Goal: Information Seeking & Learning: Learn about a topic

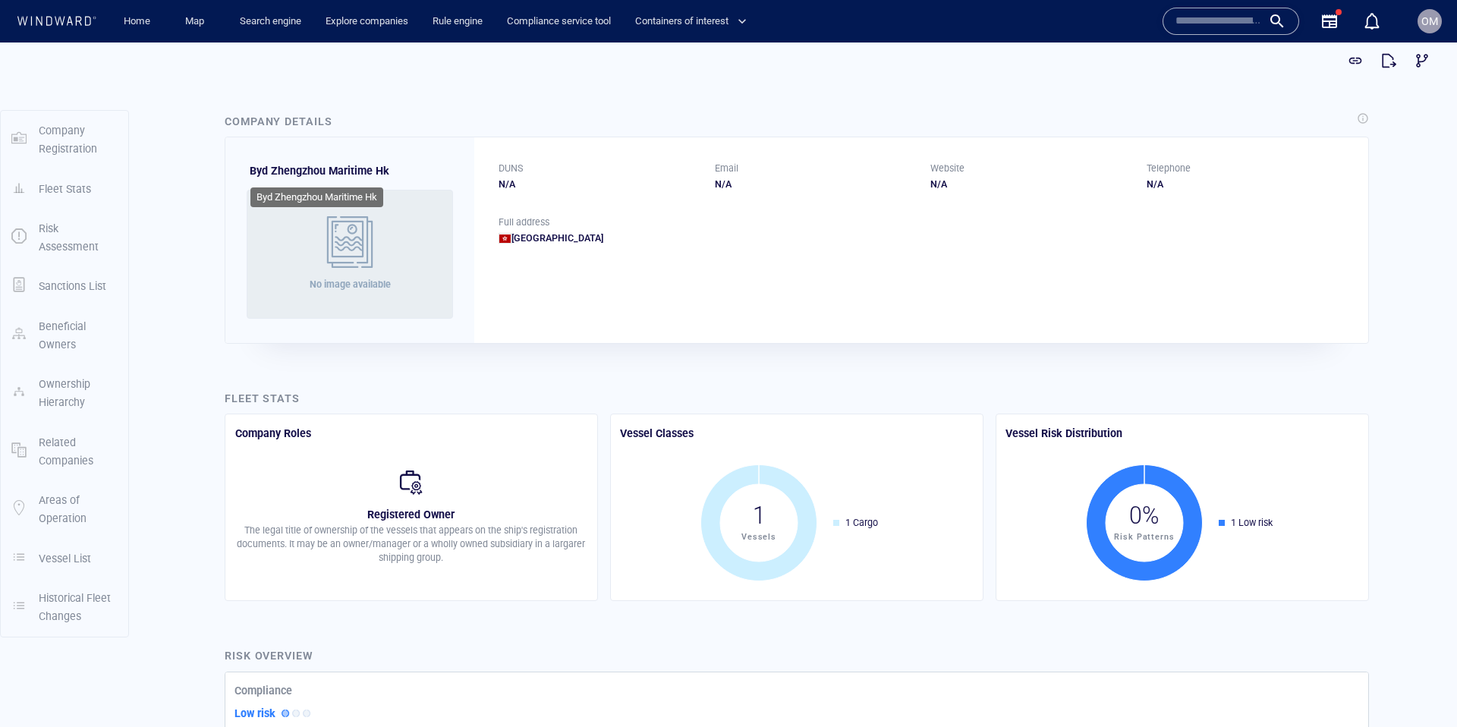
click at [258, 171] on span "Byd Zhengzhou Maritime Hk" at bounding box center [320, 171] width 140 height 12
drag, startPoint x: 258, startPoint y: 171, endPoint x: 379, endPoint y: 173, distance: 121.4
click at [379, 173] on span "Byd Zhengzhou Maritime Hk" at bounding box center [320, 171] width 140 height 12
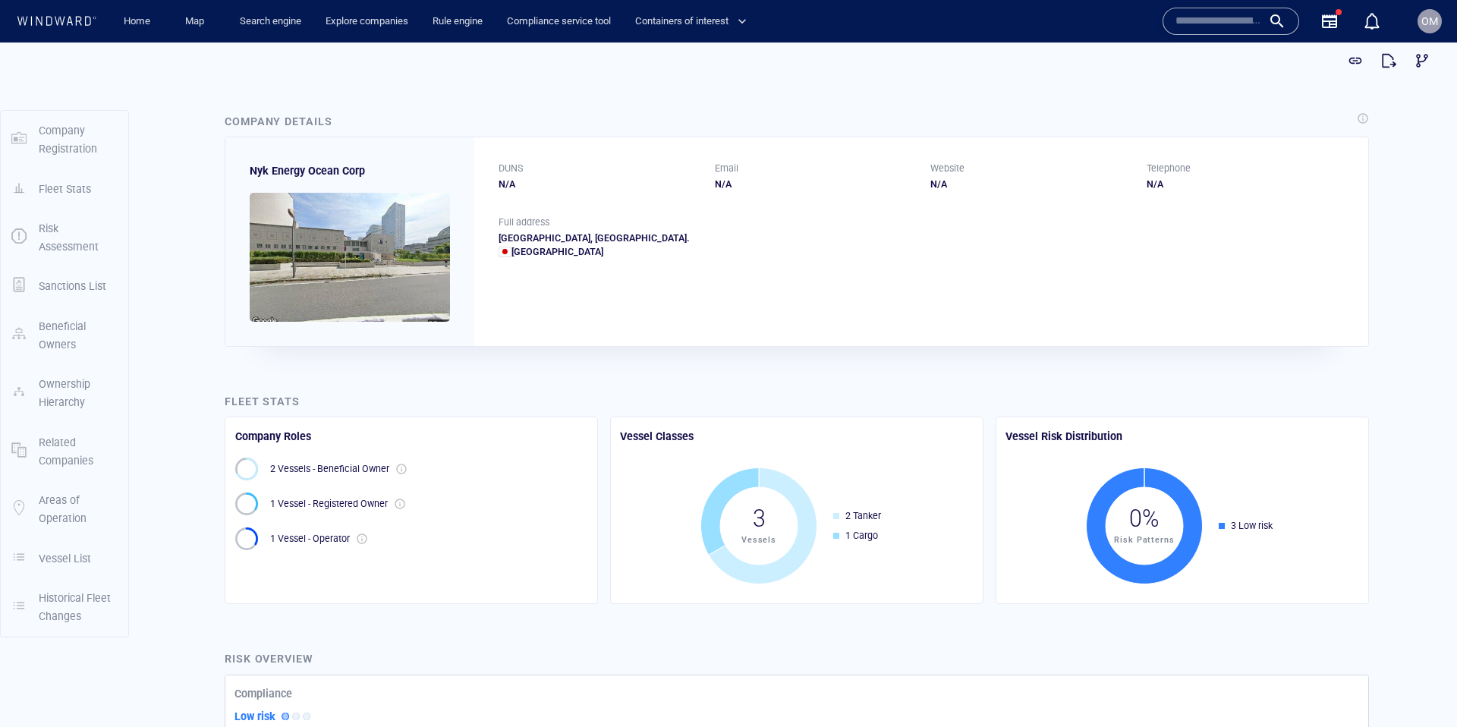
click at [258, 174] on span "Nyk Energy Ocean Corp" at bounding box center [307, 171] width 115 height 12
drag, startPoint x: 258, startPoint y: 174, endPoint x: 351, endPoint y: 171, distance: 93.3
click at [351, 171] on span "Nyk Energy Ocean Corp" at bounding box center [307, 171] width 115 height 12
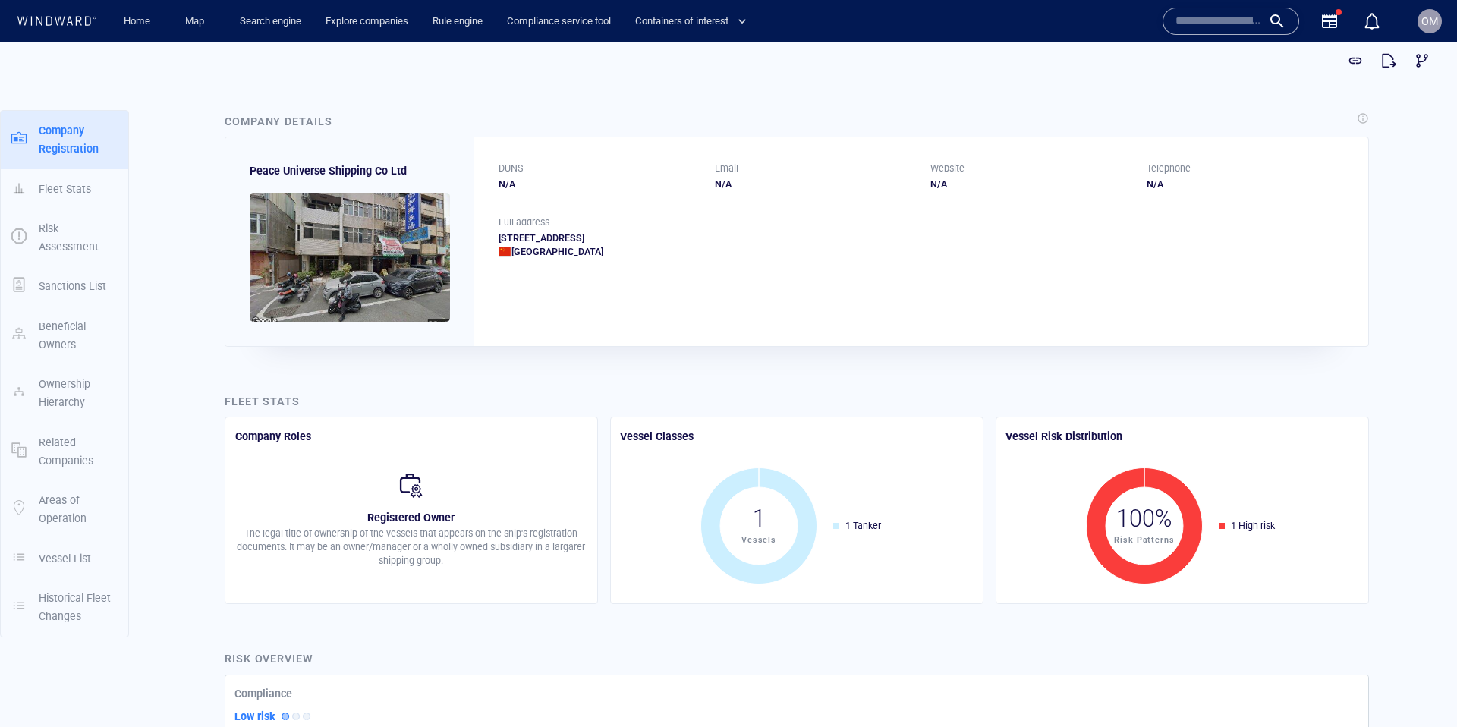
drag, startPoint x: 499, startPoint y: 236, endPoint x: 806, endPoint y: 235, distance: 307.2
click at [806, 235] on div "52-10, Dazhi Street, West Central District, Tainan City, China, Republic Of (ta…" at bounding box center [920, 244] width 845 height 27
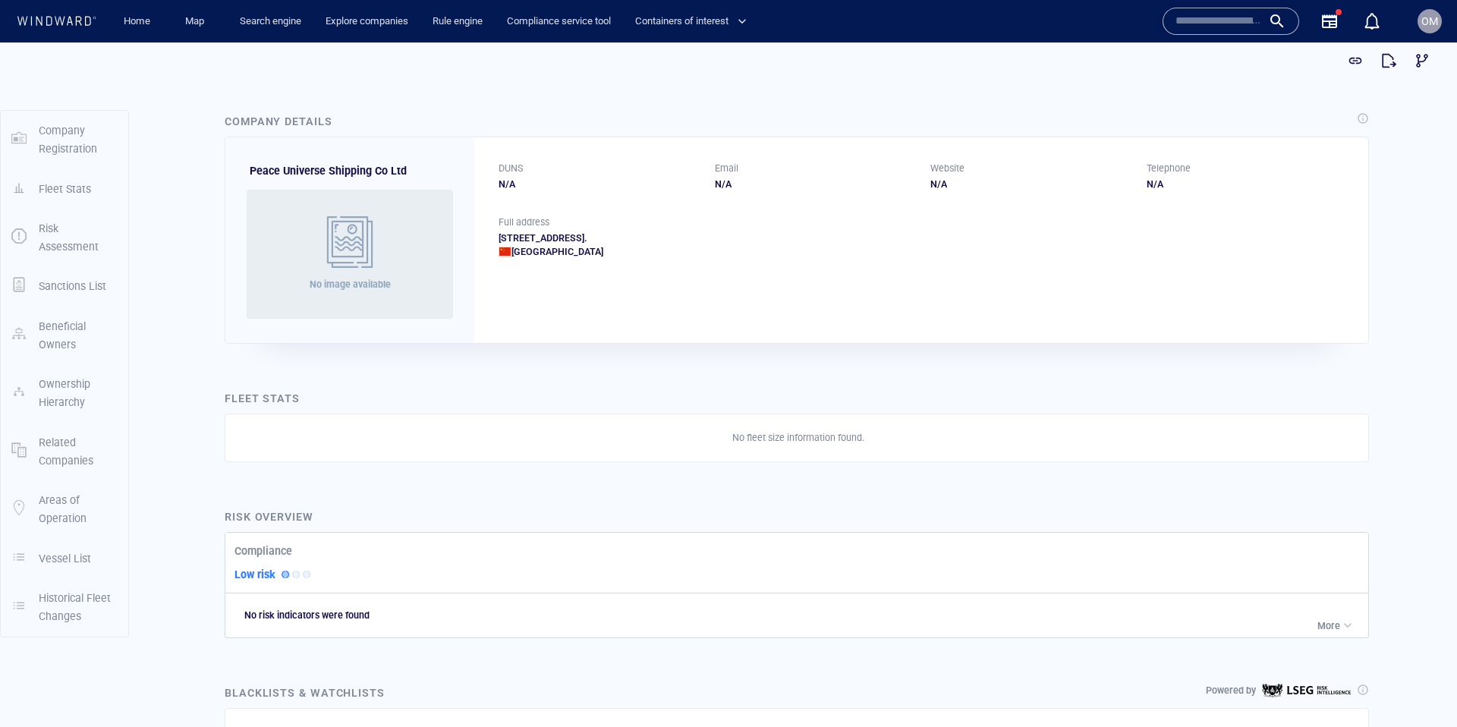
click at [496, 245] on div "Full address [STREET_ADDRESS]. [GEOGRAPHIC_DATA]" at bounding box center [921, 249] width 894 height 68
drag, startPoint x: 498, startPoint y: 237, endPoint x: 927, endPoint y: 238, distance: 428.6
click at [927, 238] on div "Room 1609, Building 1, Antai Plaza, 28, Longcheng Lu, Shibei Qu Qingdao, Shando…" at bounding box center [920, 244] width 845 height 27
copy div "Room 1609, Building 1, Antai Plaza, 28, Longcheng Lu, Shibei Qu Qingdao, Shando…"
drag, startPoint x: 863, startPoint y: 234, endPoint x: 893, endPoint y: 237, distance: 29.8
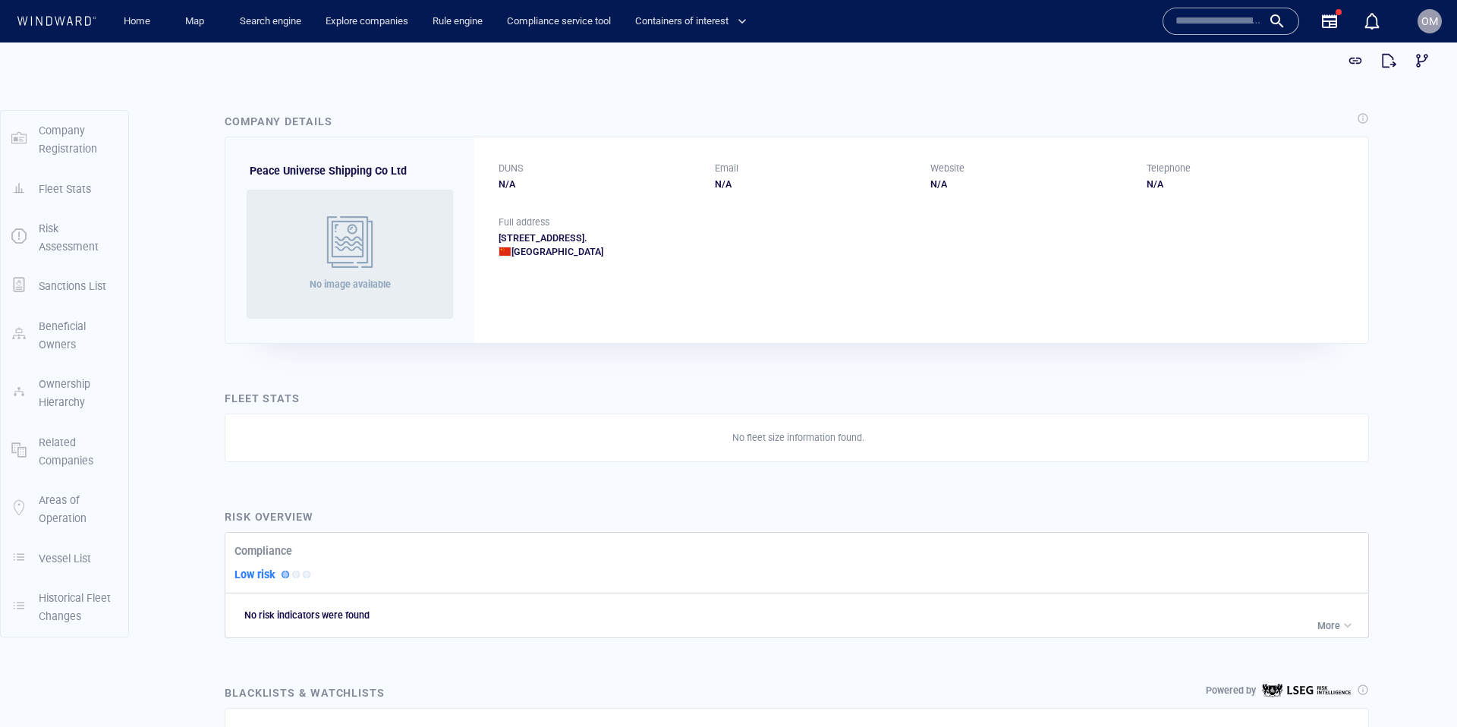
click at [869, 235] on div "Room 1609, Building 1, Antai Plaza, 28, Longcheng Lu, Shibei Qu Qingdao, Shando…" at bounding box center [920, 244] width 845 height 27
drag, startPoint x: 935, startPoint y: 237, endPoint x: 495, endPoint y: 237, distance: 440.0
click at [495, 237] on div "Full address Room 1609, Building 1, Antai Plaza, 28, Longcheng Lu, Shibei Qu Qi…" at bounding box center [921, 249] width 894 height 68
copy div "Room 1609, Building 1, Antai Plaza, 28, Longcheng Lu, Shibei Qu Qingdao, Shando…"
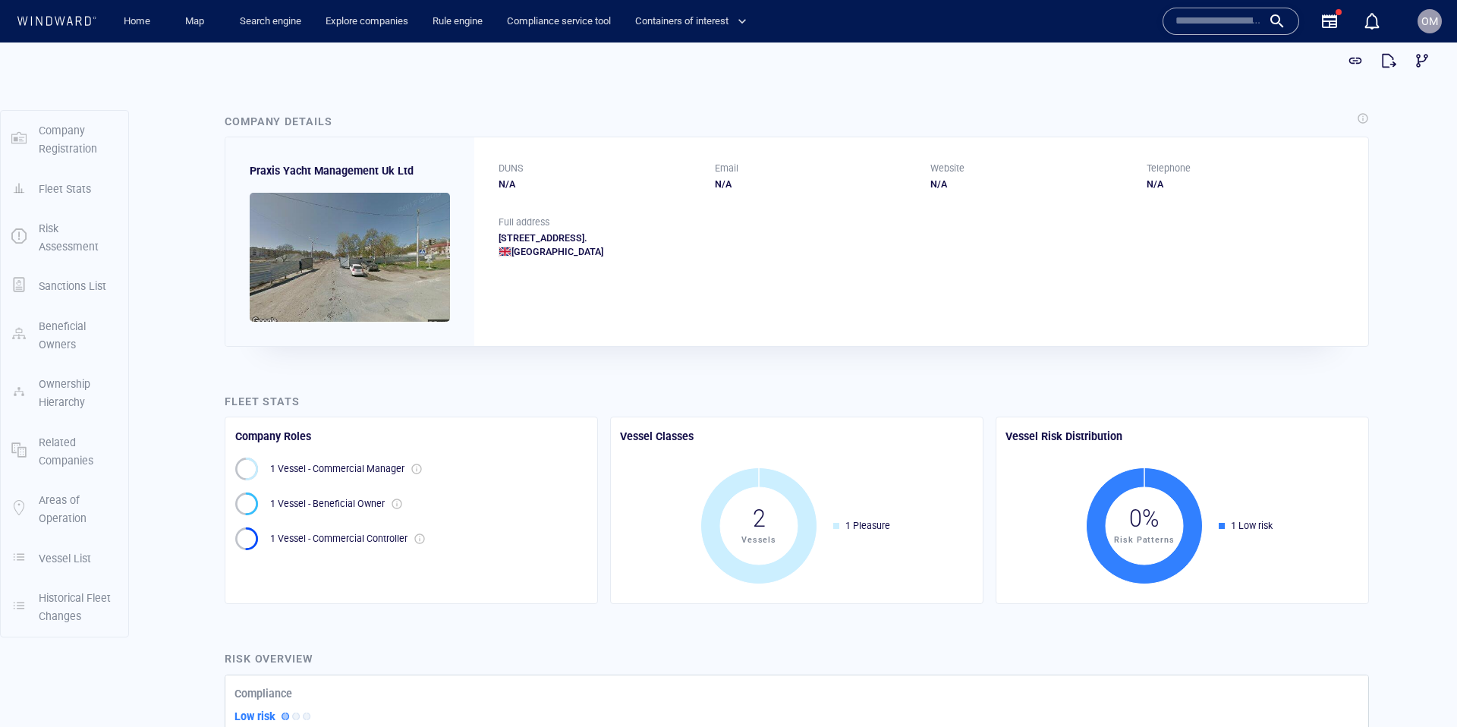
click at [394, 269] on img at bounding box center [350, 257] width 200 height 129
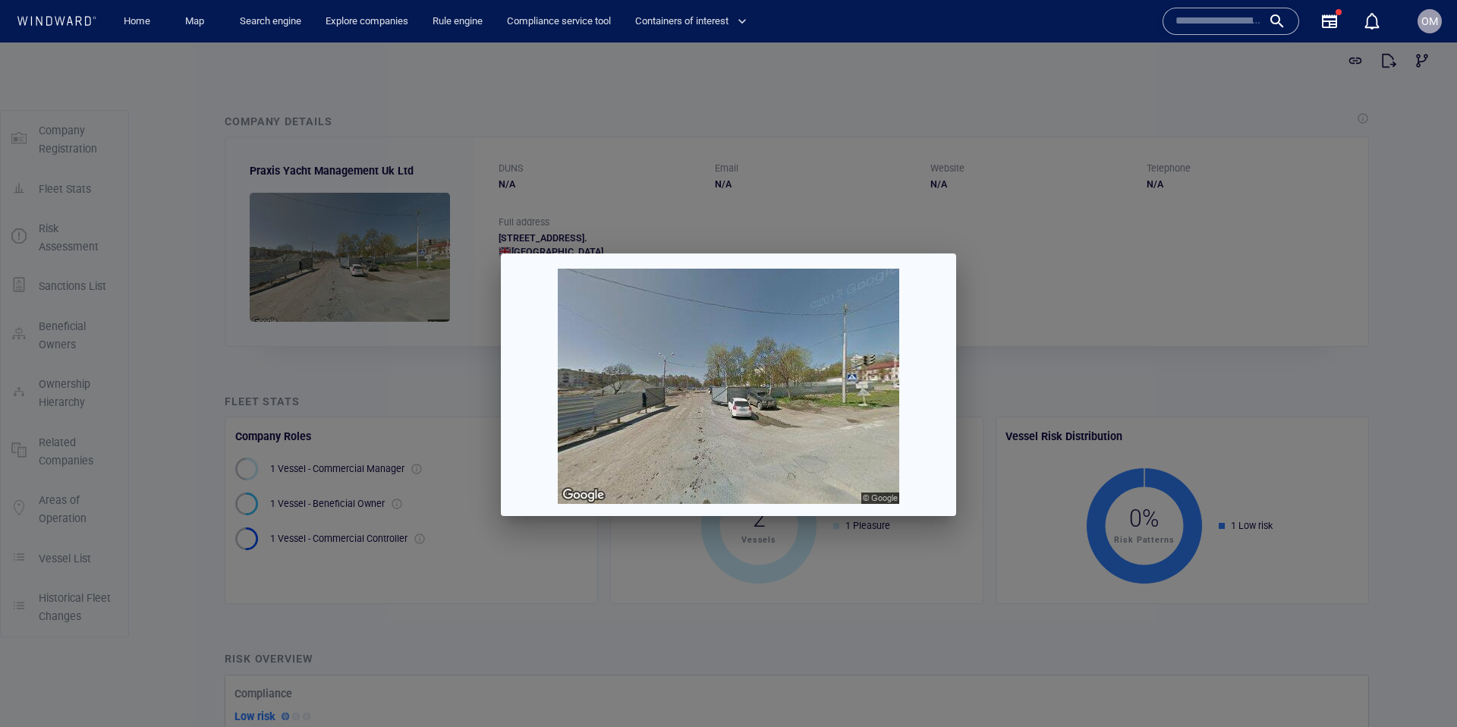
click at [825, 391] on img at bounding box center [728, 386] width 341 height 235
click at [1025, 282] on div at bounding box center [728, 384] width 1457 height 684
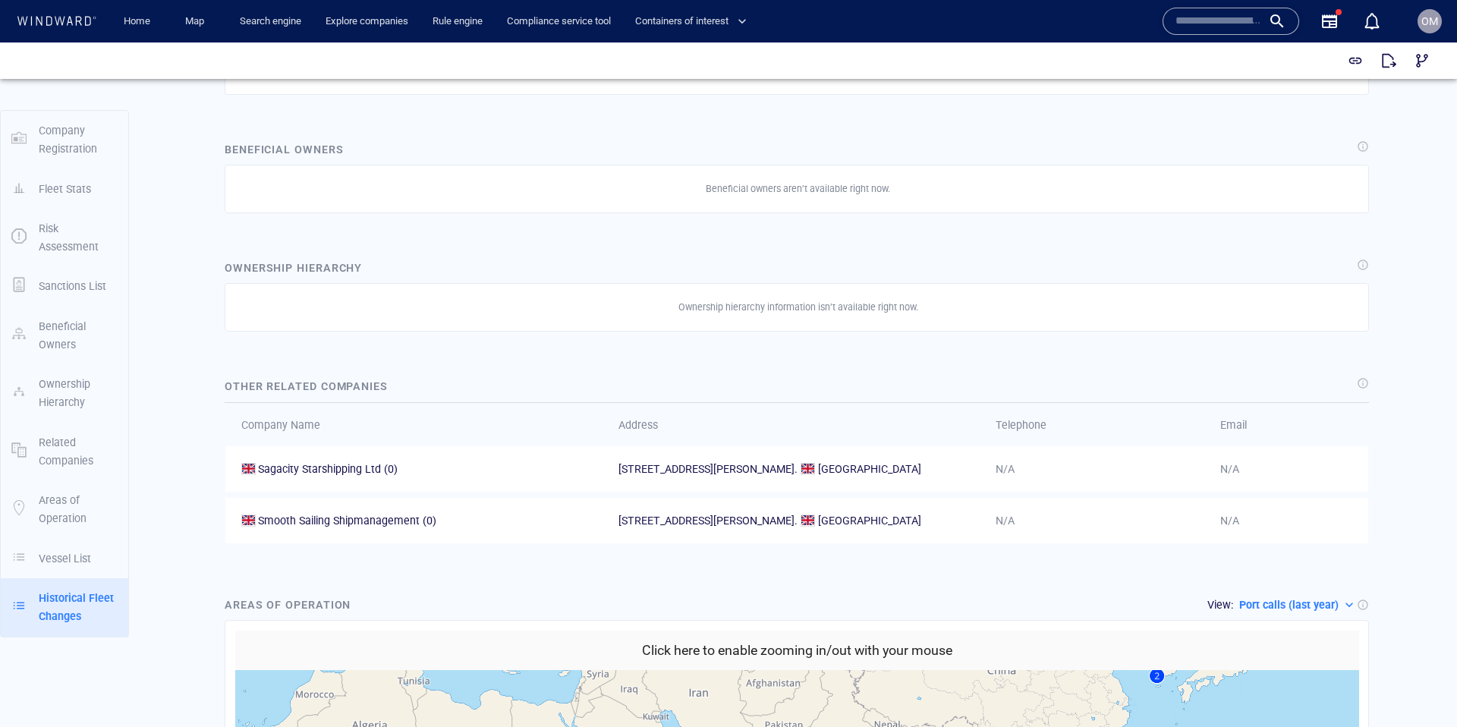
scroll to position [1569, 0]
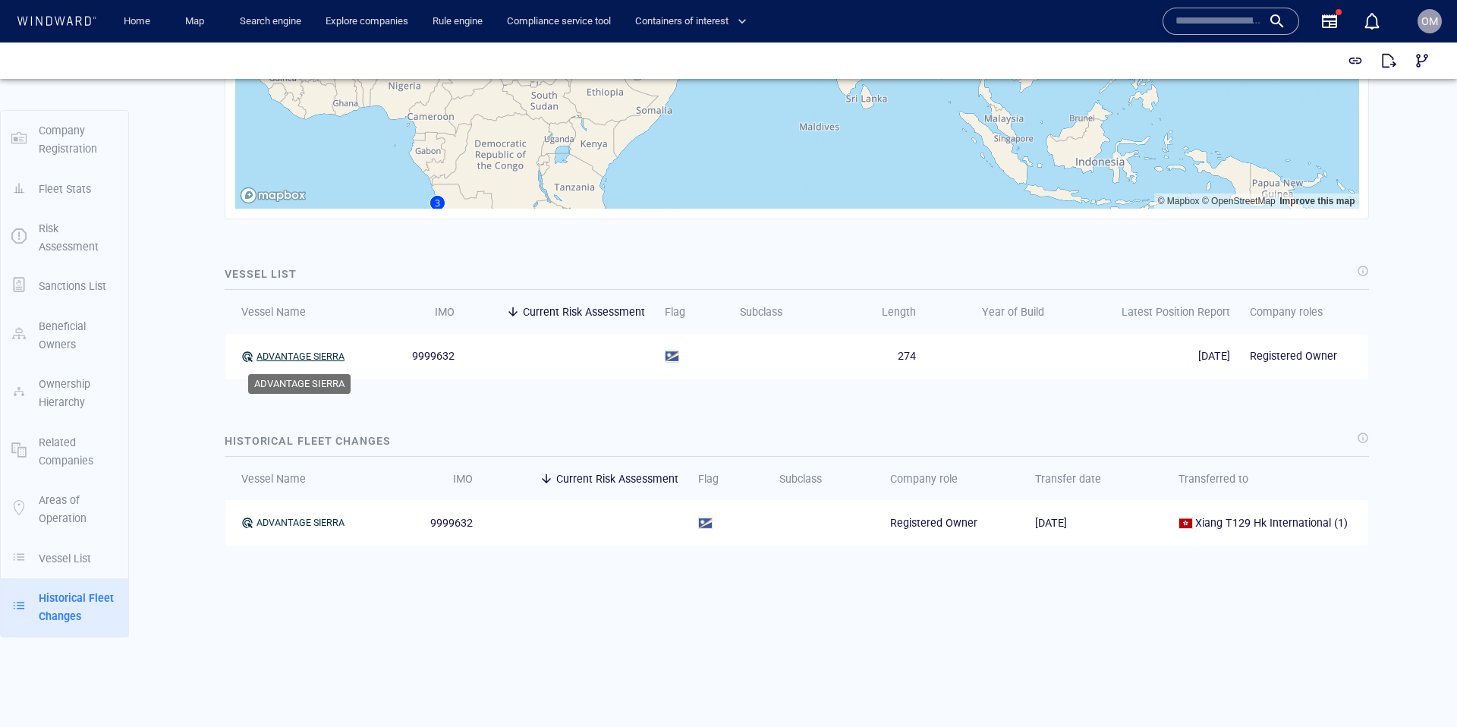
click at [312, 353] on div "ADVANTAGE SIERRA" at bounding box center [300, 357] width 88 height 14
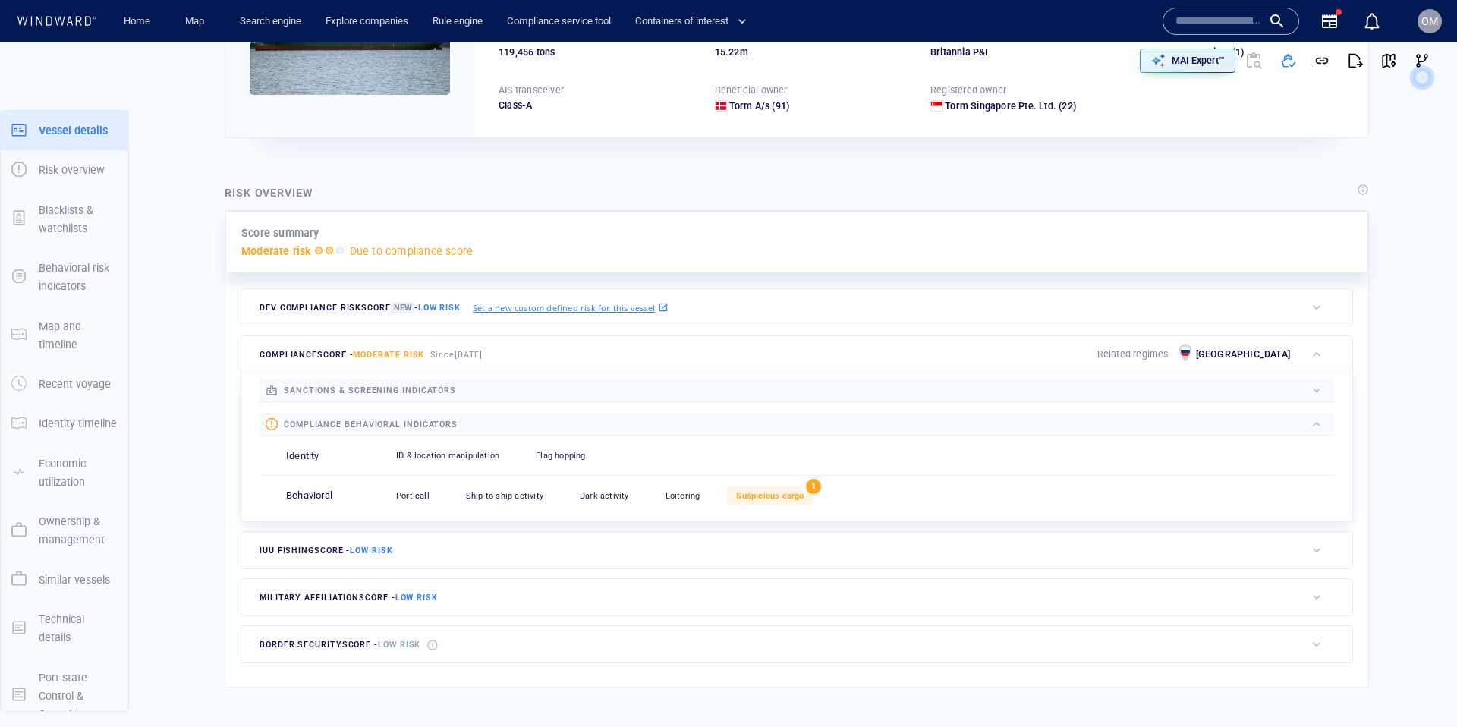
scroll to position [23, 0]
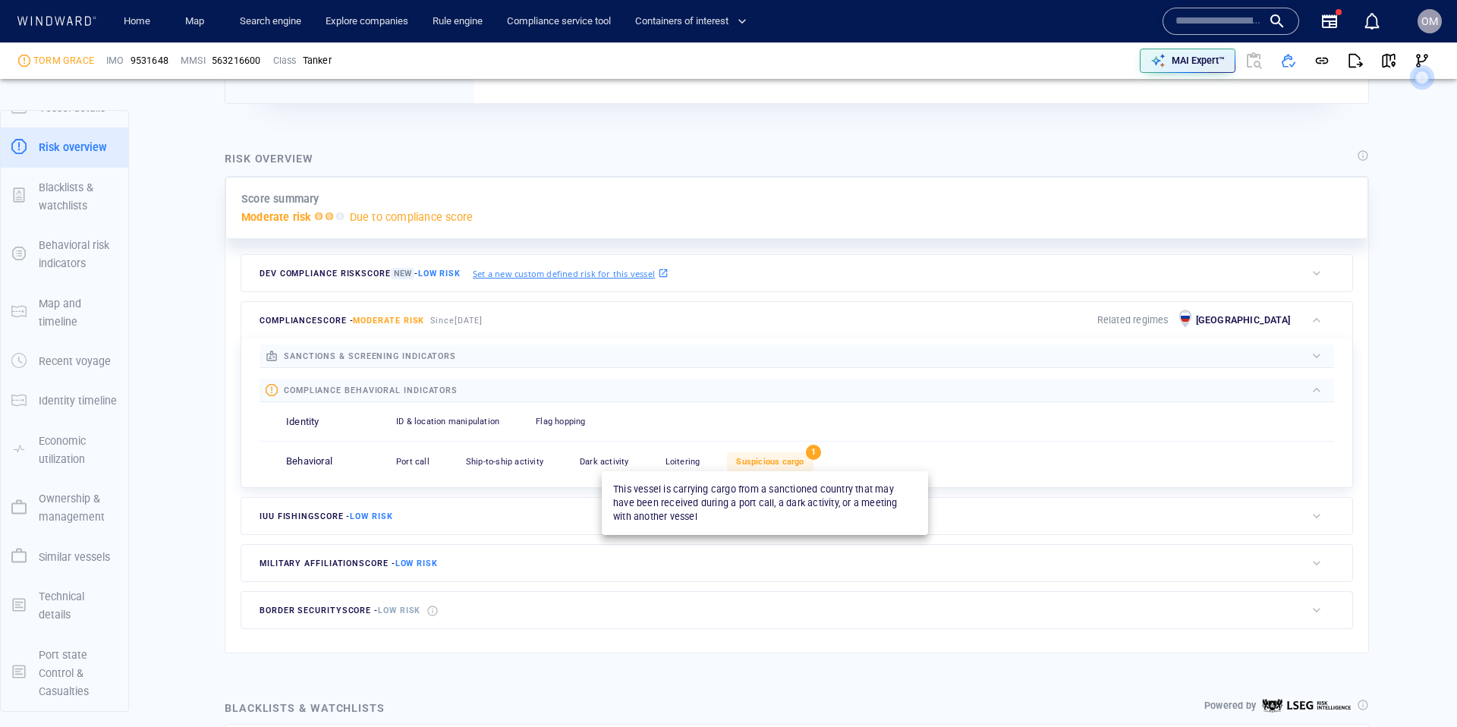
click at [779, 463] on span "Suspicious cargo" at bounding box center [770, 462] width 68 height 10
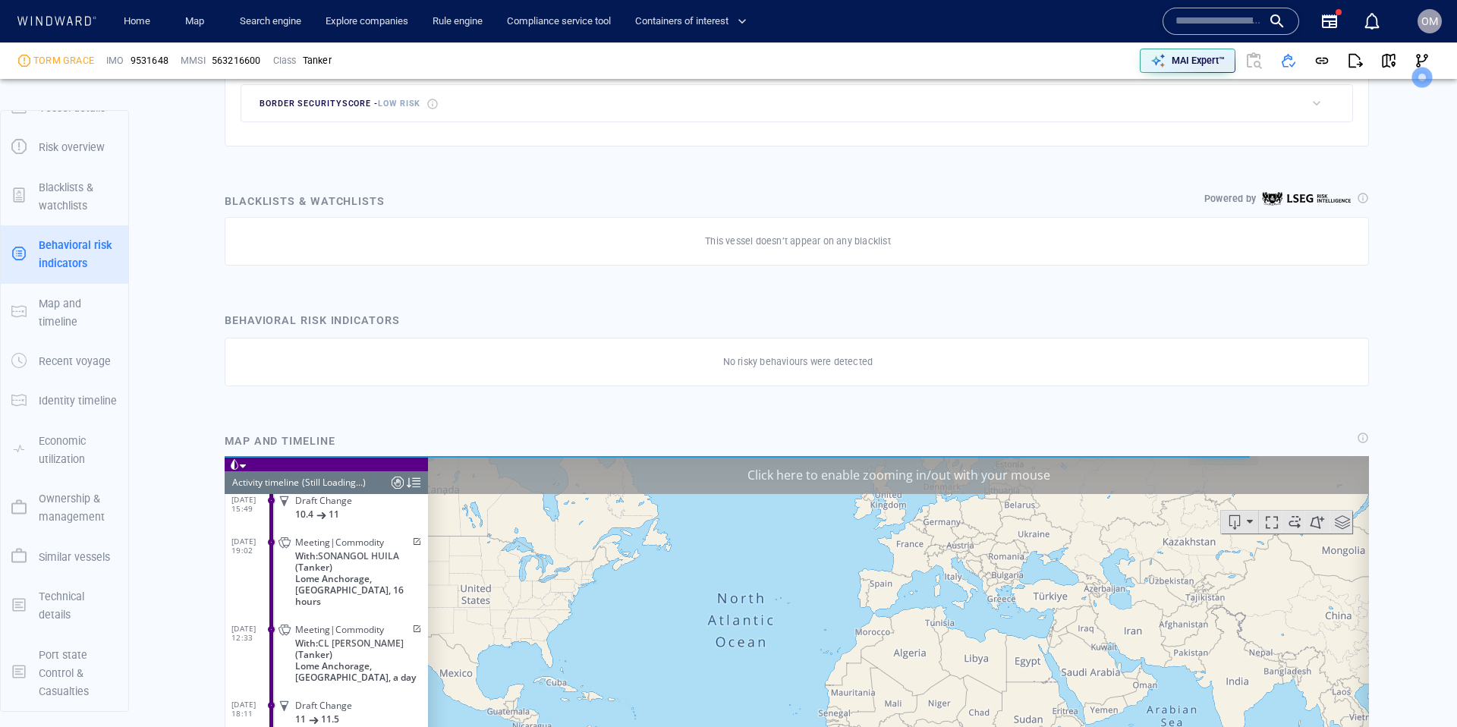
scroll to position [6614, 0]
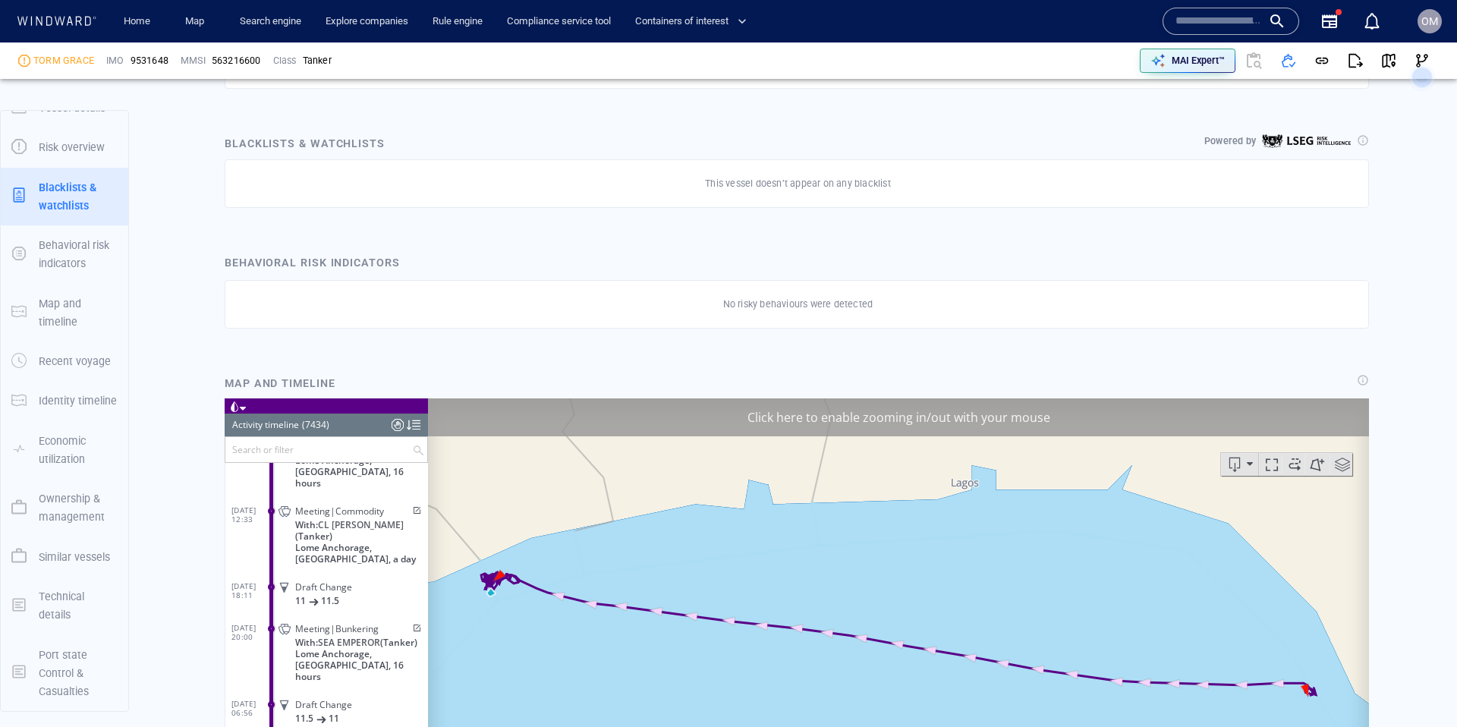
scroll to position [935, 0]
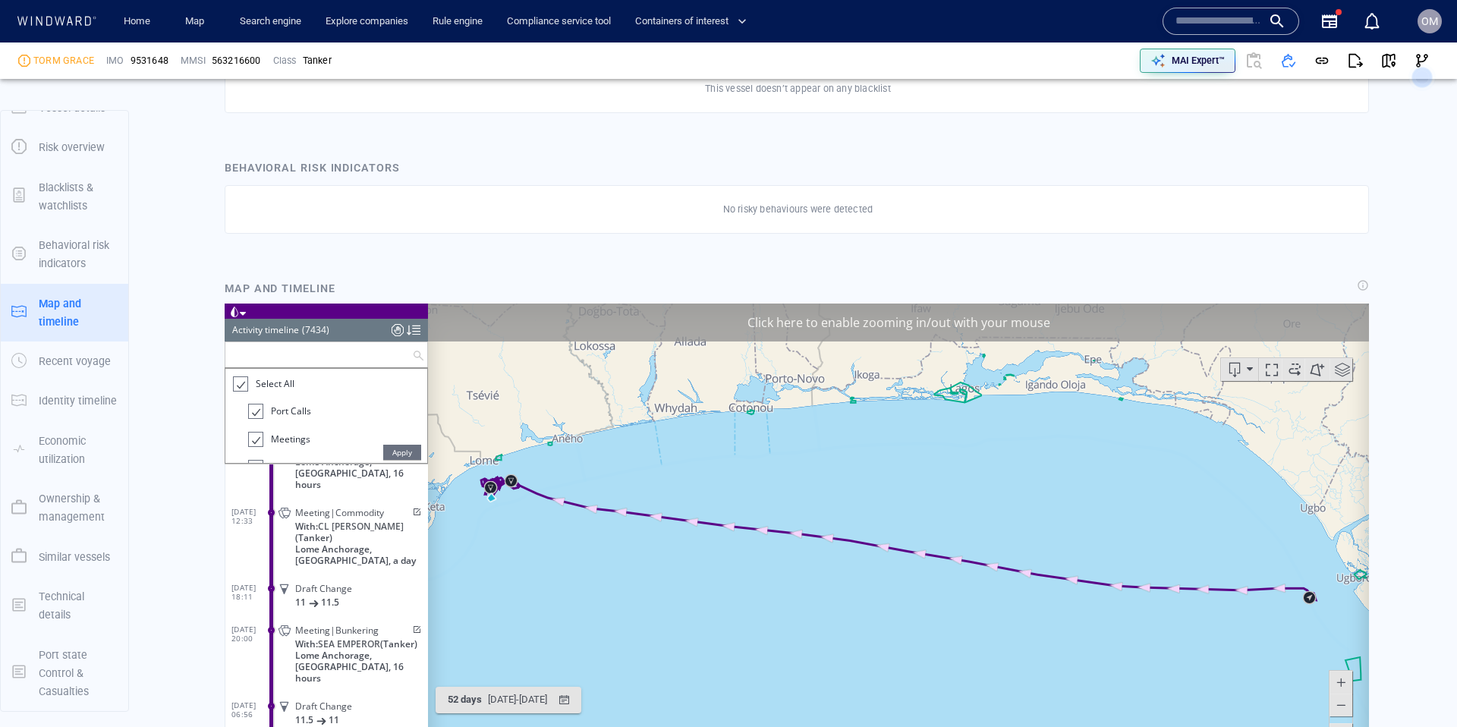
click at [293, 354] on input "text" at bounding box center [318, 353] width 187 height 25
click at [242, 382] on div at bounding box center [239, 383] width 15 height 17
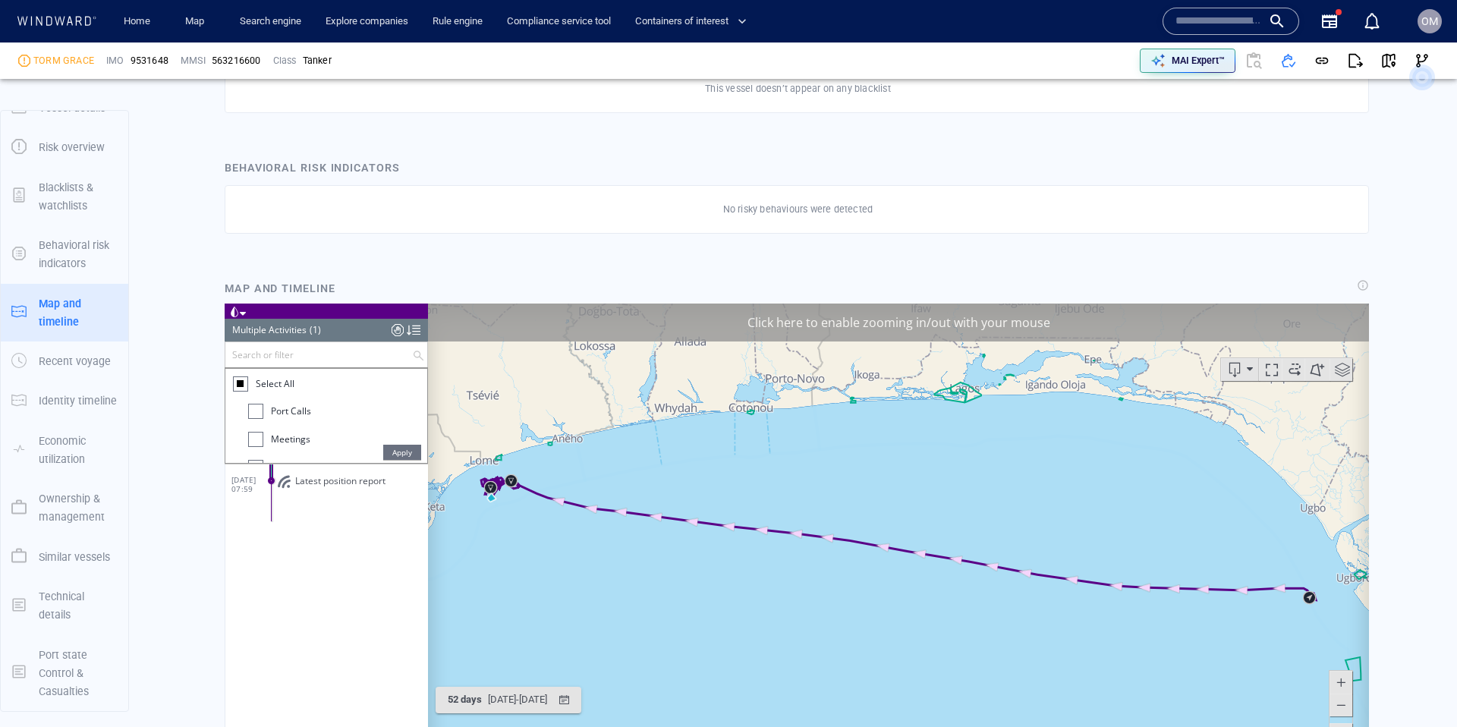
scroll to position [0, 0]
drag, startPoint x: 259, startPoint y: 413, endPoint x: 259, endPoint y: 430, distance: 16.7
click at [259, 418] on div at bounding box center [255, 410] width 15 height 15
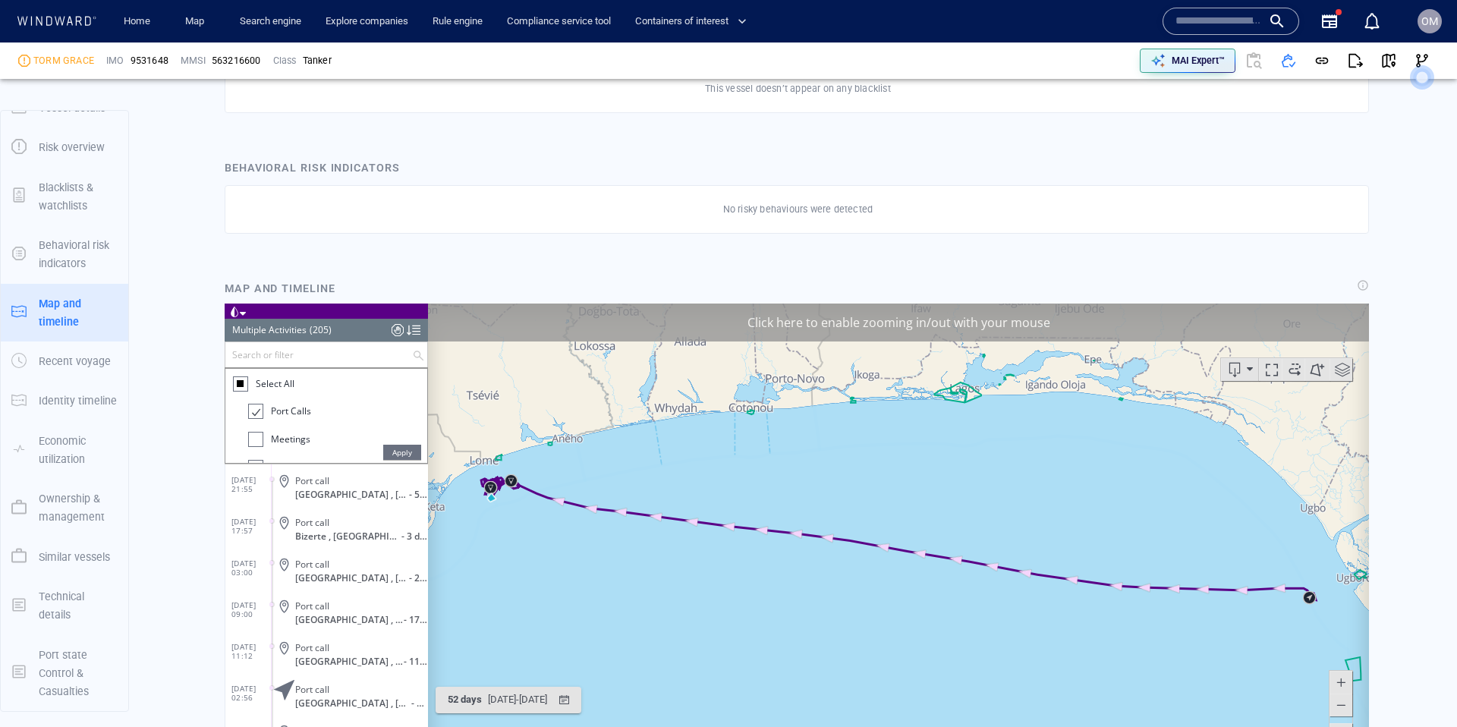
click at [259, 438] on div at bounding box center [255, 438] width 15 height 15
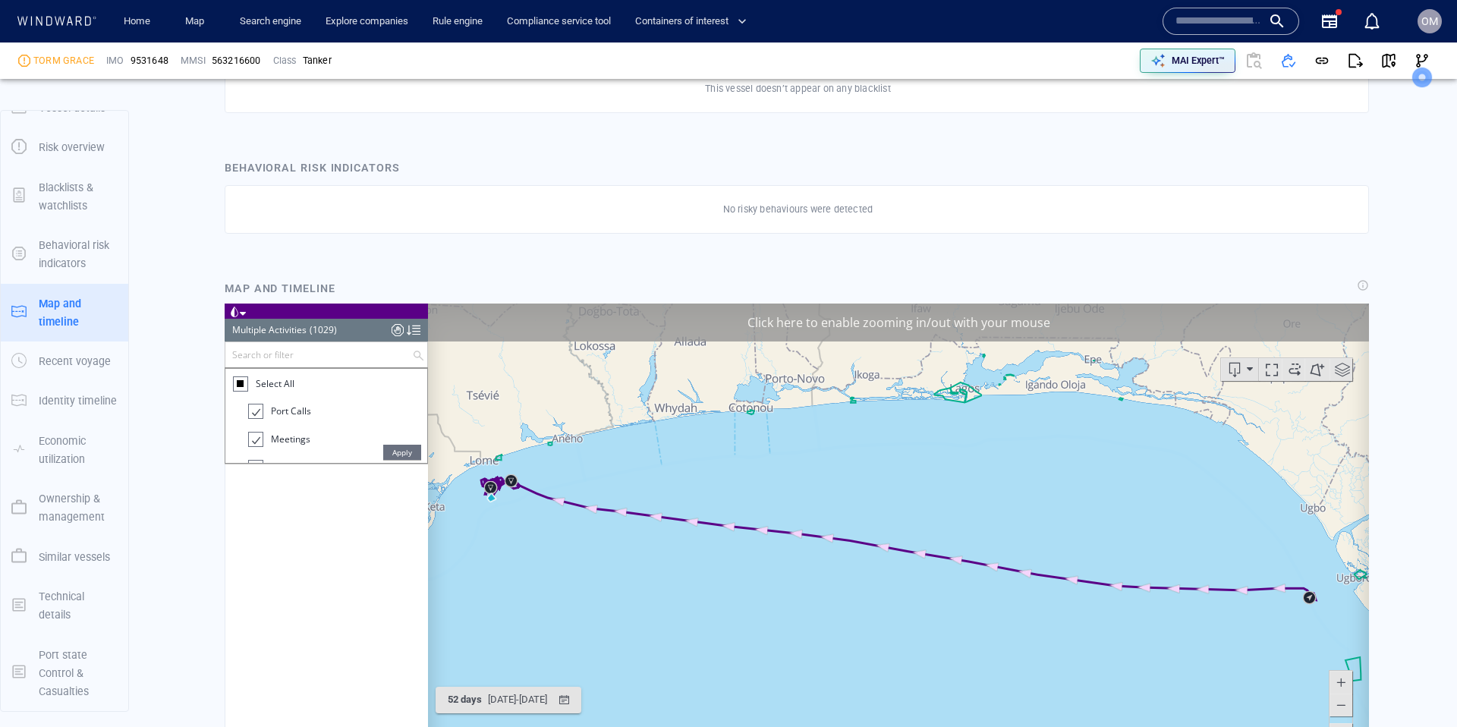
scroll to position [8246, 0]
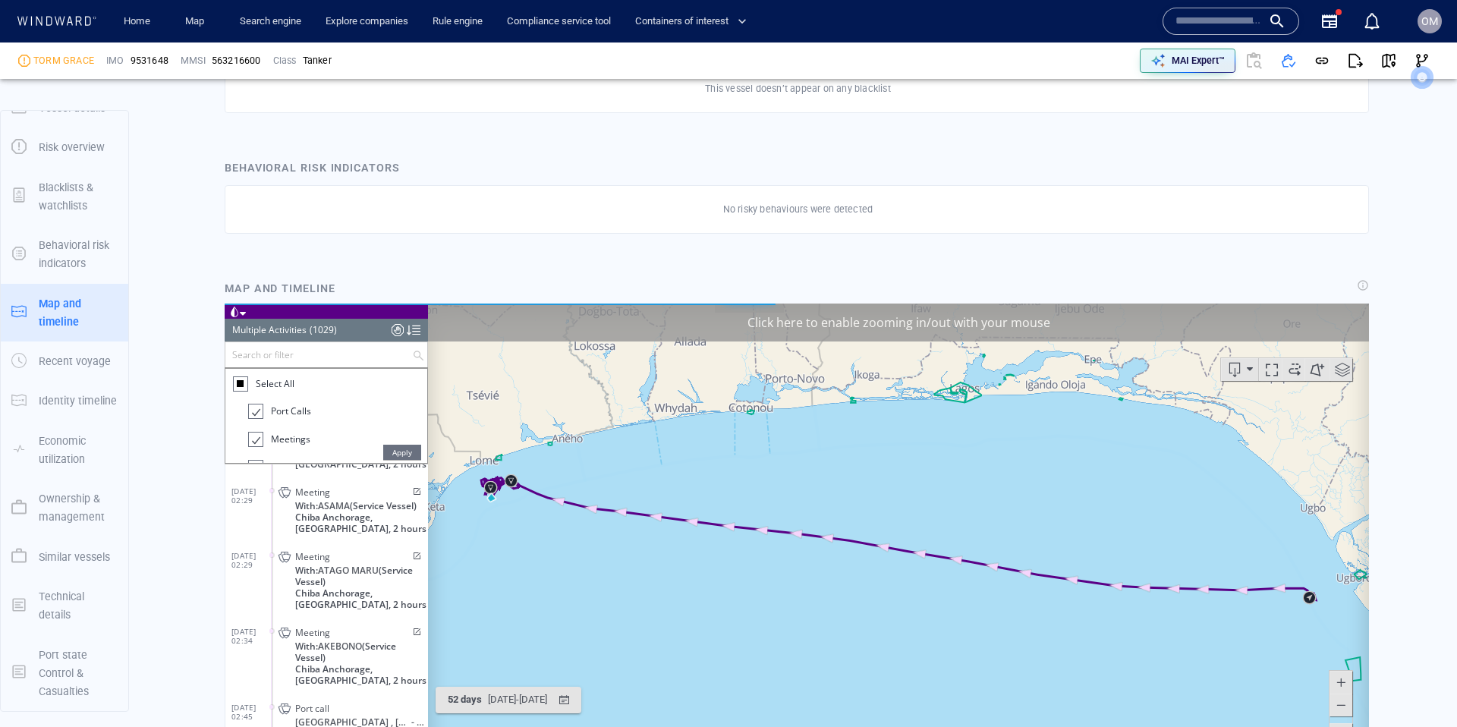
click at [392, 449] on span "Apply" at bounding box center [402, 451] width 38 height 15
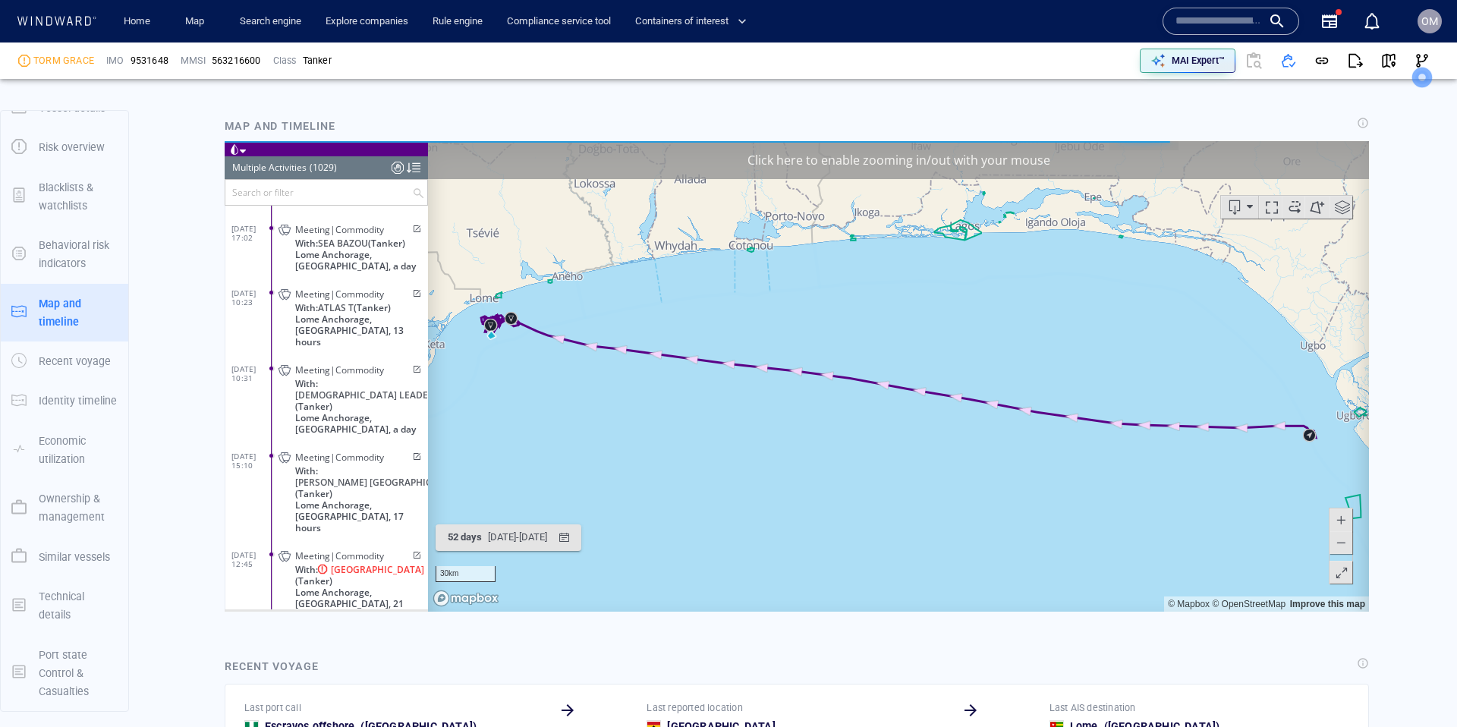
scroll to position [35035, 0]
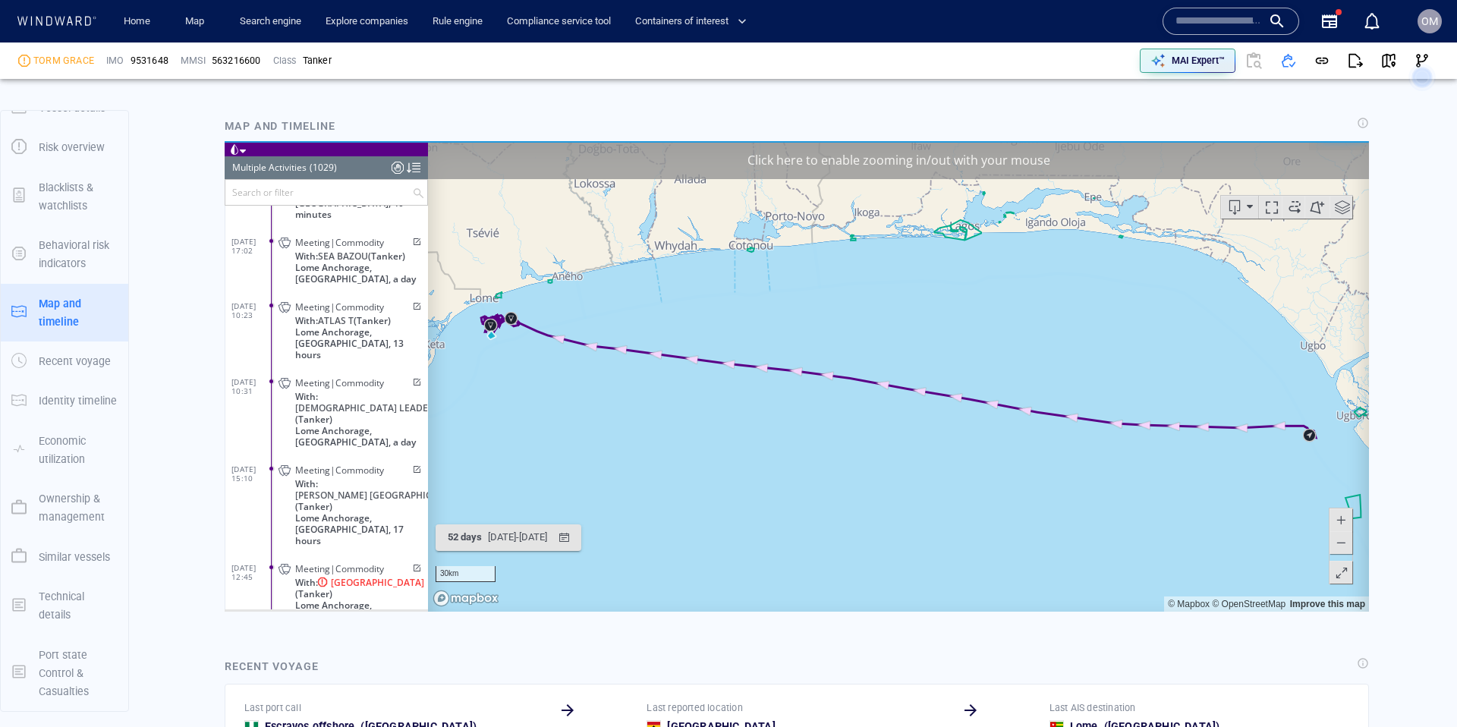
click at [346, 562] on span "Meeting|Commodity" at bounding box center [339, 567] width 89 height 11
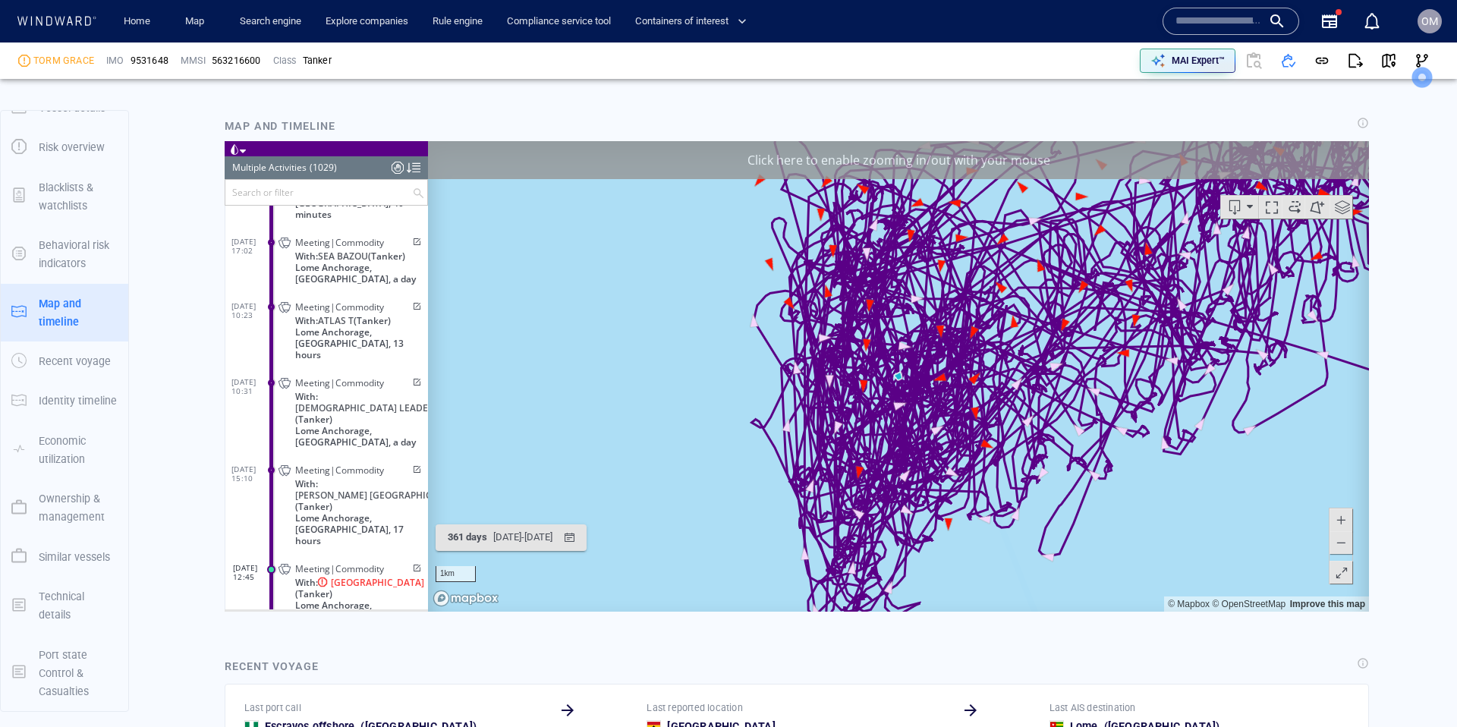
click at [869, 171] on div "Click here to enable zooming in/out with your mouse" at bounding box center [898, 159] width 941 height 38
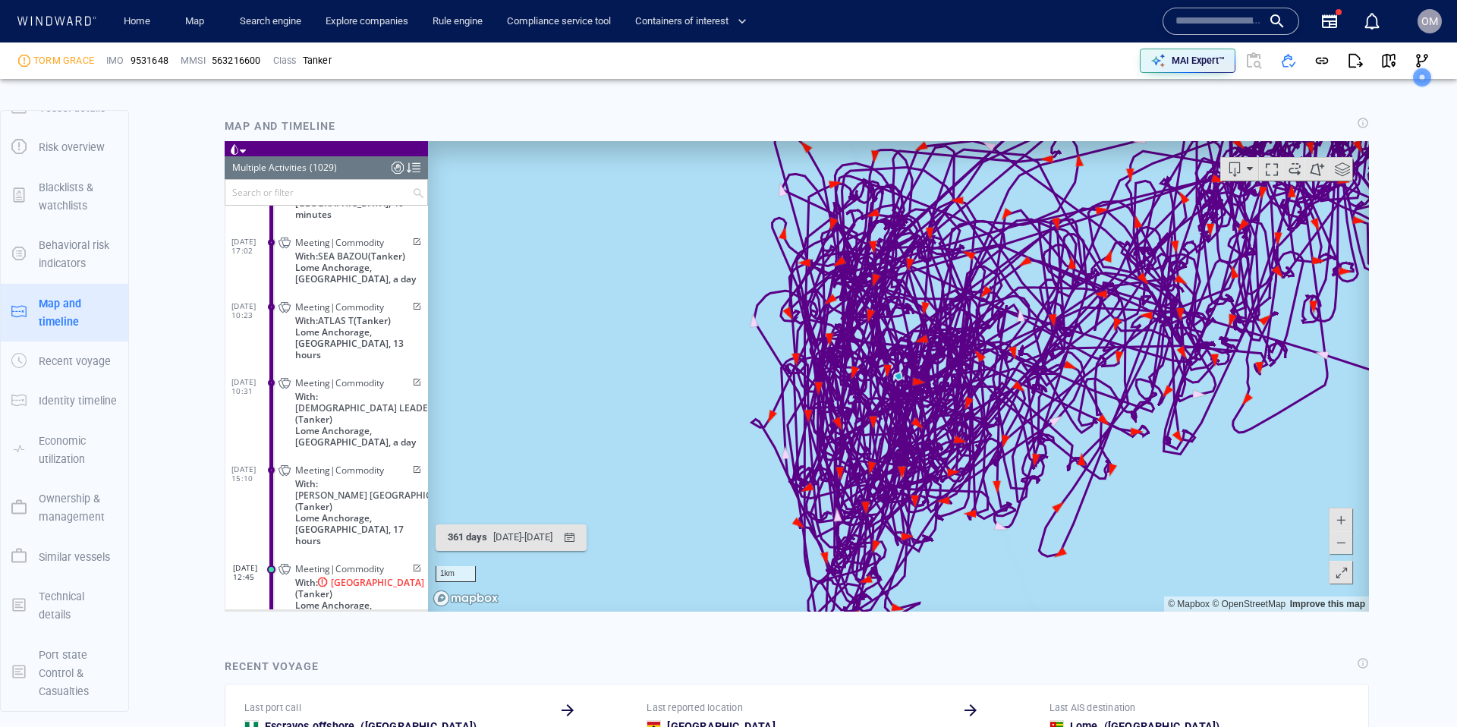
click at [1343, 545] on span at bounding box center [1340, 541] width 15 height 23
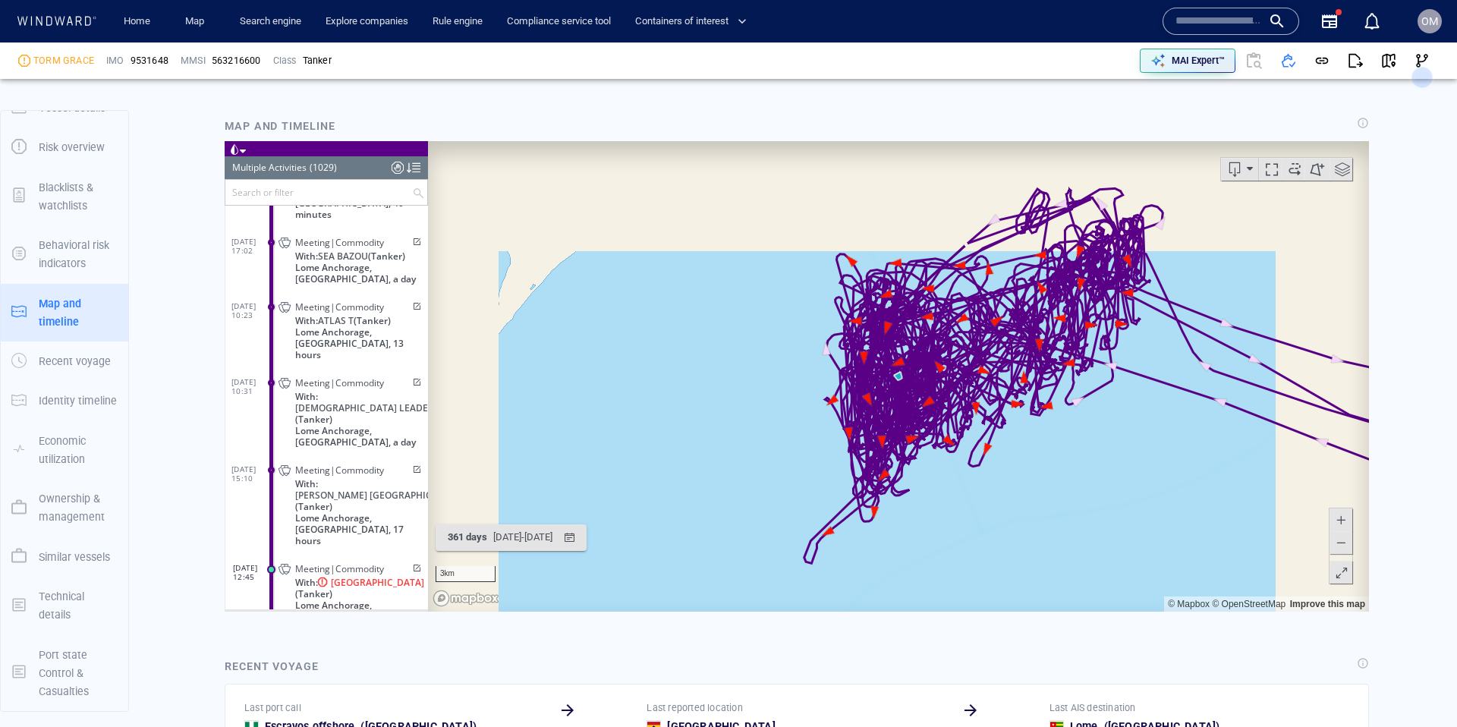
click at [1343, 545] on span at bounding box center [1340, 541] width 15 height 23
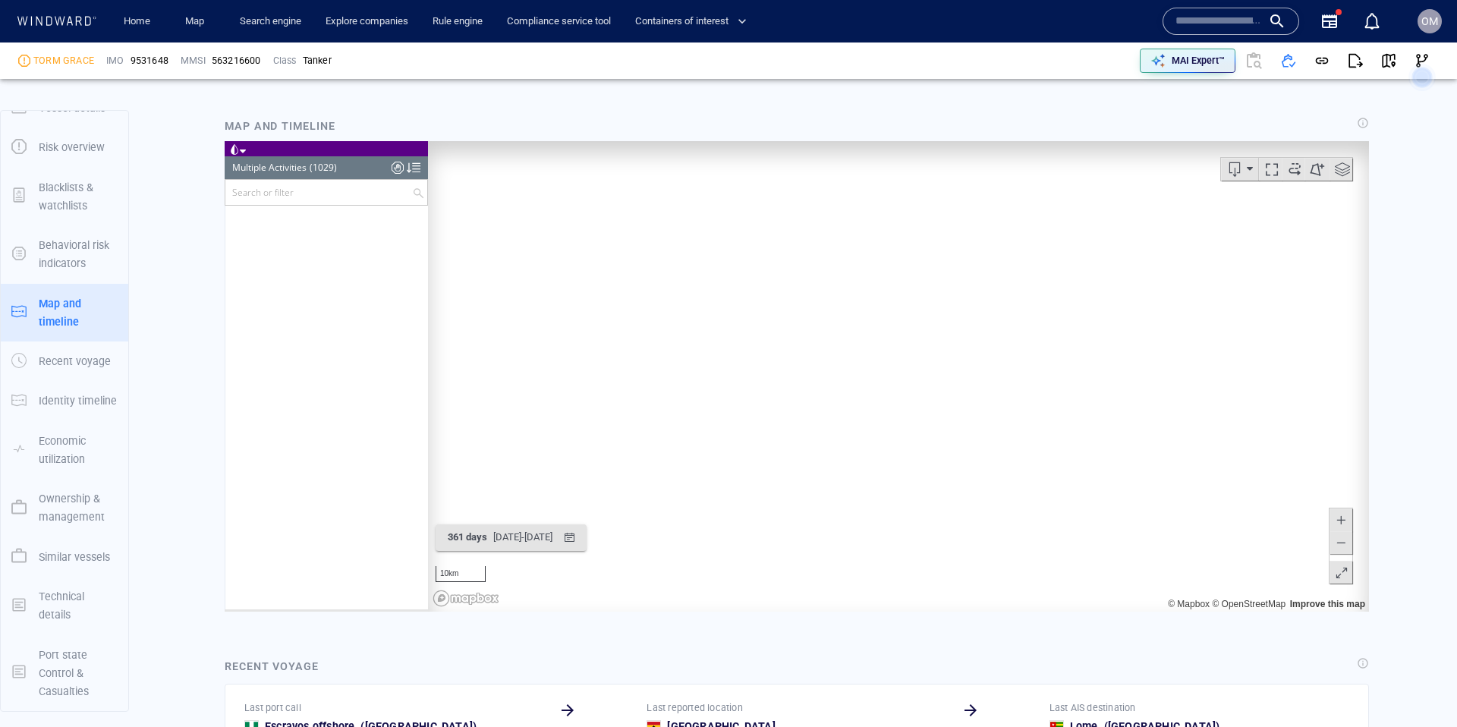
scroll to position [35035, 0]
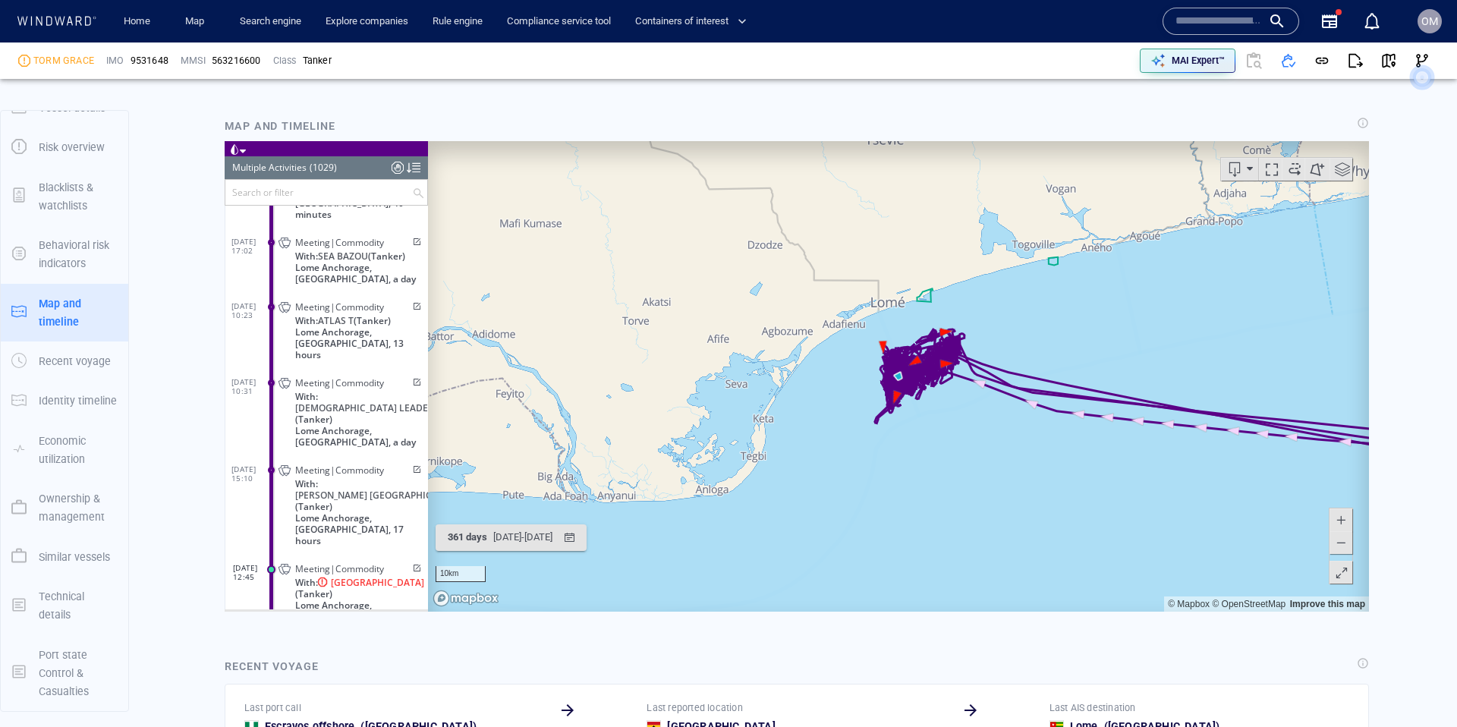
click at [334, 464] on span "Meeting|Commodity" at bounding box center [339, 469] width 89 height 11
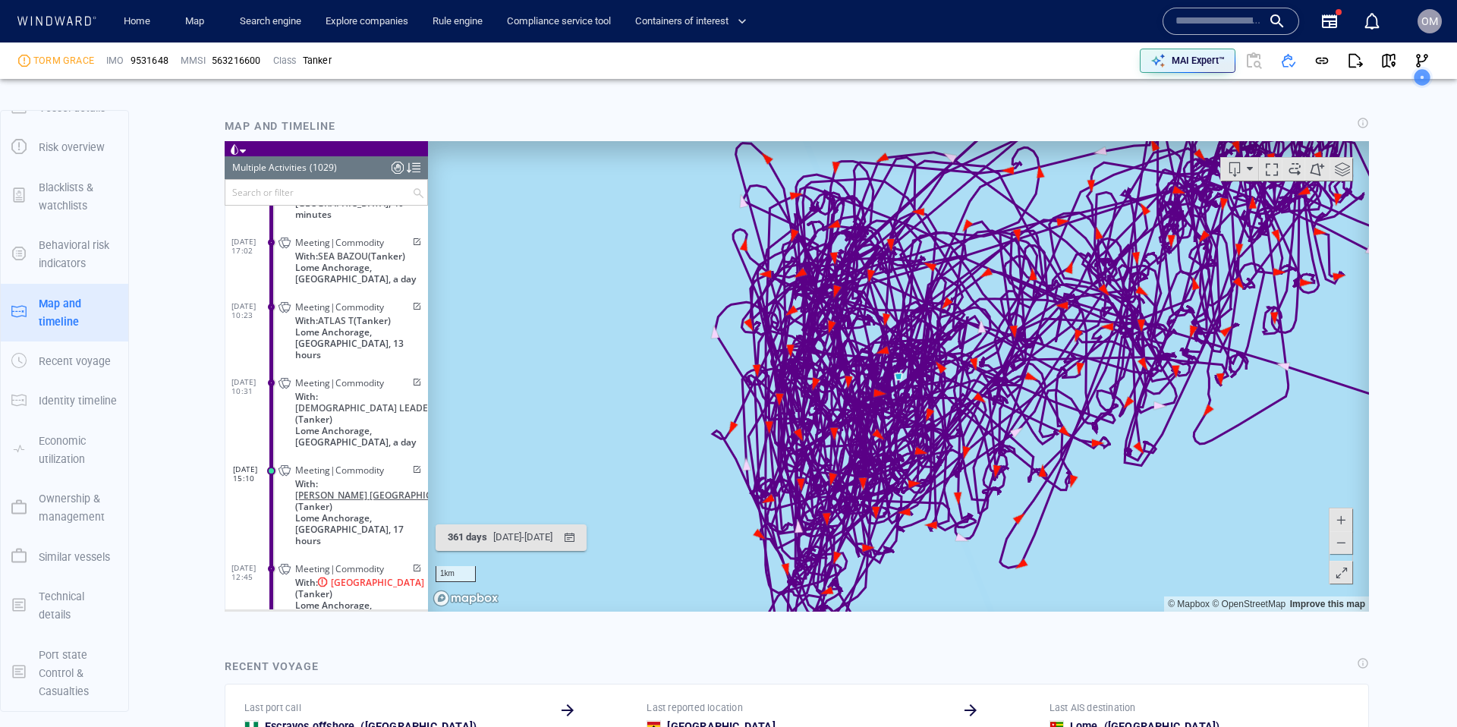
click at [341, 489] on span "[PERSON_NAME] [GEOGRAPHIC_DATA]" at bounding box center [379, 494] width 168 height 11
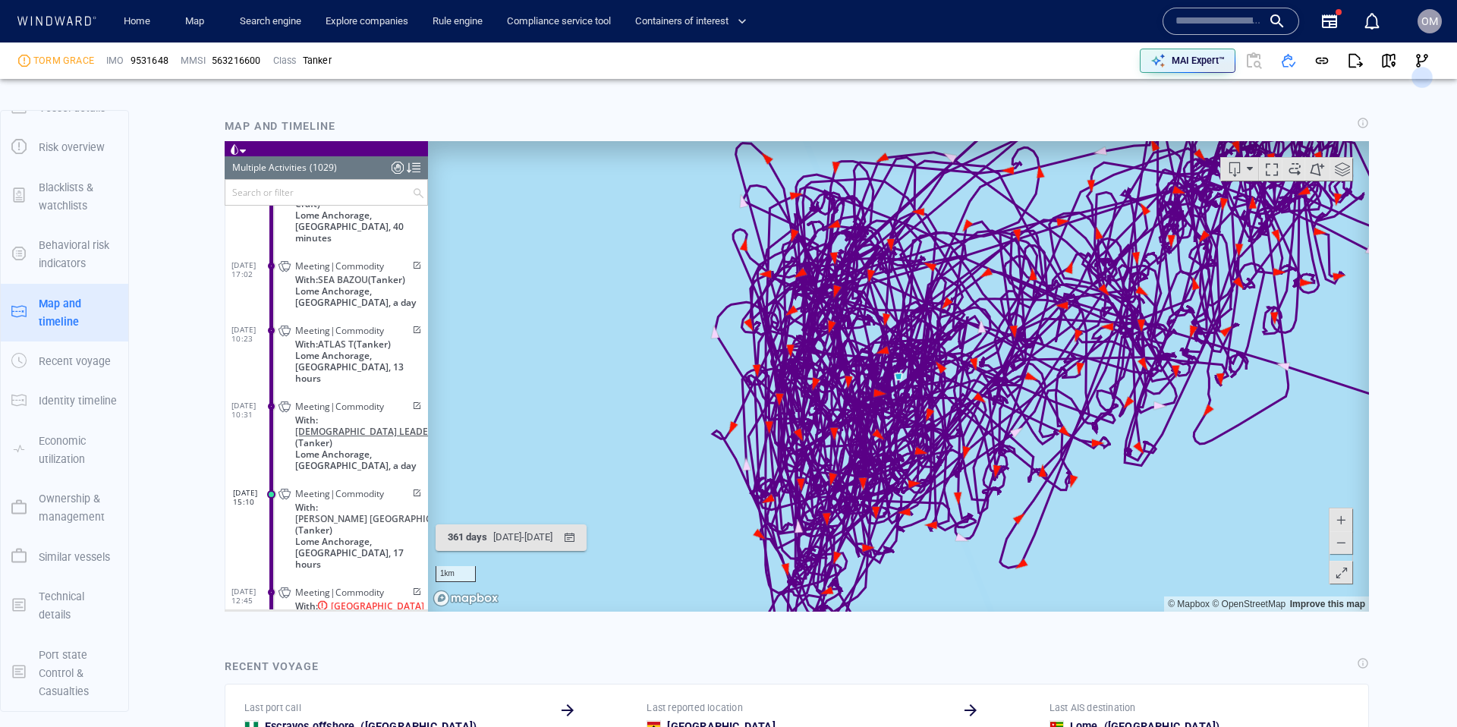
click at [352, 425] on span "[DEMOGRAPHIC_DATA] LEADER" at bounding box center [364, 430] width 139 height 11
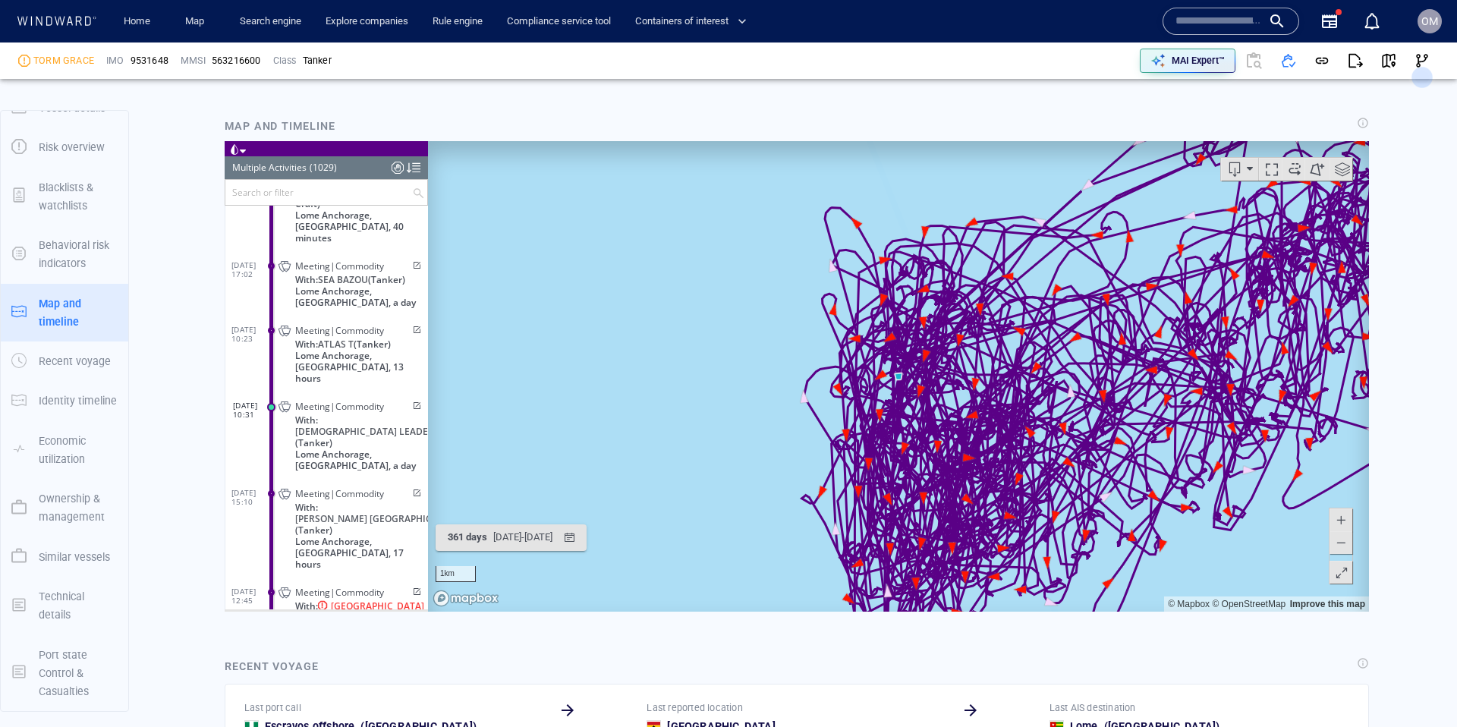
click at [350, 599] on span "[GEOGRAPHIC_DATA]" at bounding box center [377, 604] width 93 height 11
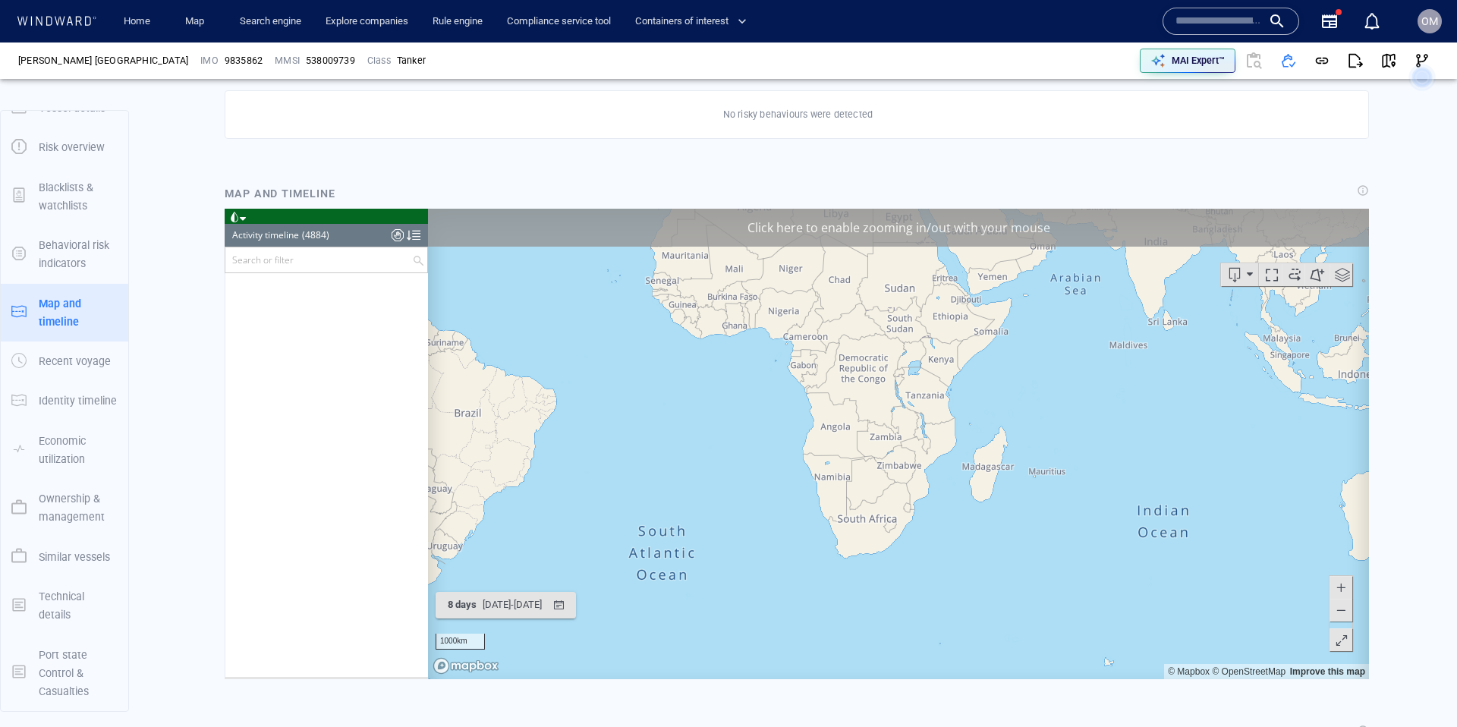
scroll to position [203376, 0]
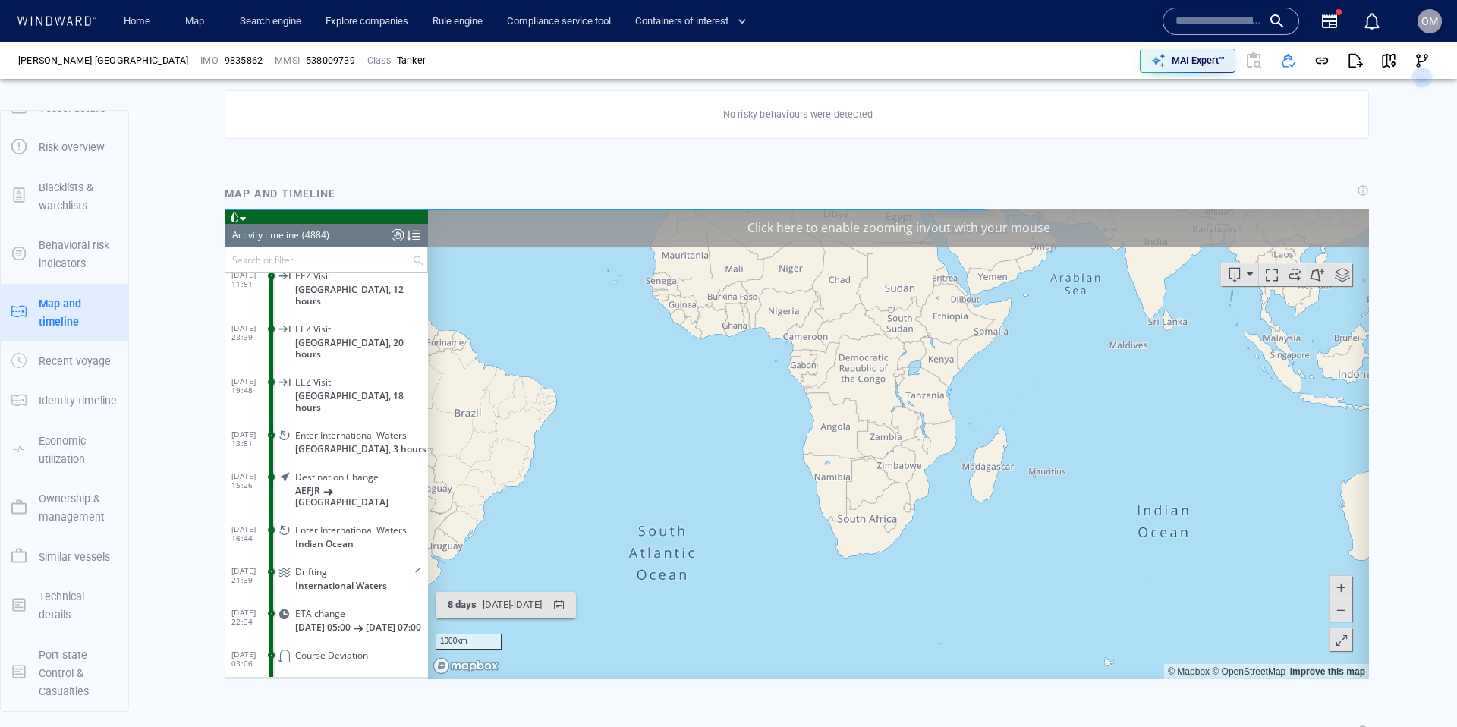
click at [881, 229] on div "Click here to enable zooming in/out with your mouse" at bounding box center [898, 227] width 941 height 38
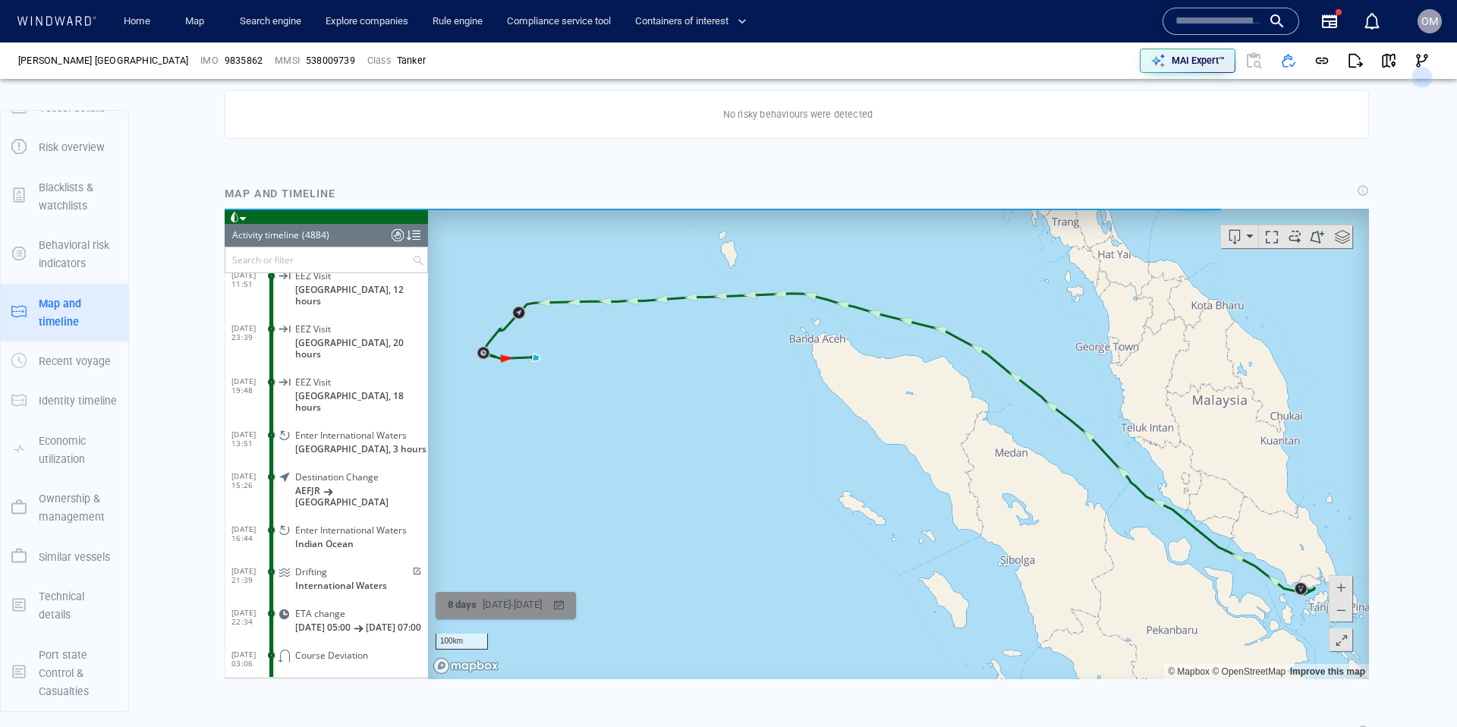
click at [570, 602] on div "button" at bounding box center [559, 604] width 22 height 22
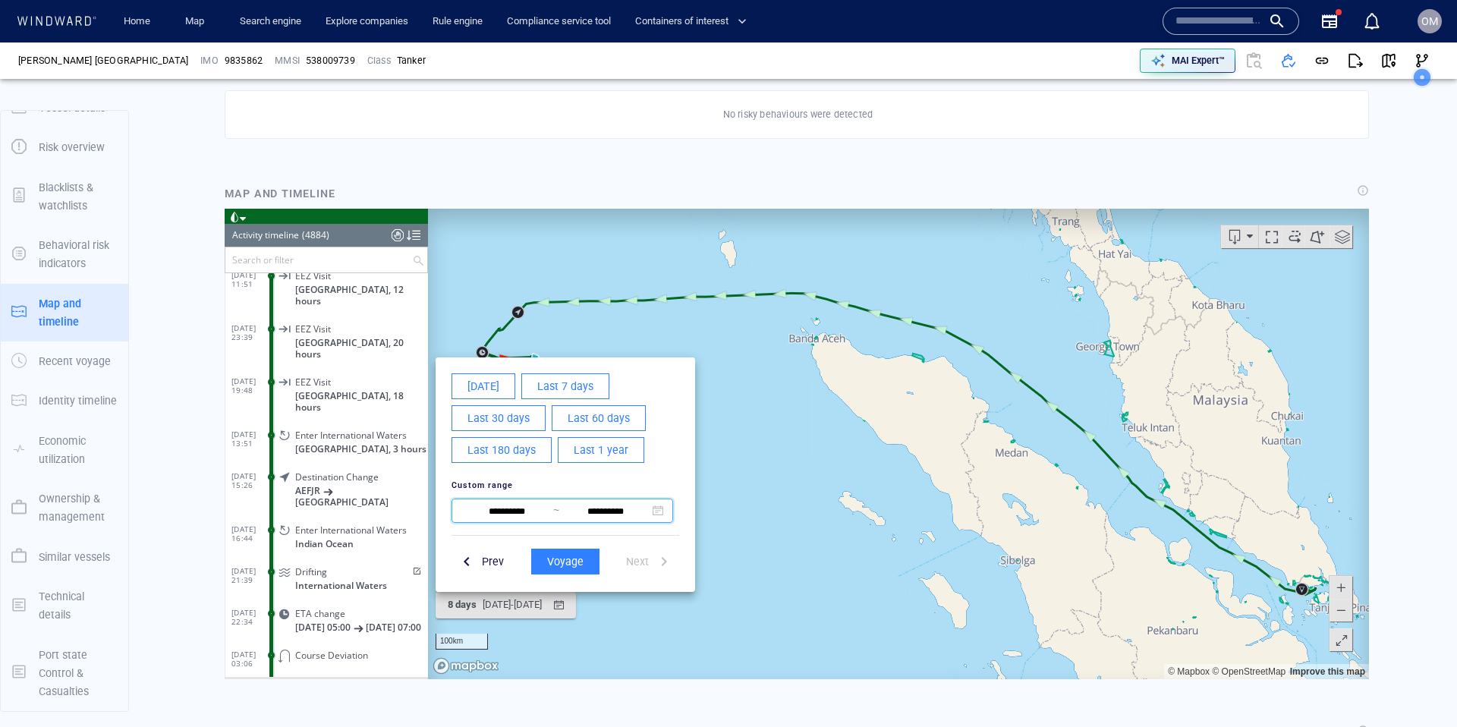
click at [657, 512] on span at bounding box center [657, 509] width 11 height 11
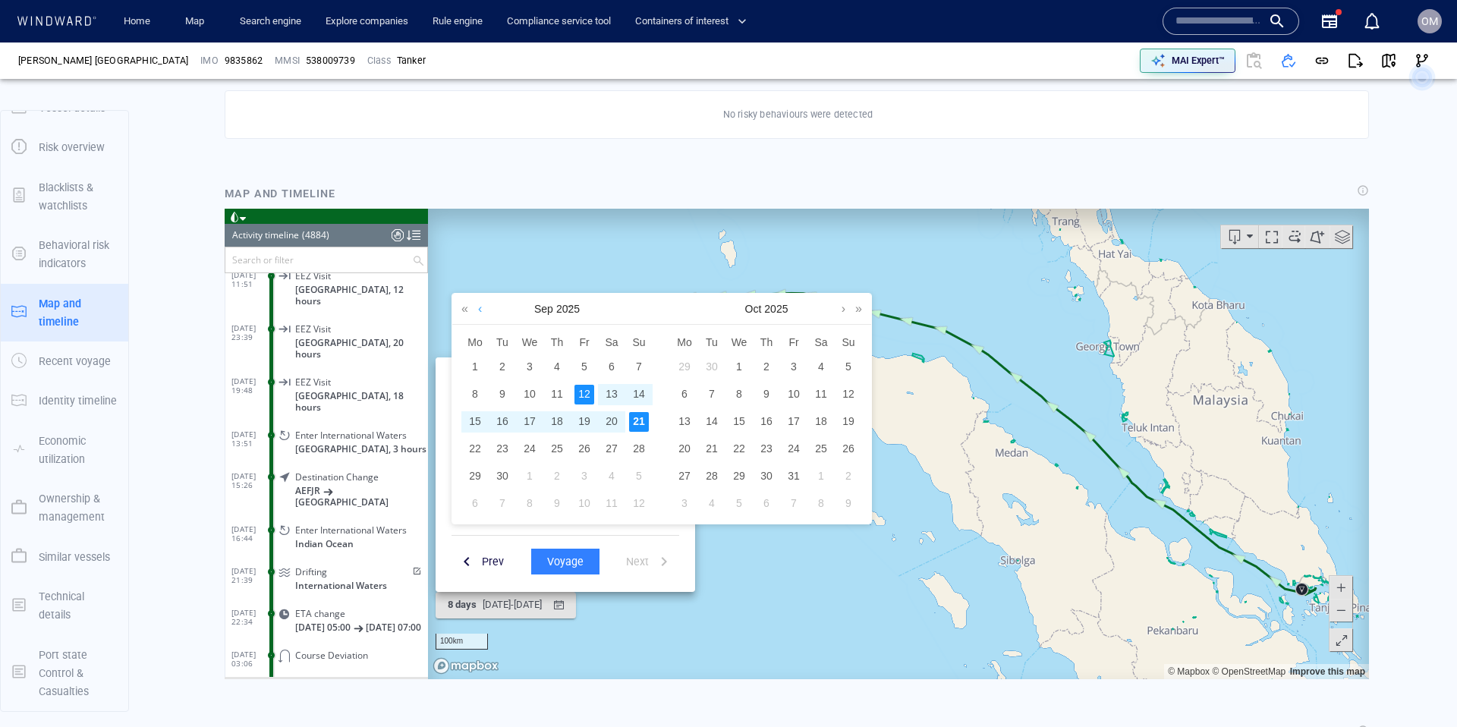
click at [476, 306] on link at bounding box center [479, 308] width 11 height 30
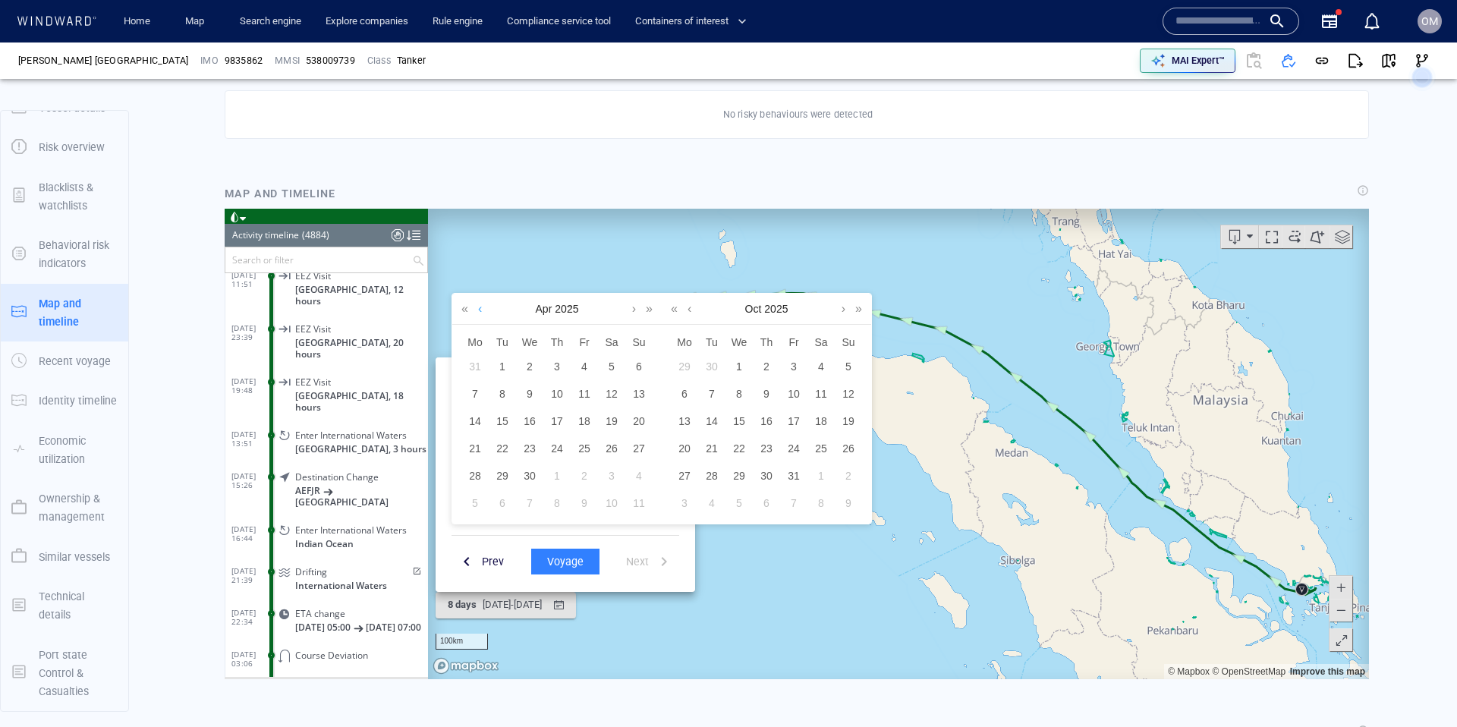
click at [476, 306] on link at bounding box center [479, 308] width 11 height 30
click at [639, 474] on div "29" at bounding box center [639, 476] width 20 height 20
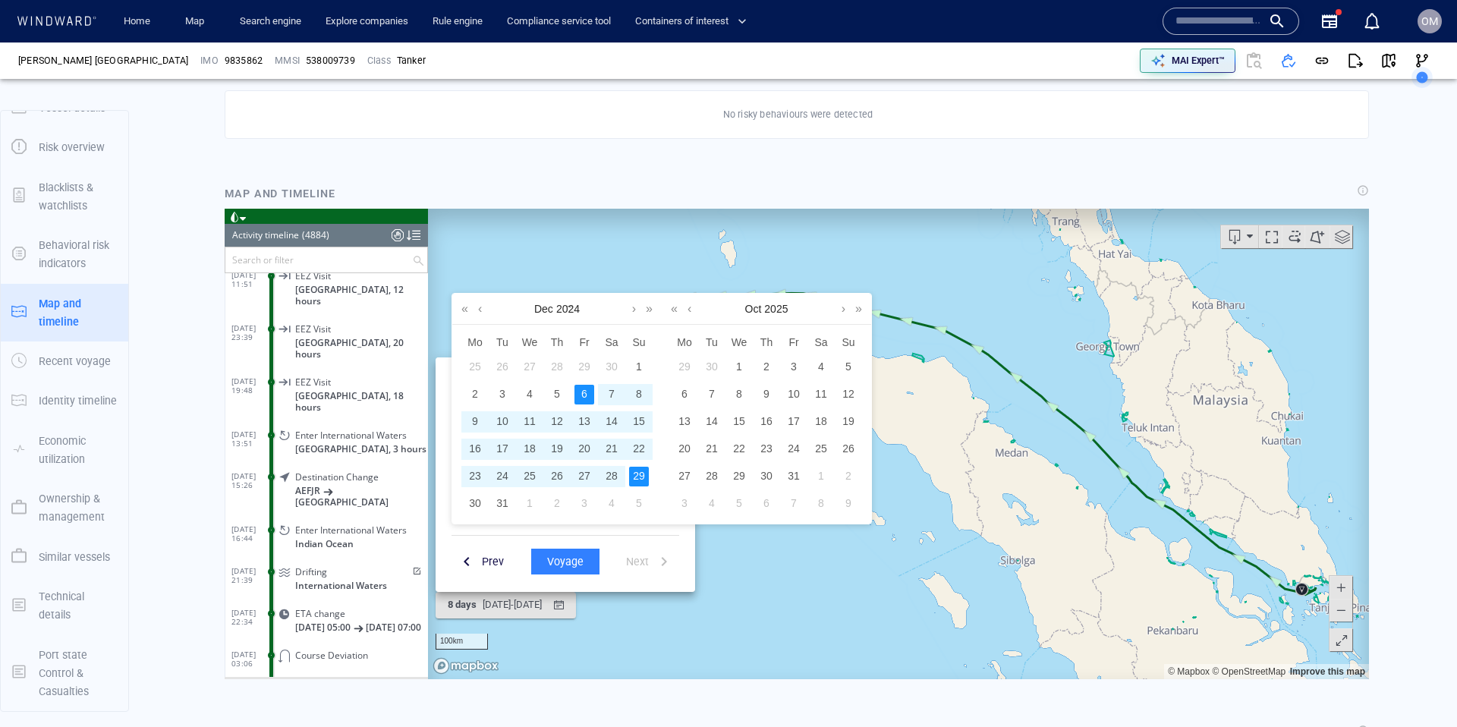
click at [582, 393] on div "6" at bounding box center [584, 394] width 20 height 20
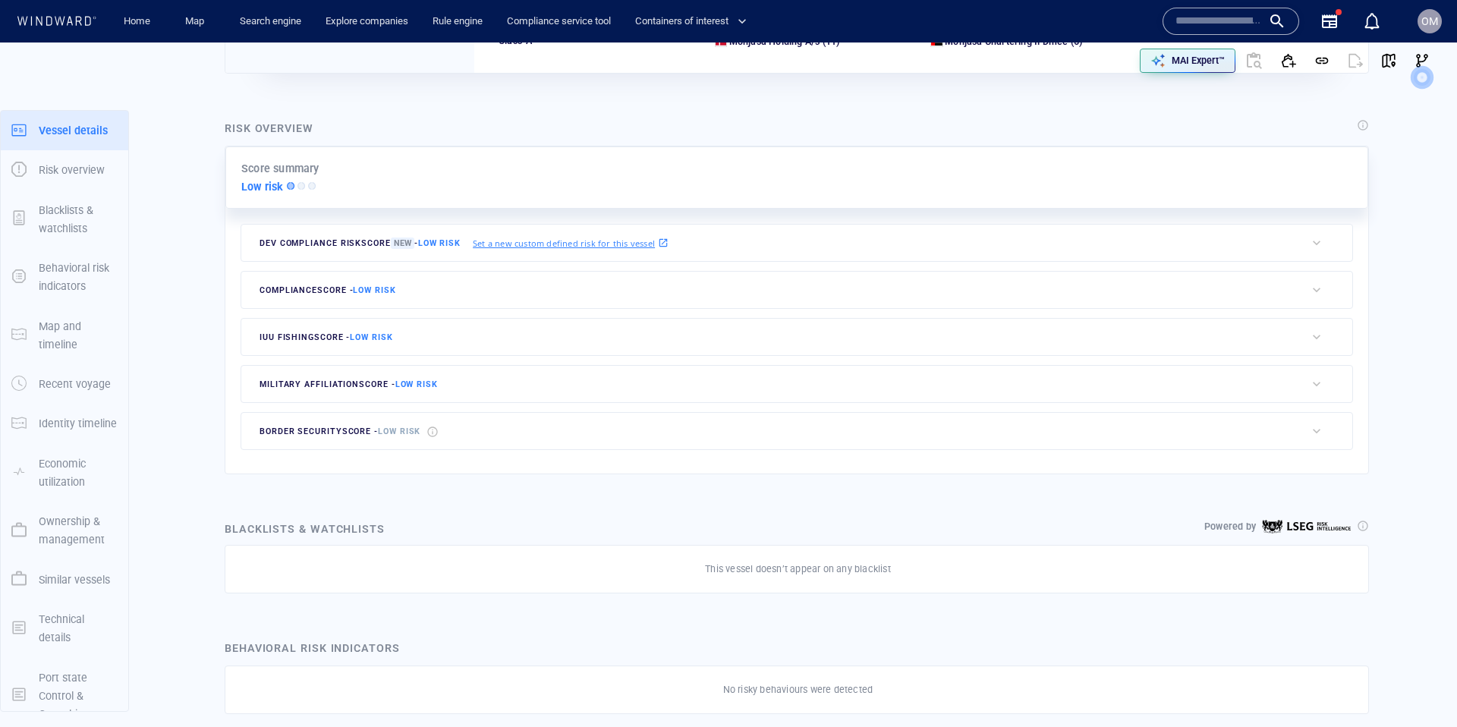
scroll to position [23, 0]
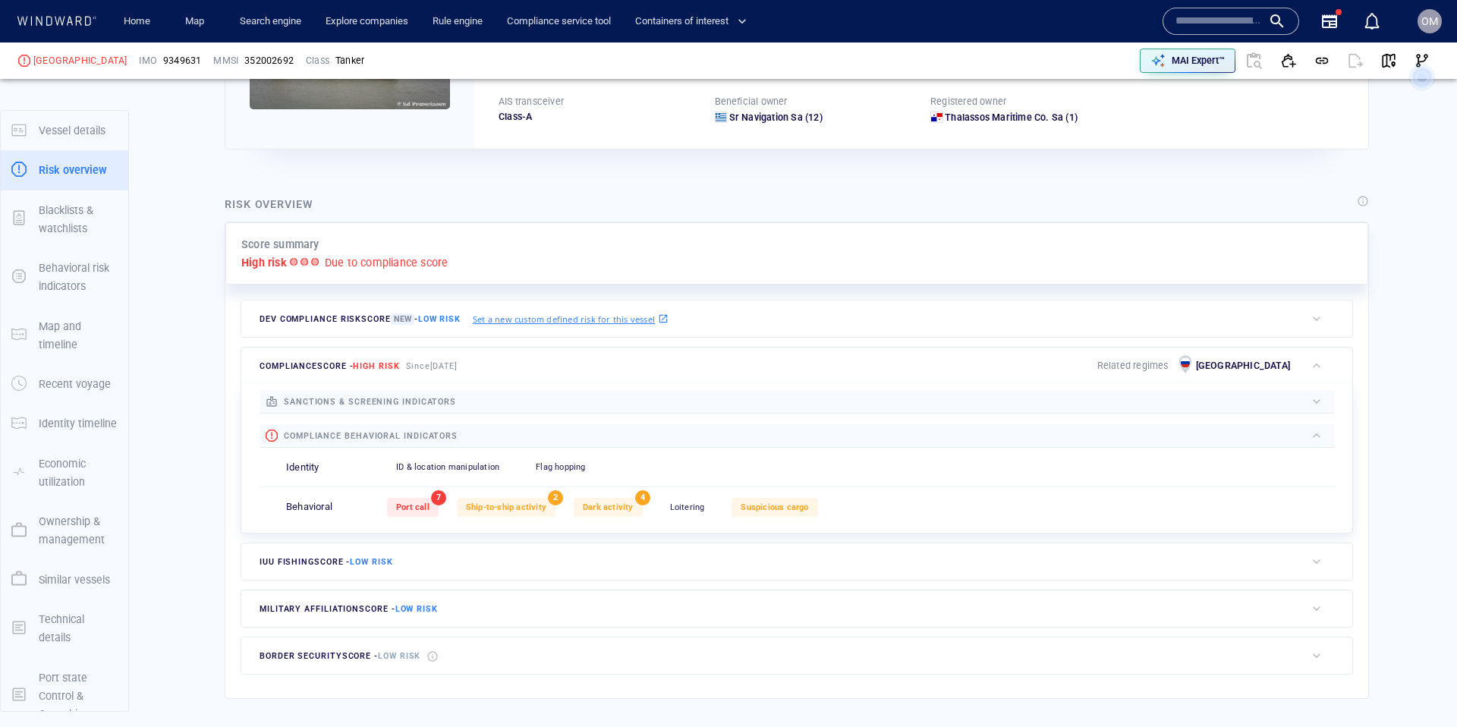
scroll to position [23, 0]
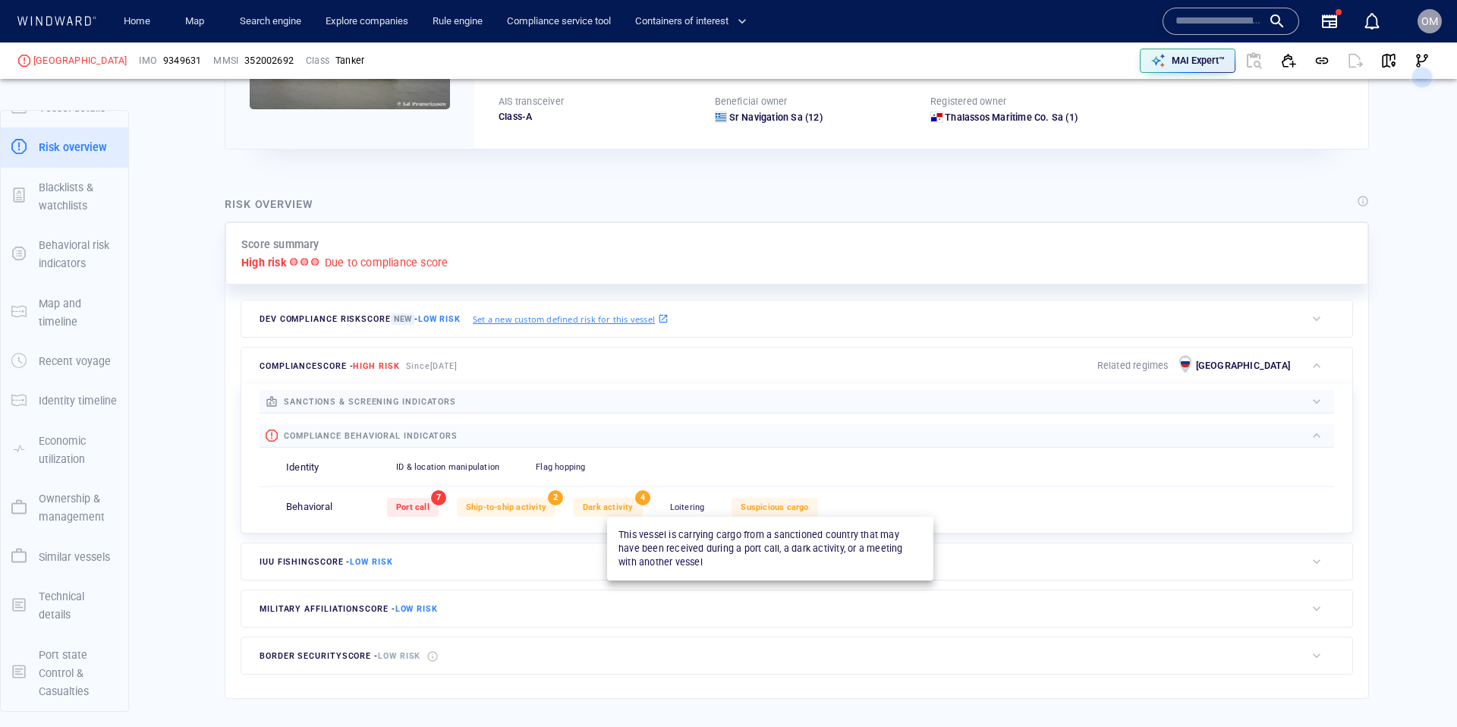
click at [781, 502] on span "Suspicious cargo" at bounding box center [774, 507] width 68 height 10
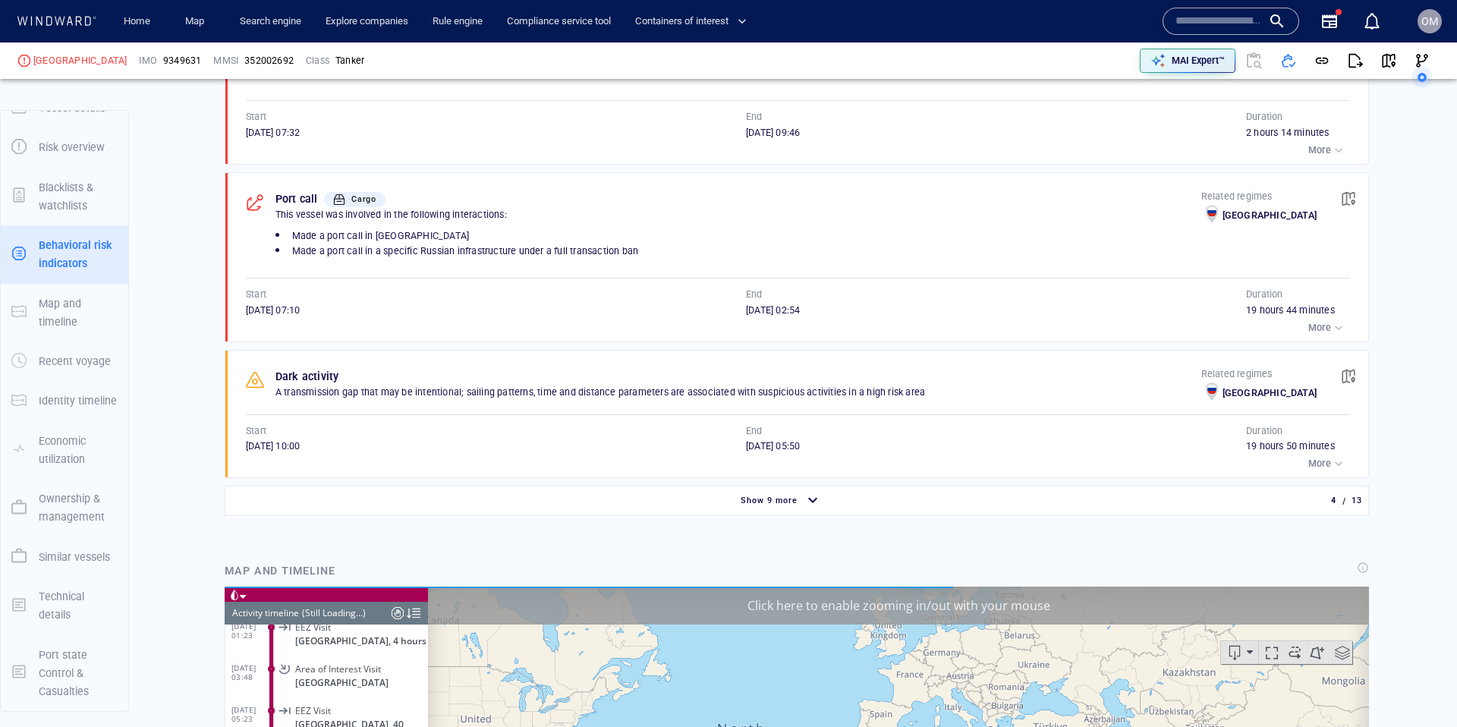
scroll to position [11033, 0]
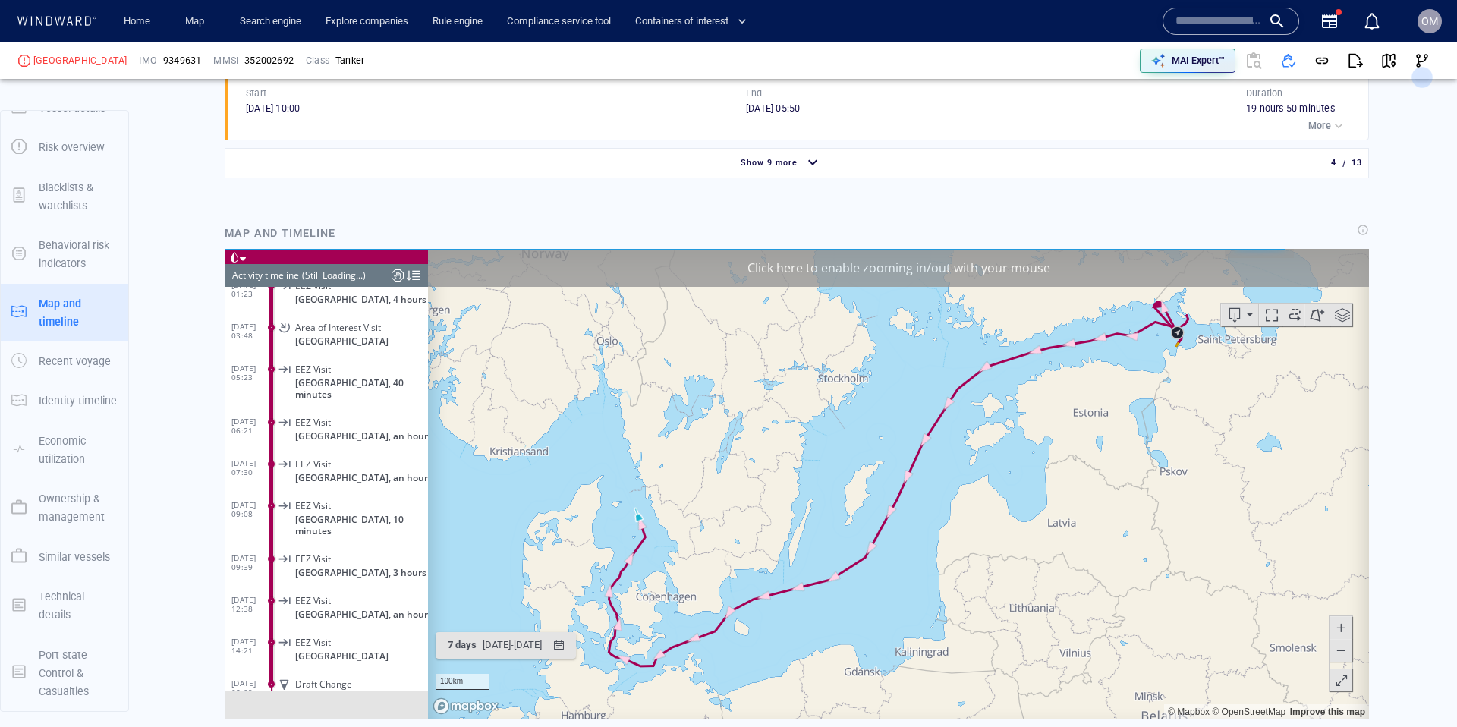
scroll to position [1622, 0]
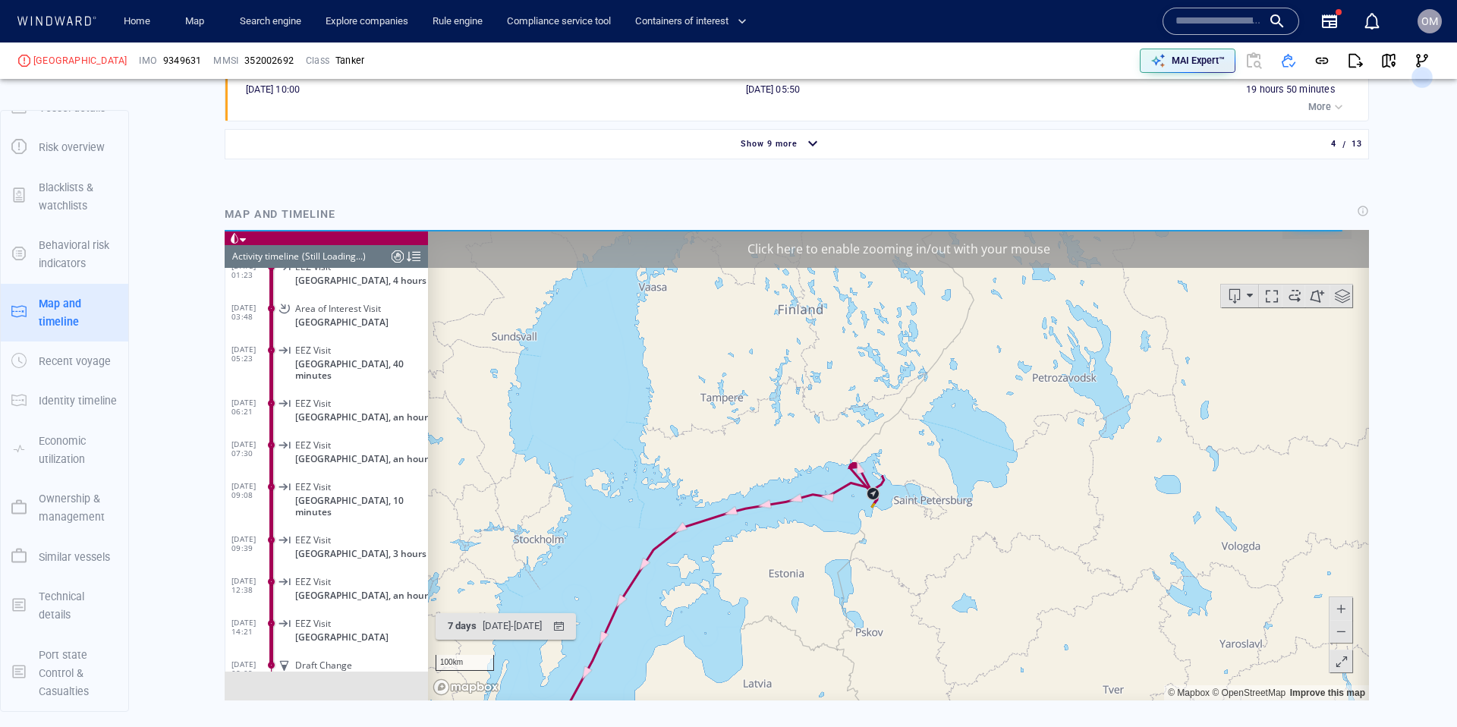
drag, startPoint x: 1130, startPoint y: 381, endPoint x: 839, endPoint y: 489, distance: 310.6
click at [828, 559] on canvas "Map" at bounding box center [898, 464] width 941 height 470
click at [876, 250] on div "Click here to enable zooming in/out with your mouse" at bounding box center [898, 248] width 941 height 38
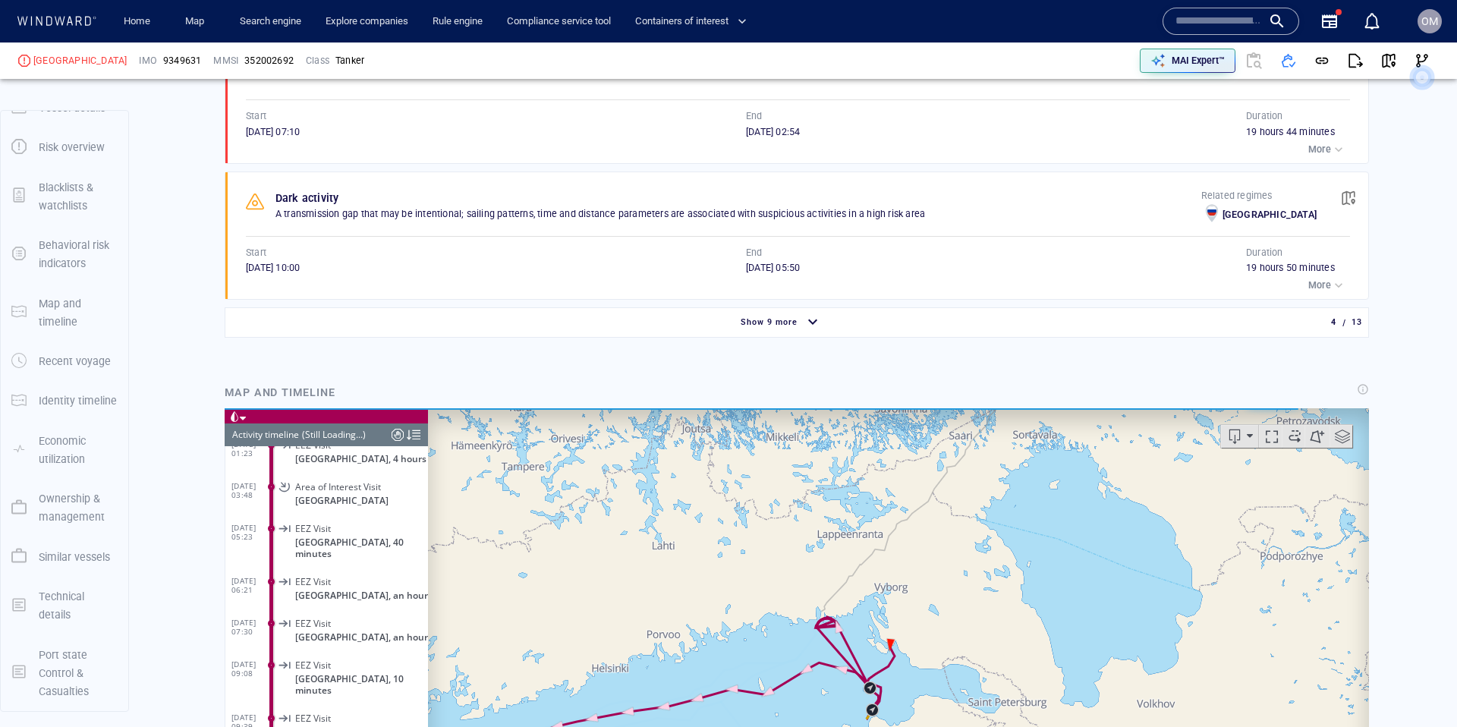
scroll to position [1645, 0]
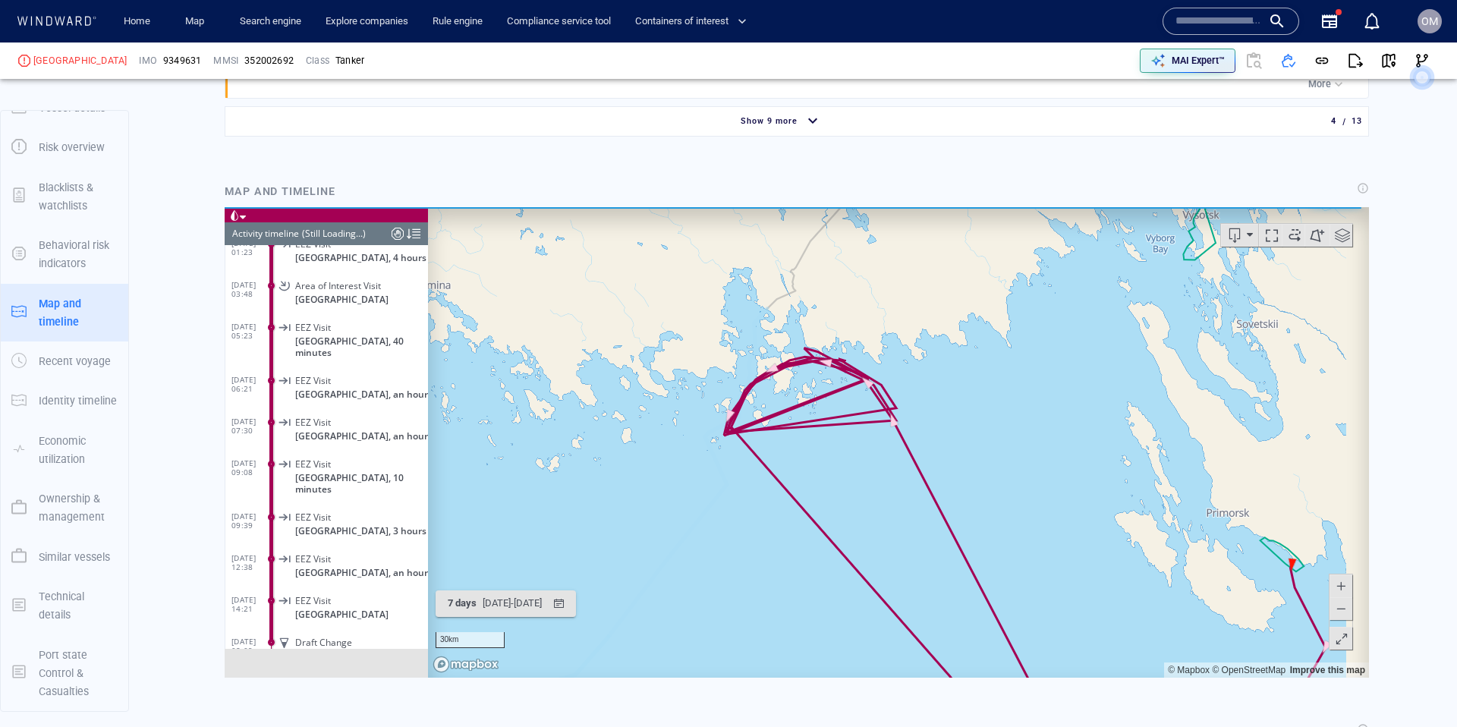
drag, startPoint x: 966, startPoint y: 489, endPoint x: 906, endPoint y: 391, distance: 114.8
click at [906, 390] on canvas "Map" at bounding box center [898, 441] width 941 height 470
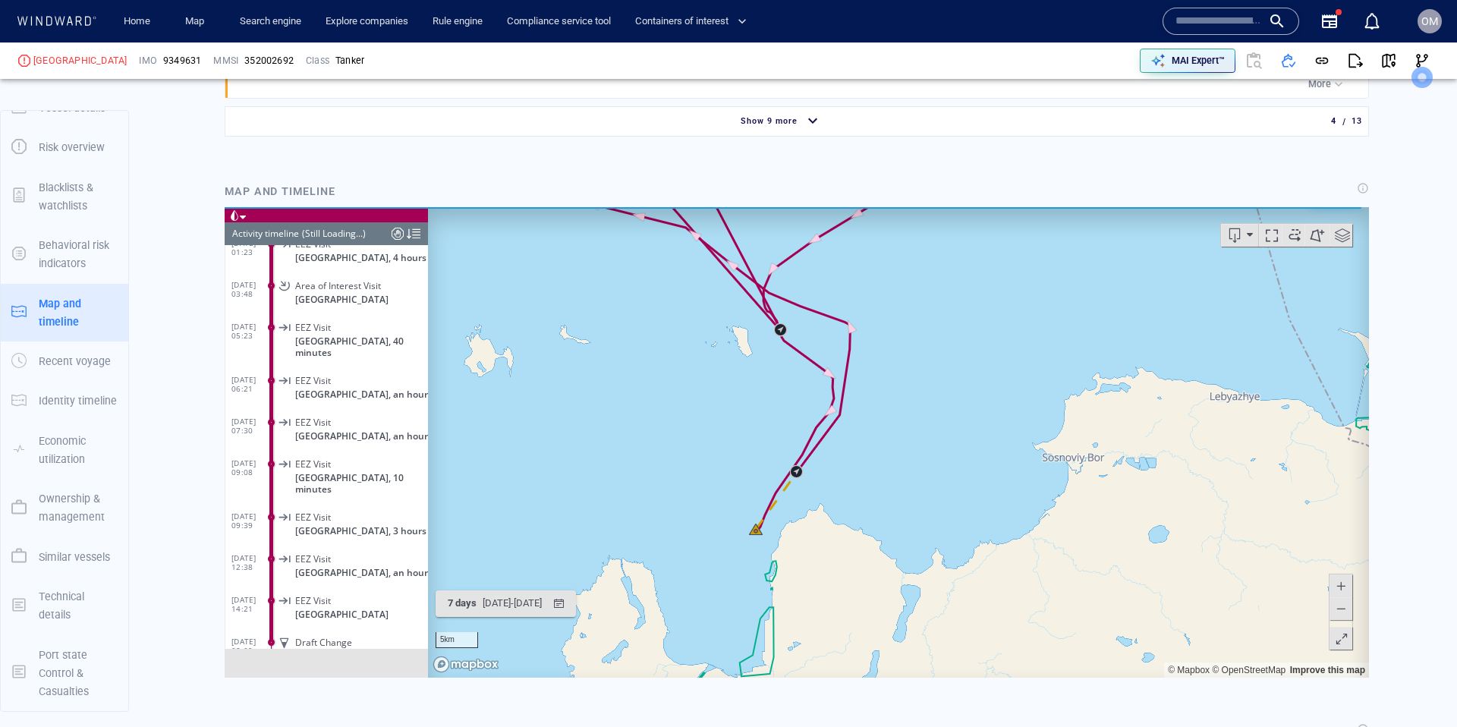
drag, startPoint x: 835, startPoint y: 497, endPoint x: 865, endPoint y: 467, distance: 41.8
click at [847, 505] on canvas "Map" at bounding box center [898, 441] width 941 height 470
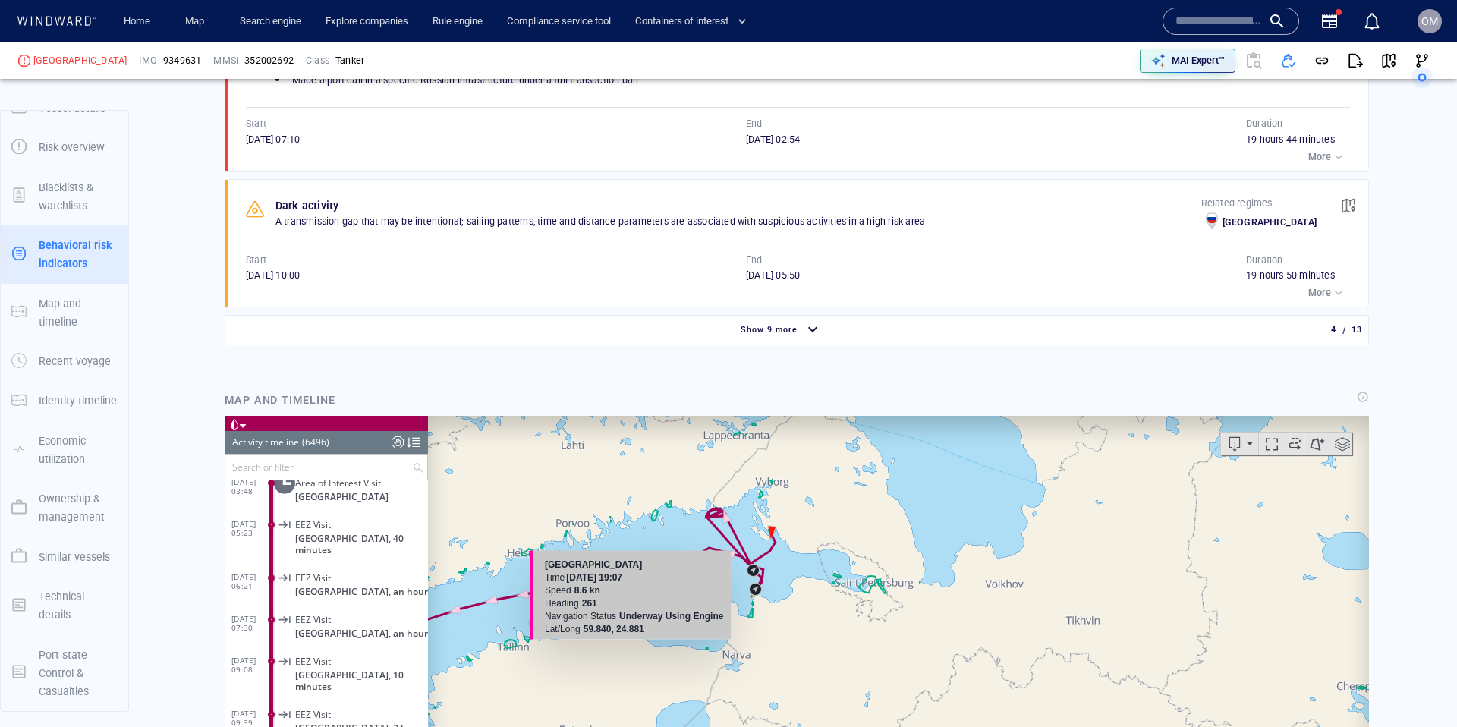
scroll to position [270635, 0]
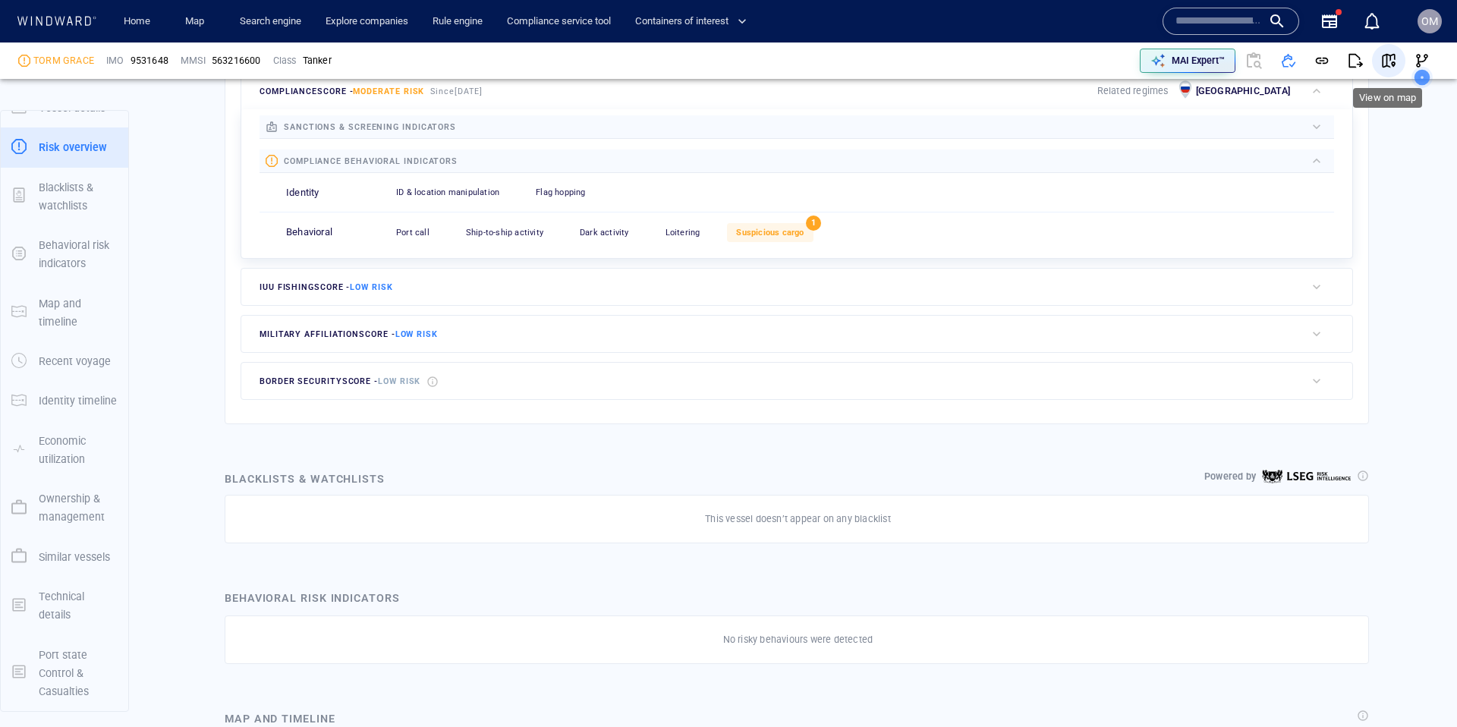
scroll to position [495, 0]
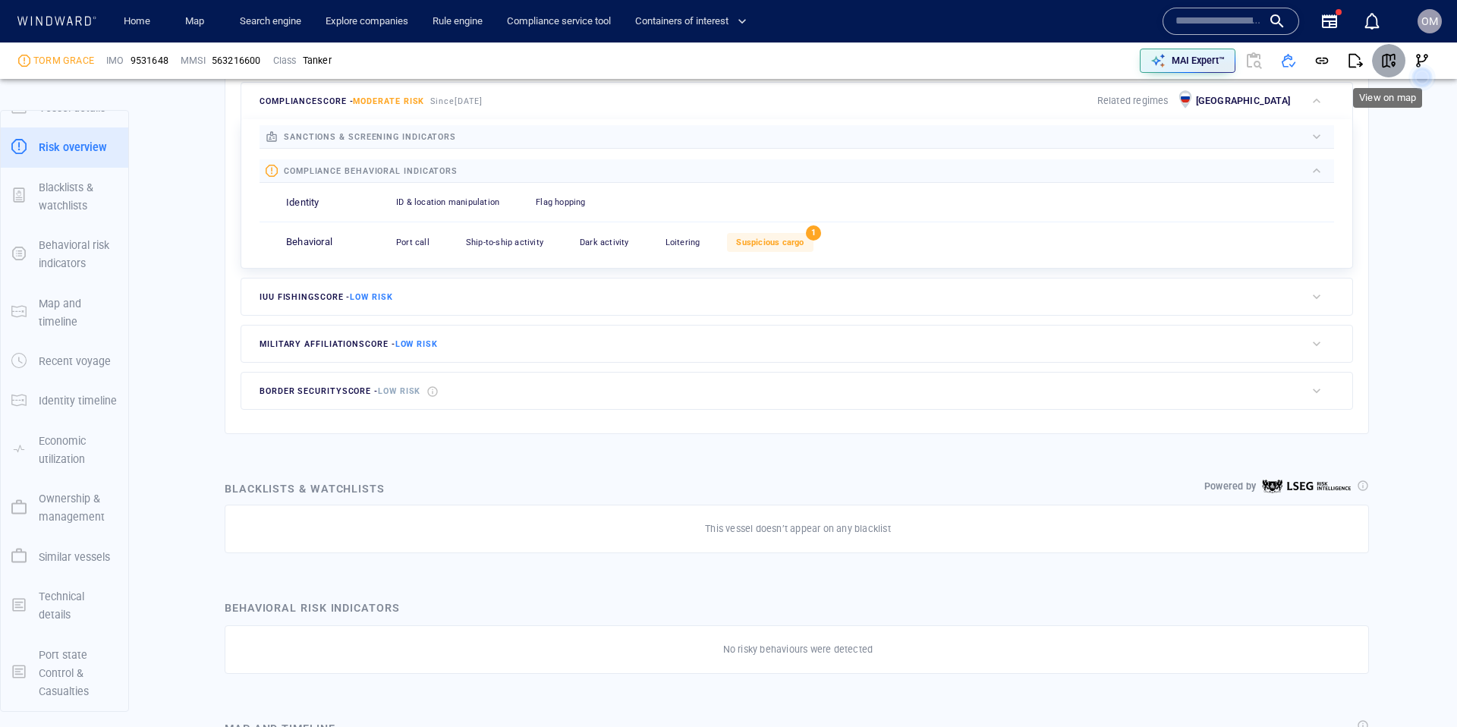
click at [1391, 59] on span "button" at bounding box center [1388, 60] width 15 height 15
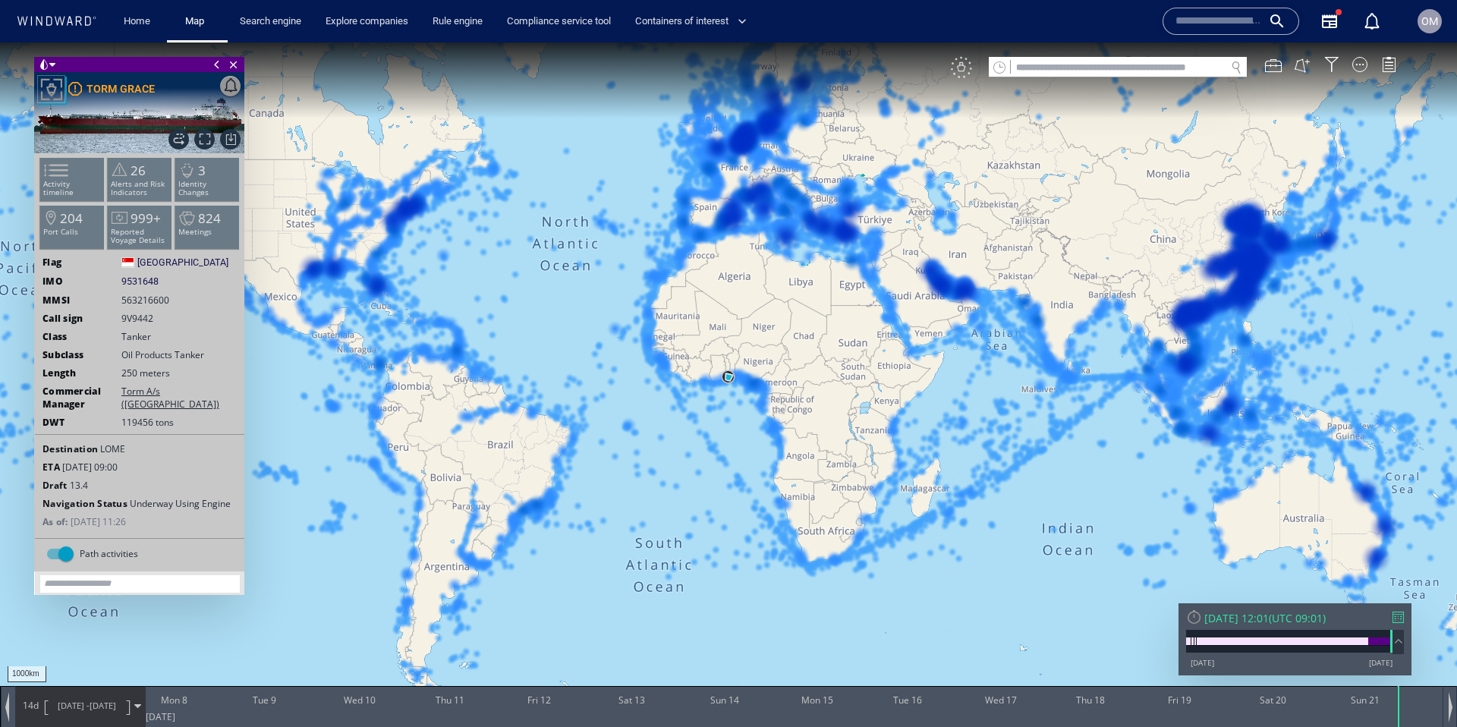
click at [963, 67] on div "VM" at bounding box center [961, 67] width 21 height 21
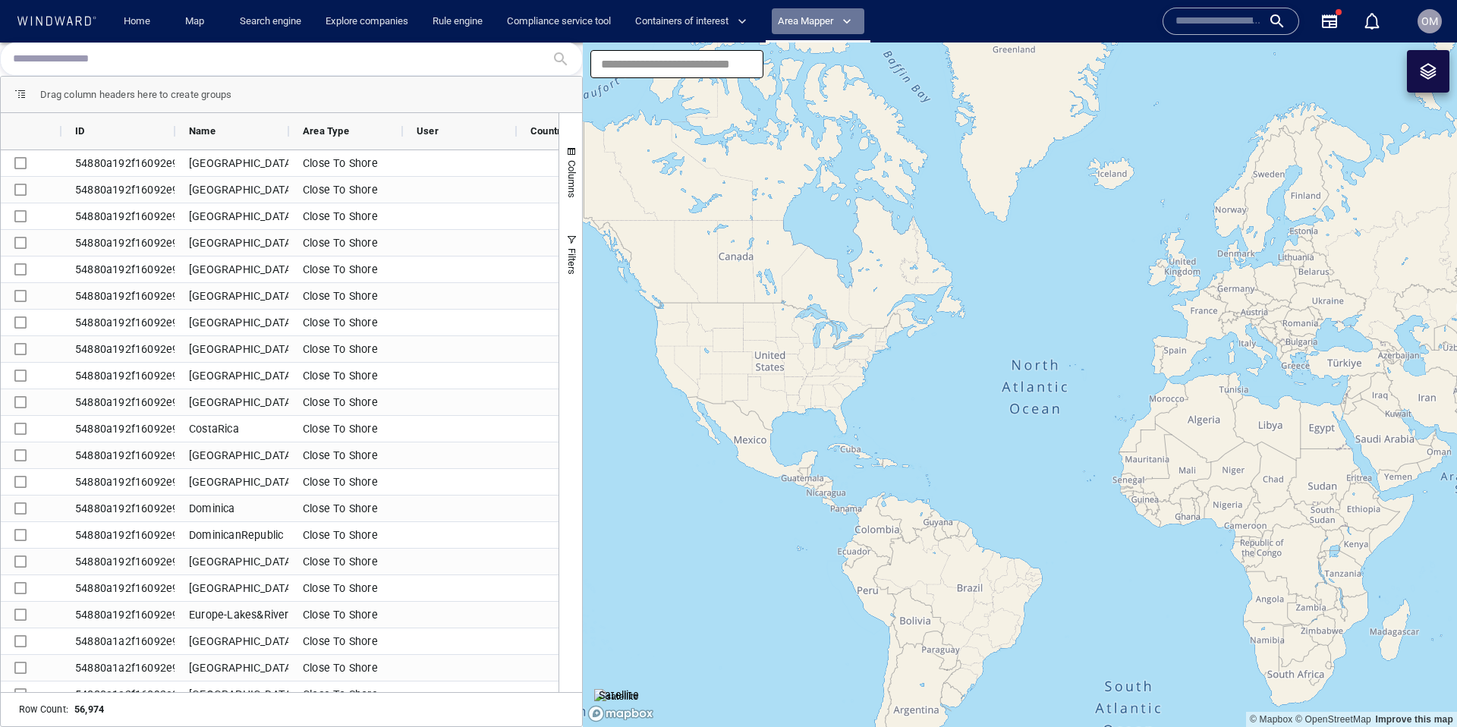
click at [829, 24] on span "Area Mapper" at bounding box center [815, 21] width 74 height 17
click at [817, 75] on link "Polygon Approval" at bounding box center [818, 79] width 89 height 26
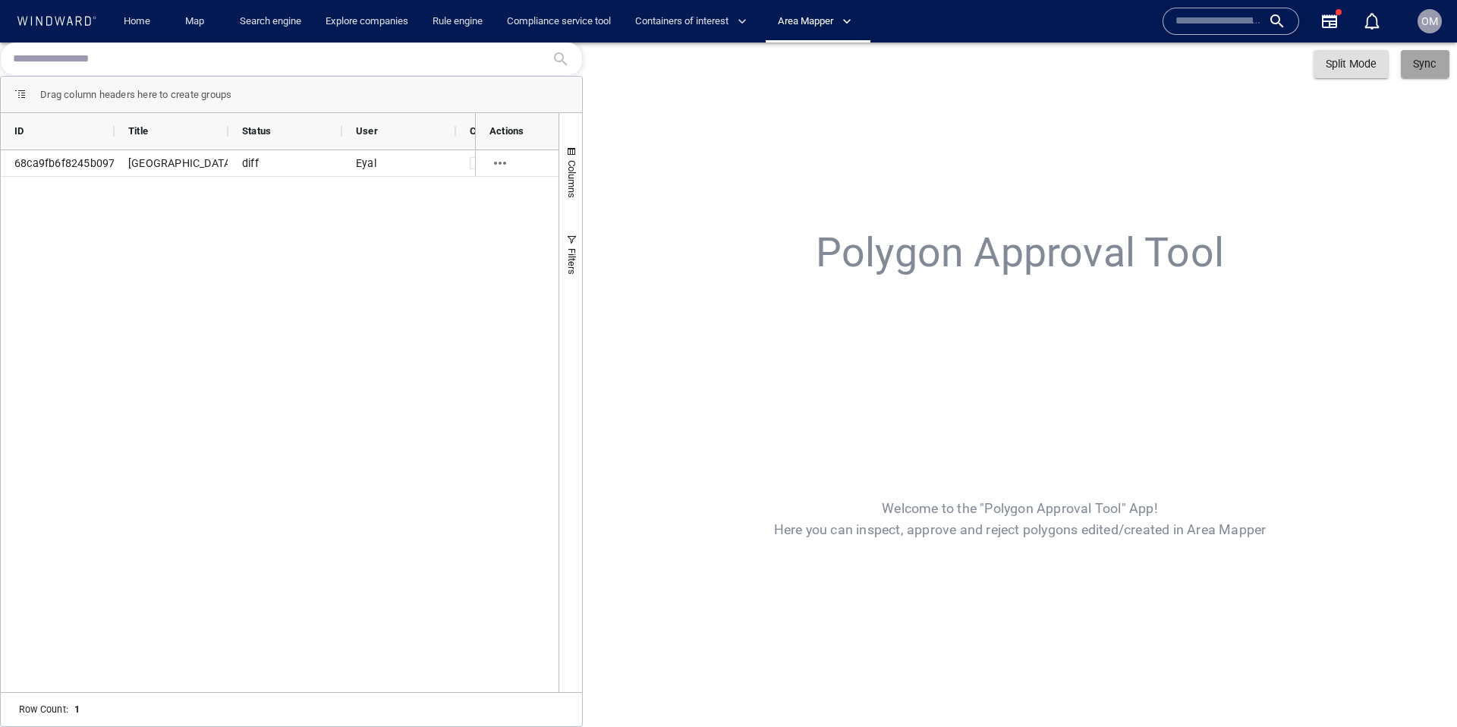
click at [1429, 65] on span "Sync" at bounding box center [1424, 64] width 23 height 12
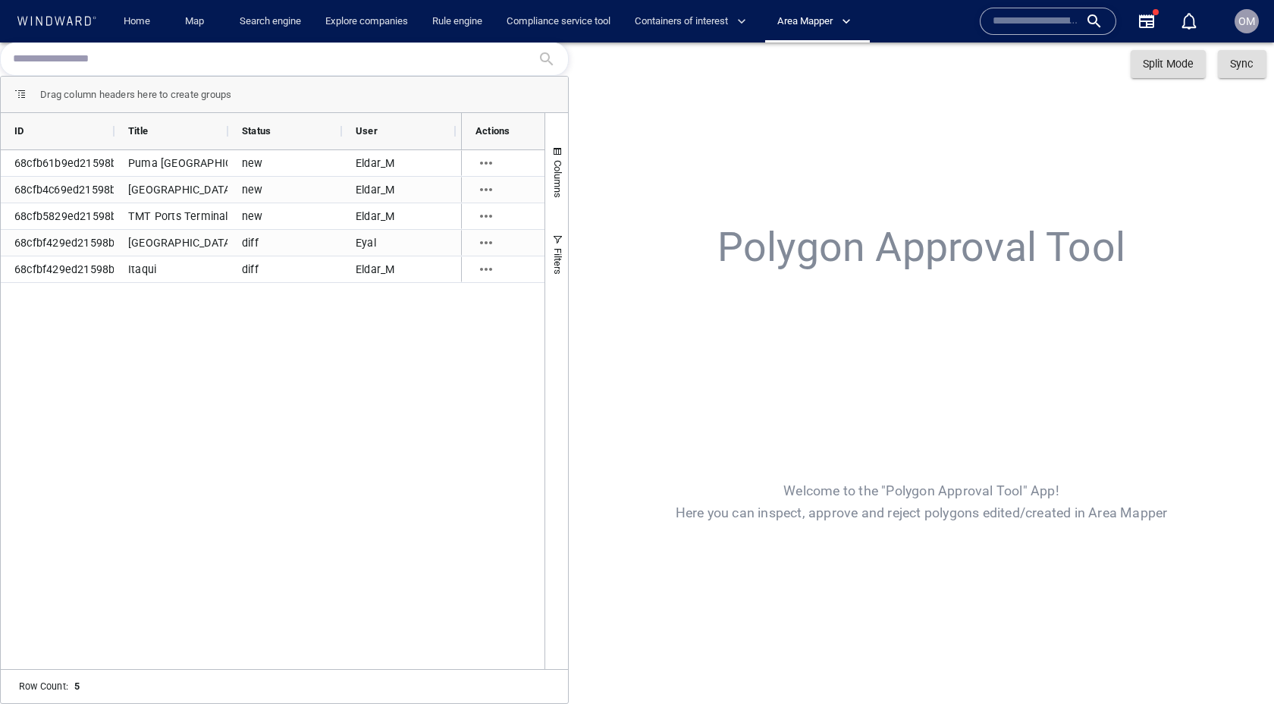
drag, startPoint x: 511, startPoint y: 137, endPoint x: 586, endPoint y: 144, distance: 75.5
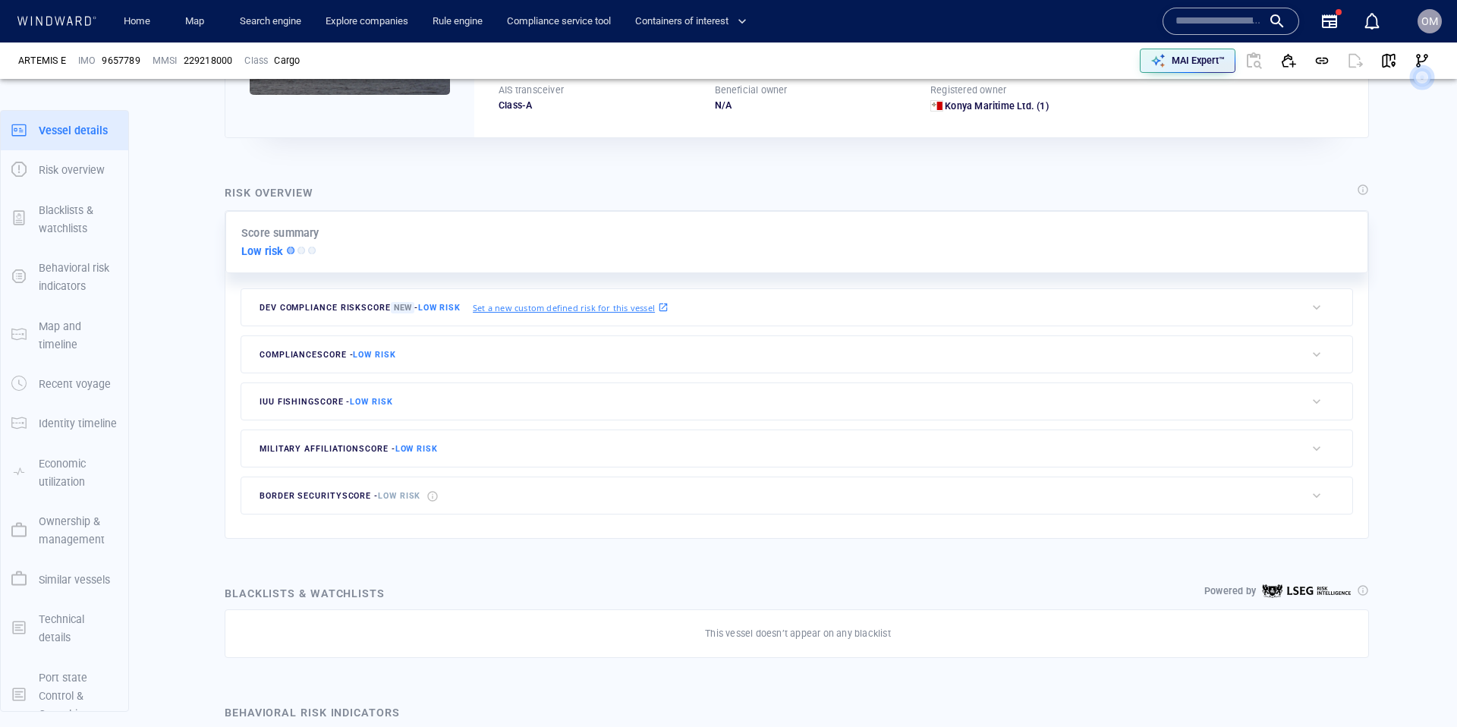
scroll to position [23, 0]
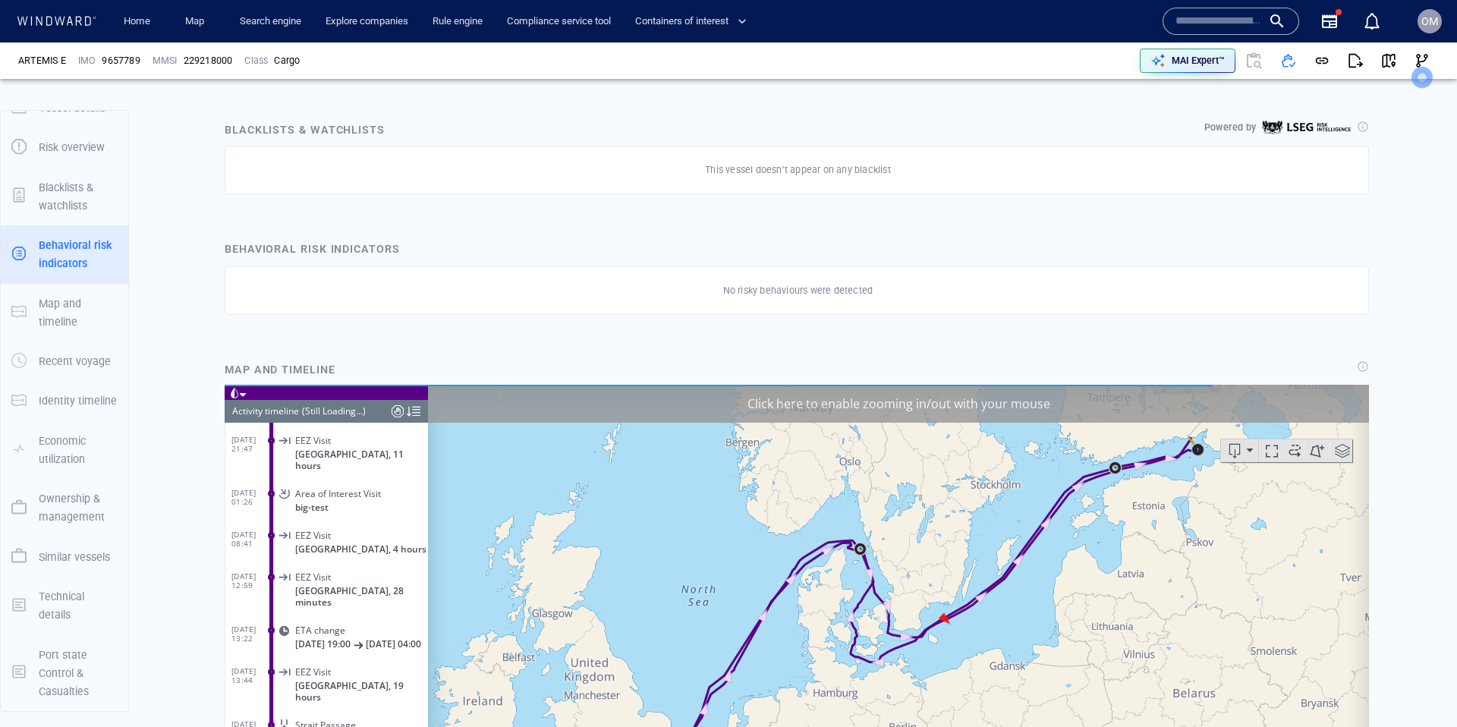
scroll to position [707, 0]
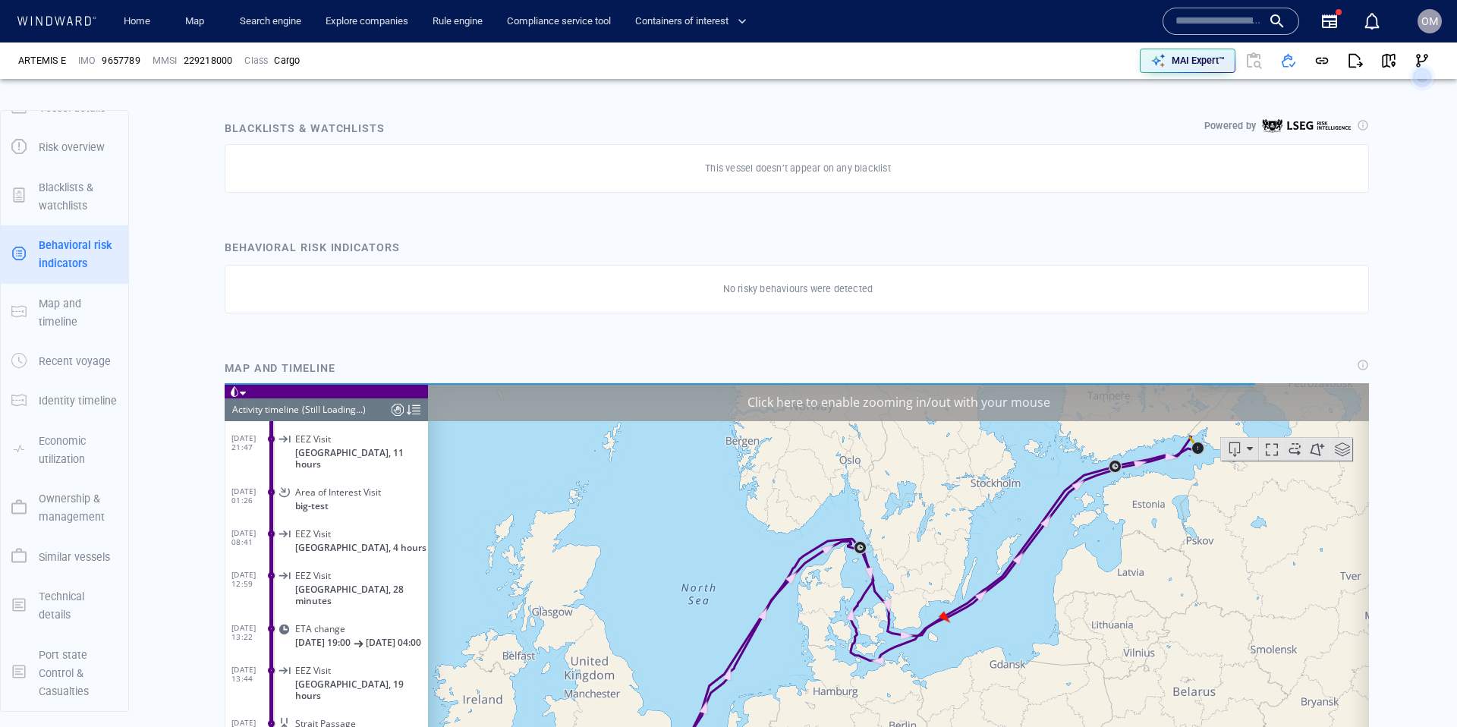
click at [812, 407] on div "Click here to enable zooming in/out with your mouse" at bounding box center [898, 401] width 941 height 38
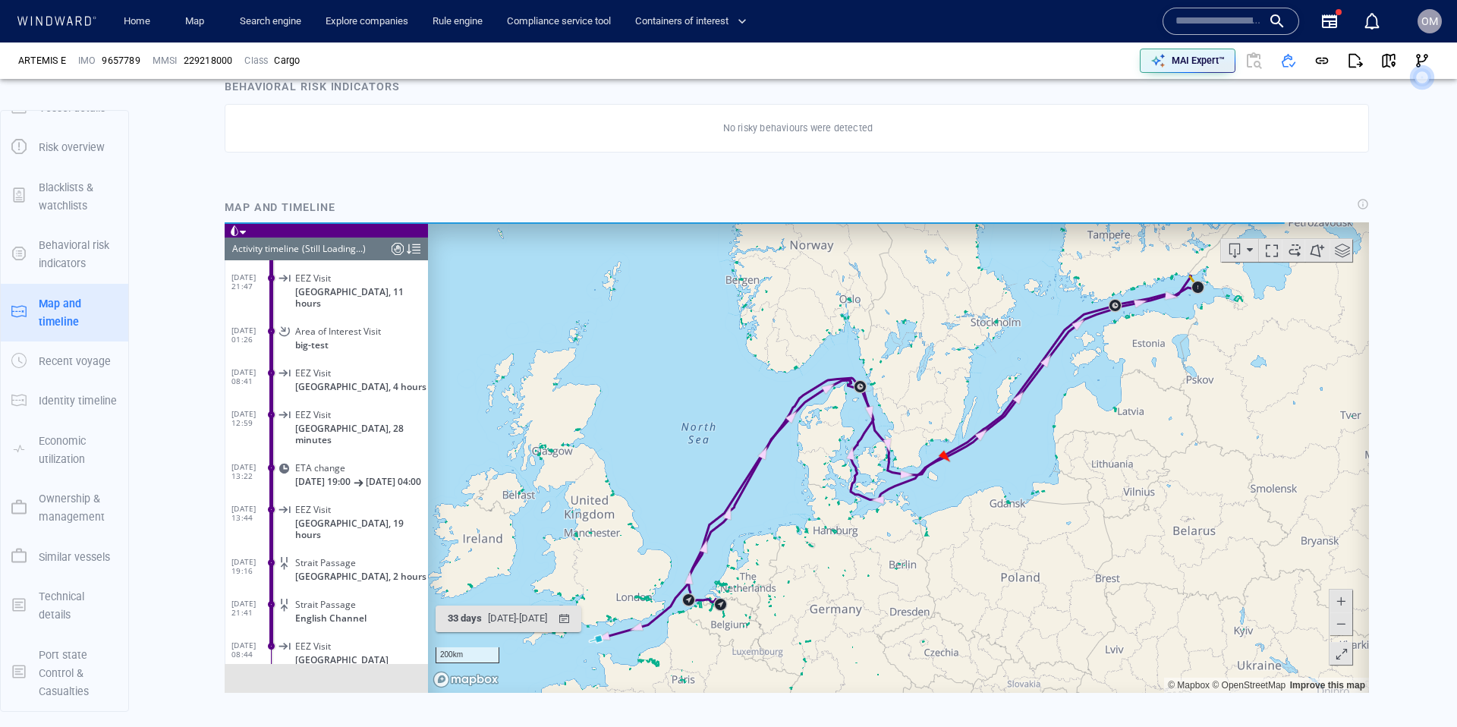
scroll to position [869, 0]
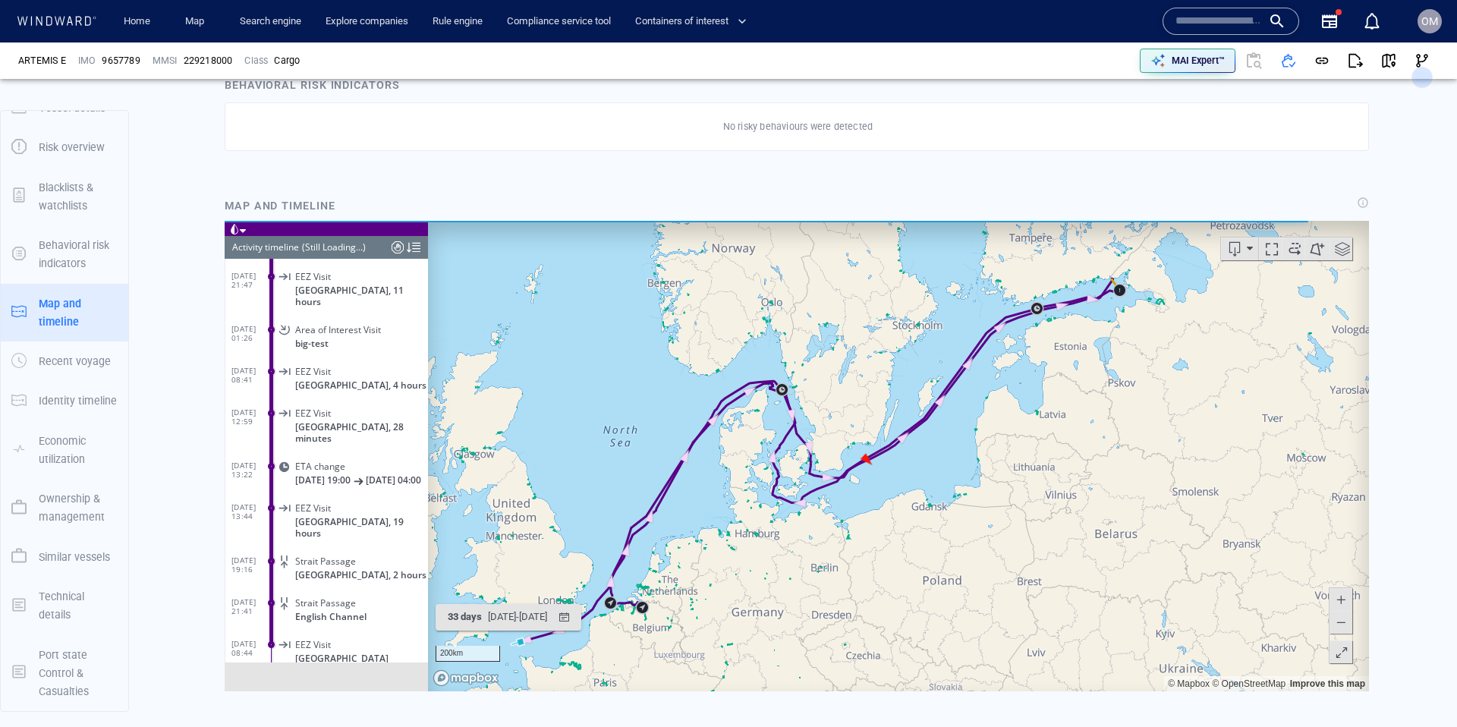
drag, startPoint x: 932, startPoint y: 372, endPoint x: 591, endPoint y: 442, distance: 348.3
click at [589, 442] on canvas "Map" at bounding box center [898, 455] width 941 height 470
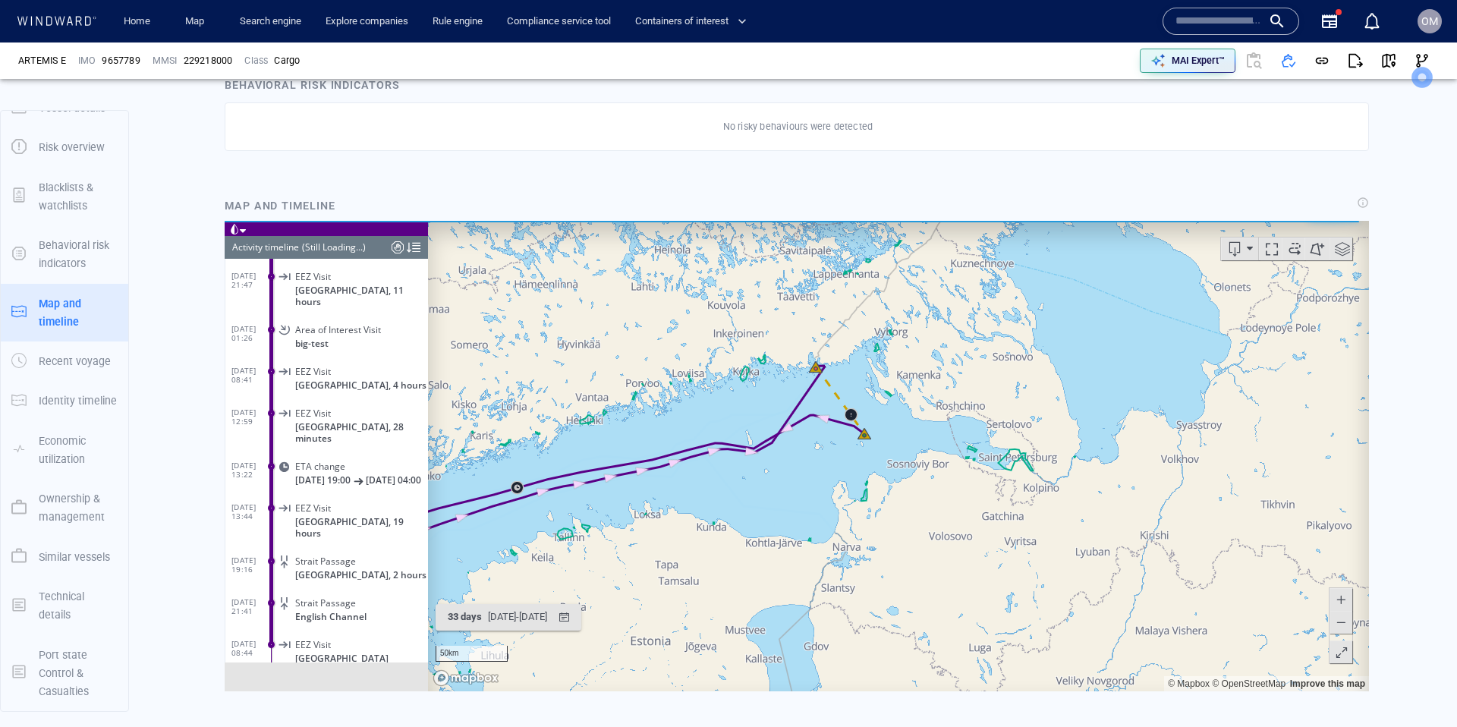
drag, startPoint x: 903, startPoint y: 419, endPoint x: 878, endPoint y: 462, distance: 50.0
click at [888, 467] on canvas "Map" at bounding box center [898, 455] width 941 height 470
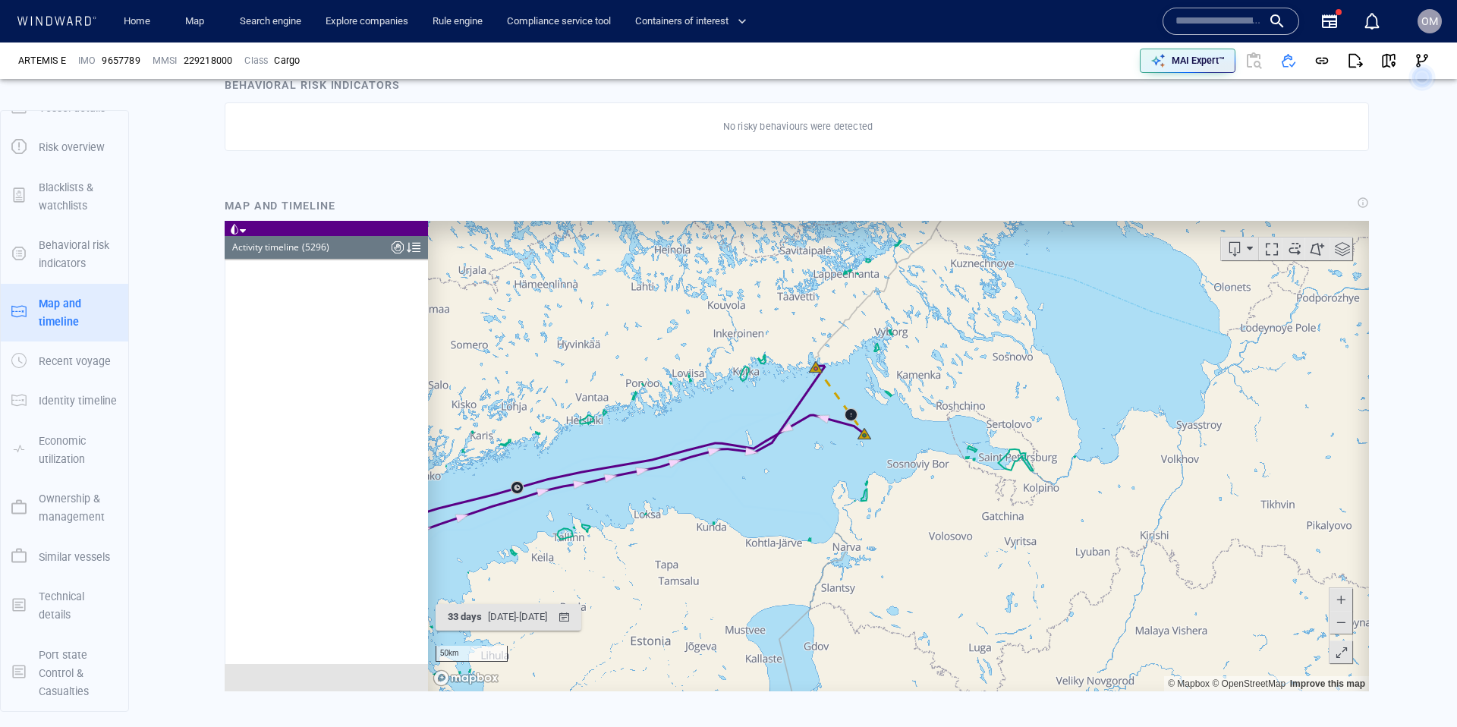
scroll to position [220566, 0]
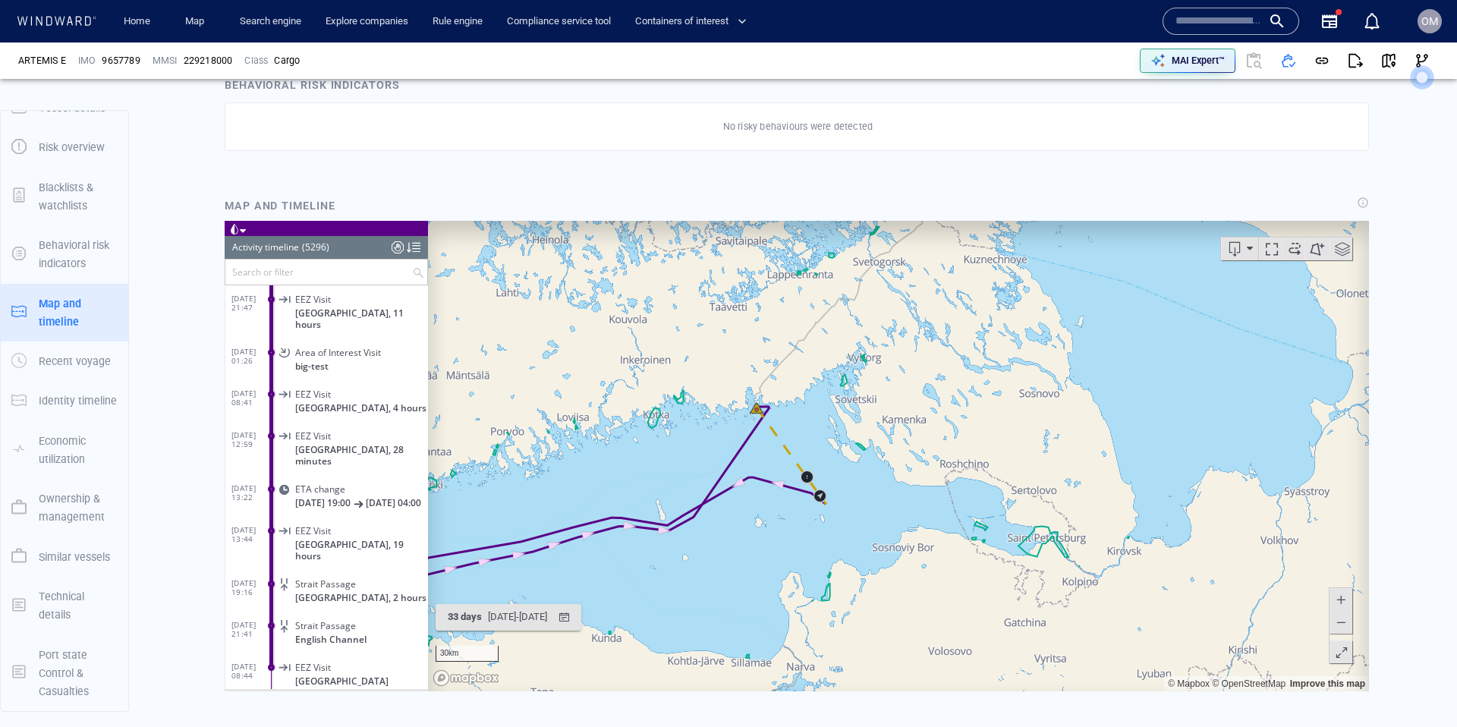
drag, startPoint x: 848, startPoint y: 435, endPoint x: 806, endPoint y: 508, distance: 84.6
click at [806, 508] on canvas "Map" at bounding box center [898, 455] width 941 height 470
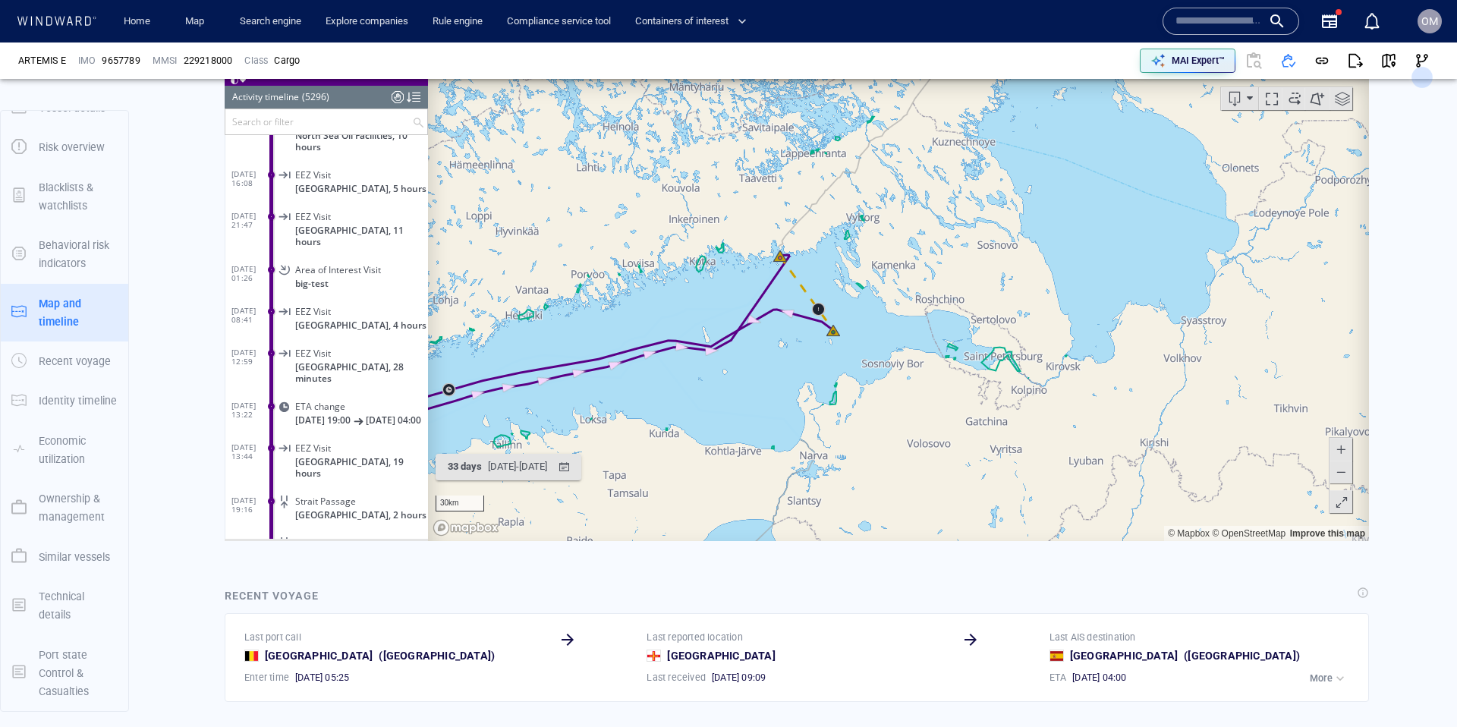
scroll to position [1019, 0]
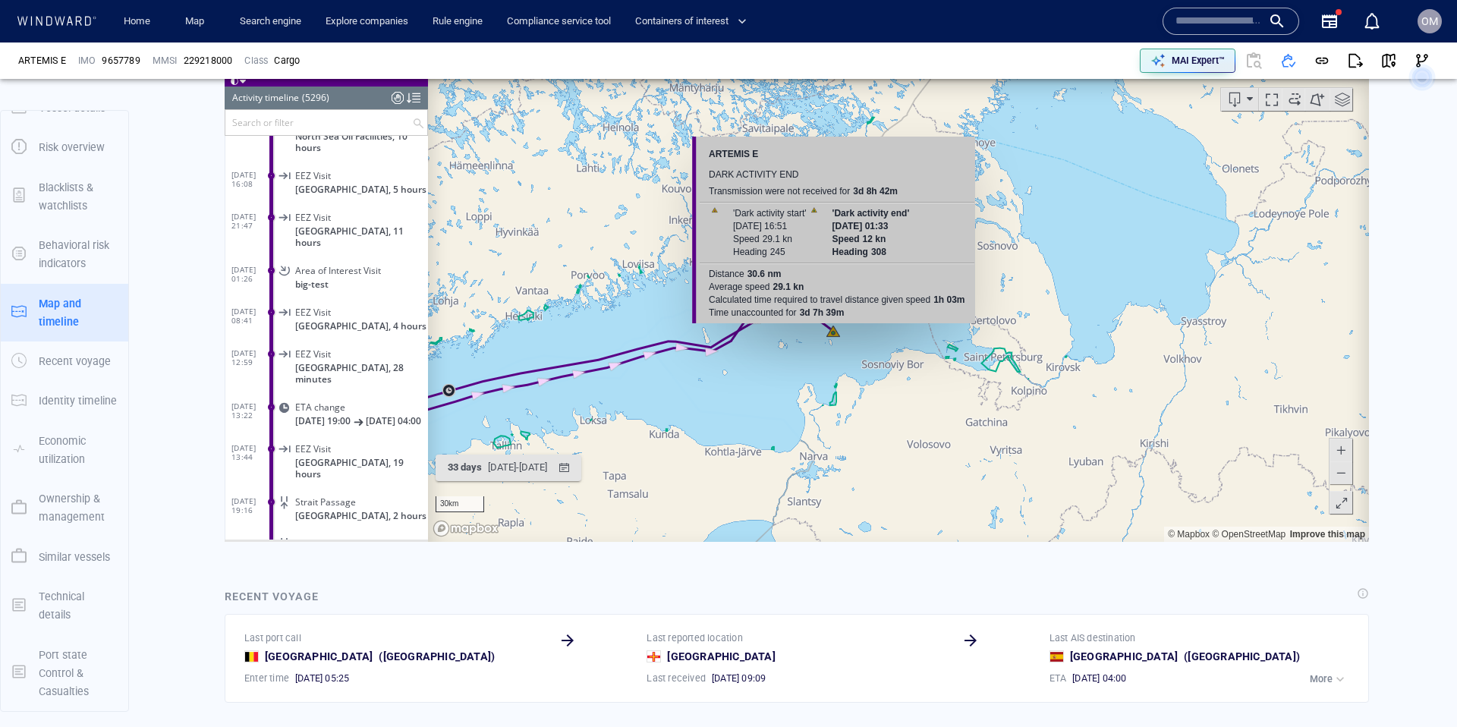
click at [833, 330] on canvas "Map" at bounding box center [898, 306] width 941 height 470
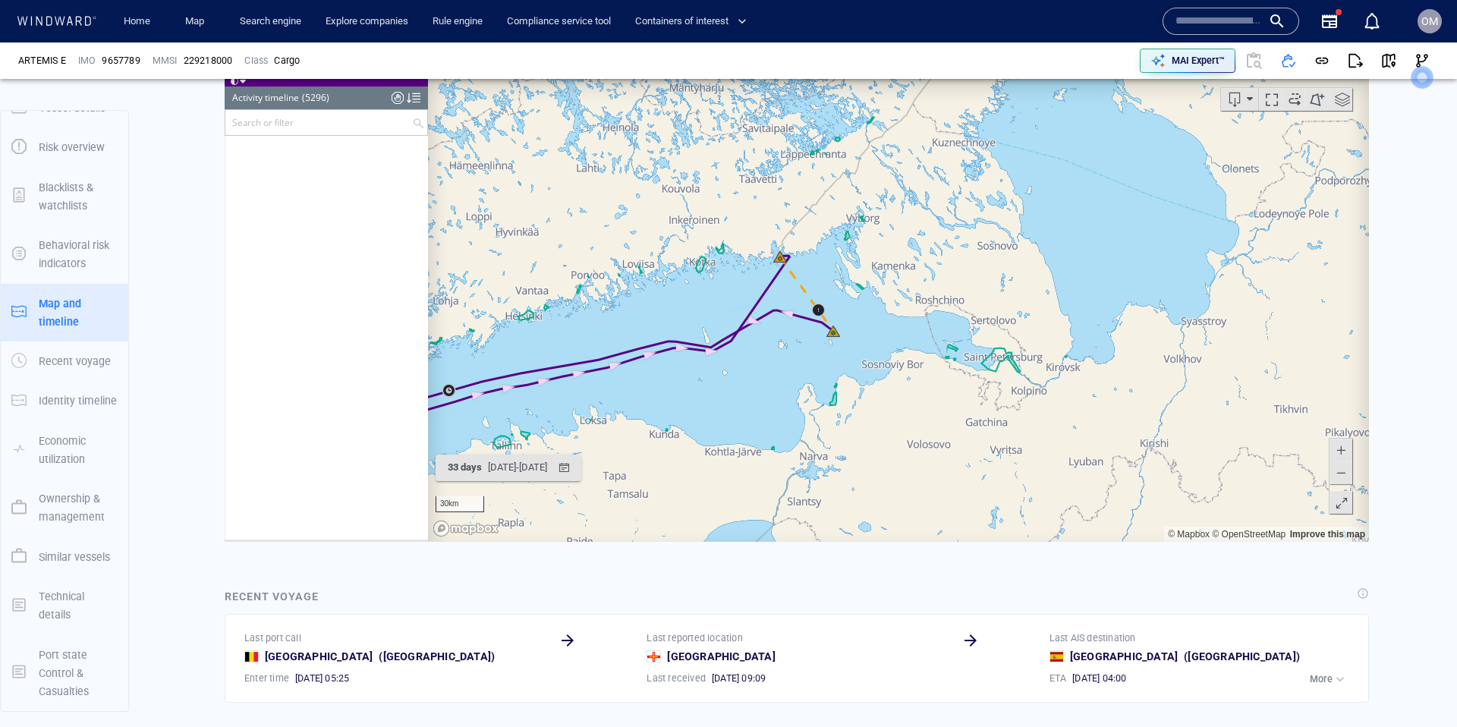
scroll to position [219343, 0]
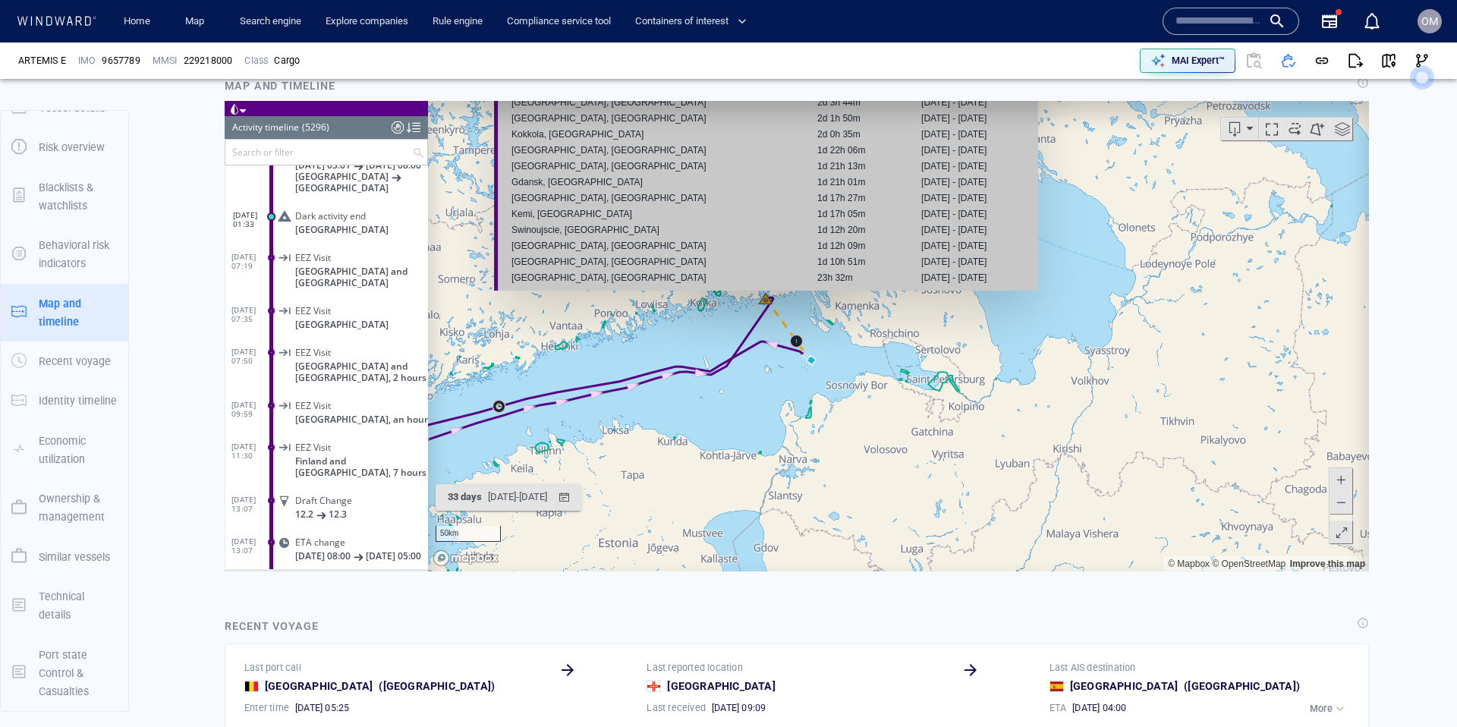
scroll to position [876, 0]
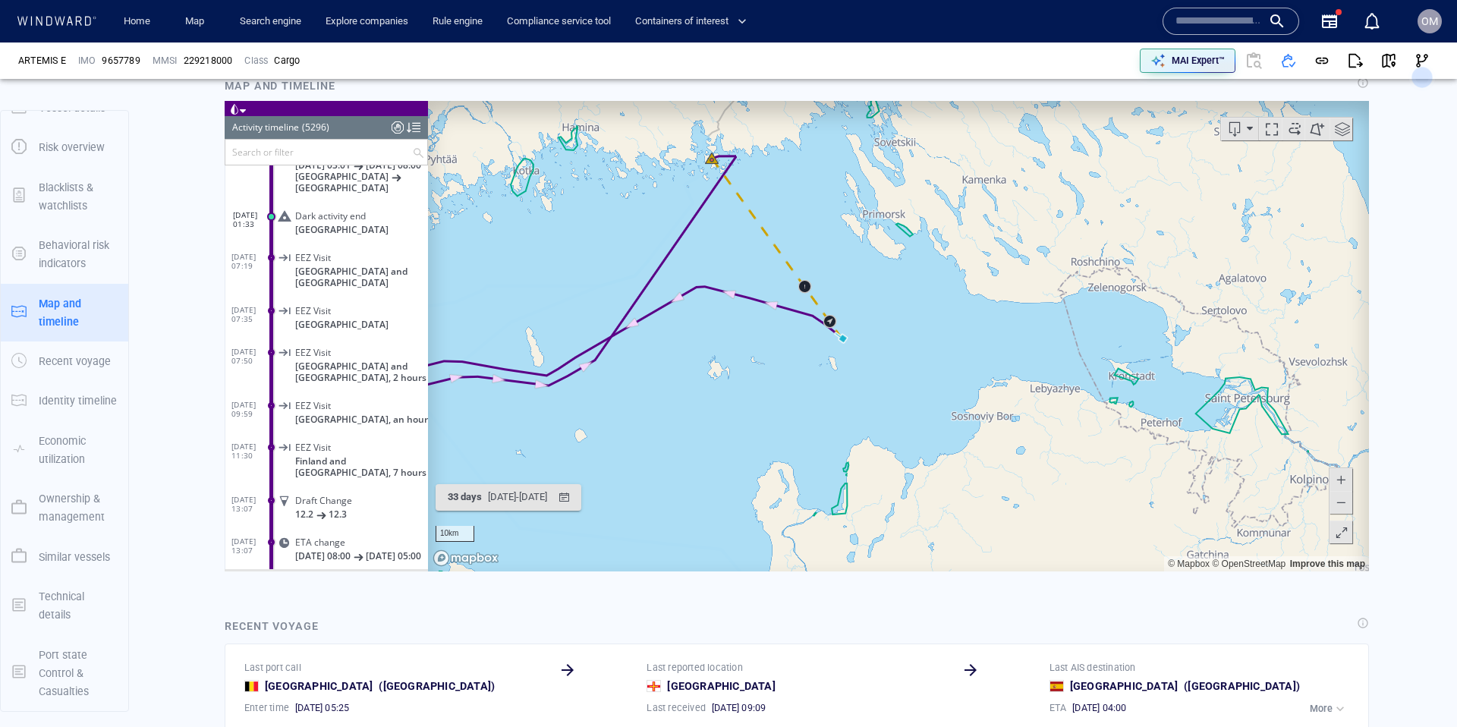
drag, startPoint x: 810, startPoint y: 470, endPoint x: 827, endPoint y: 411, distance: 60.8
click at [827, 411] on canvas "Map" at bounding box center [898, 335] width 941 height 470
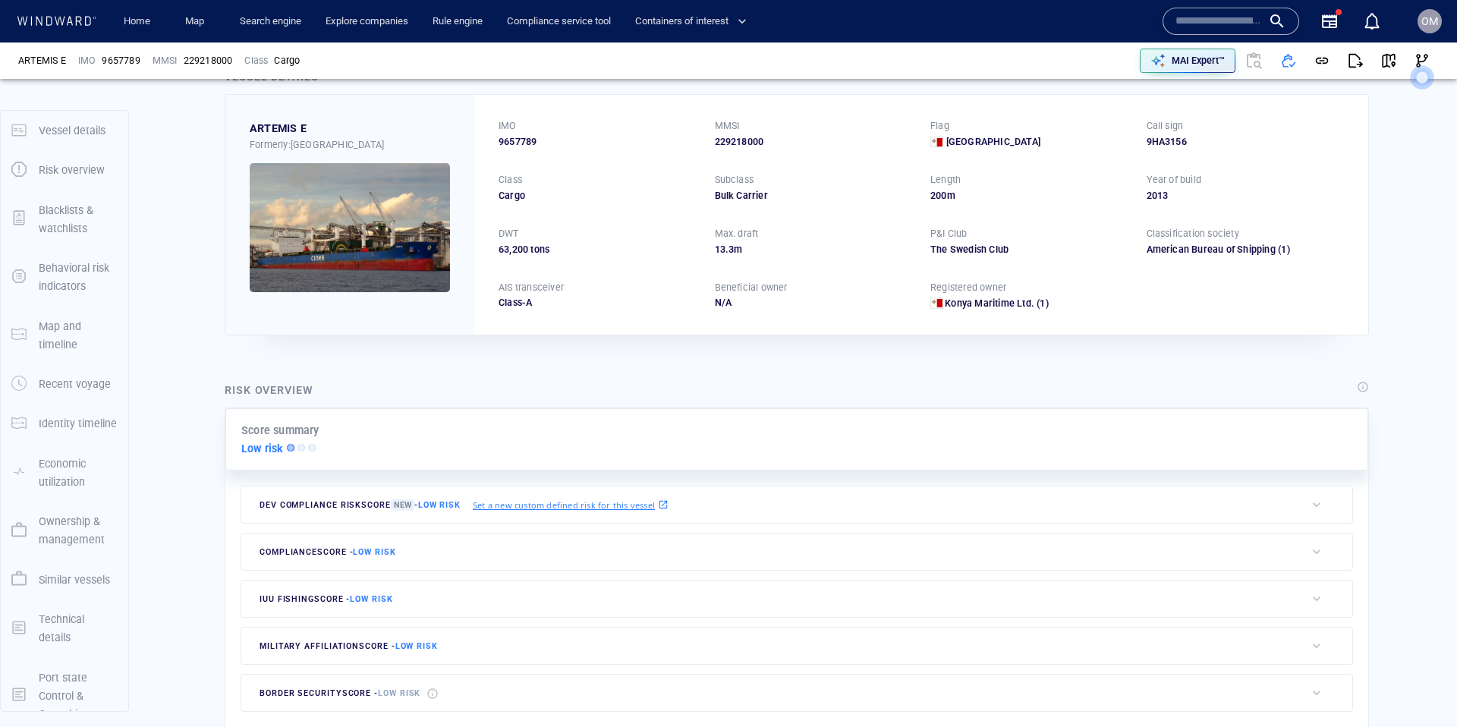
scroll to position [0, 0]
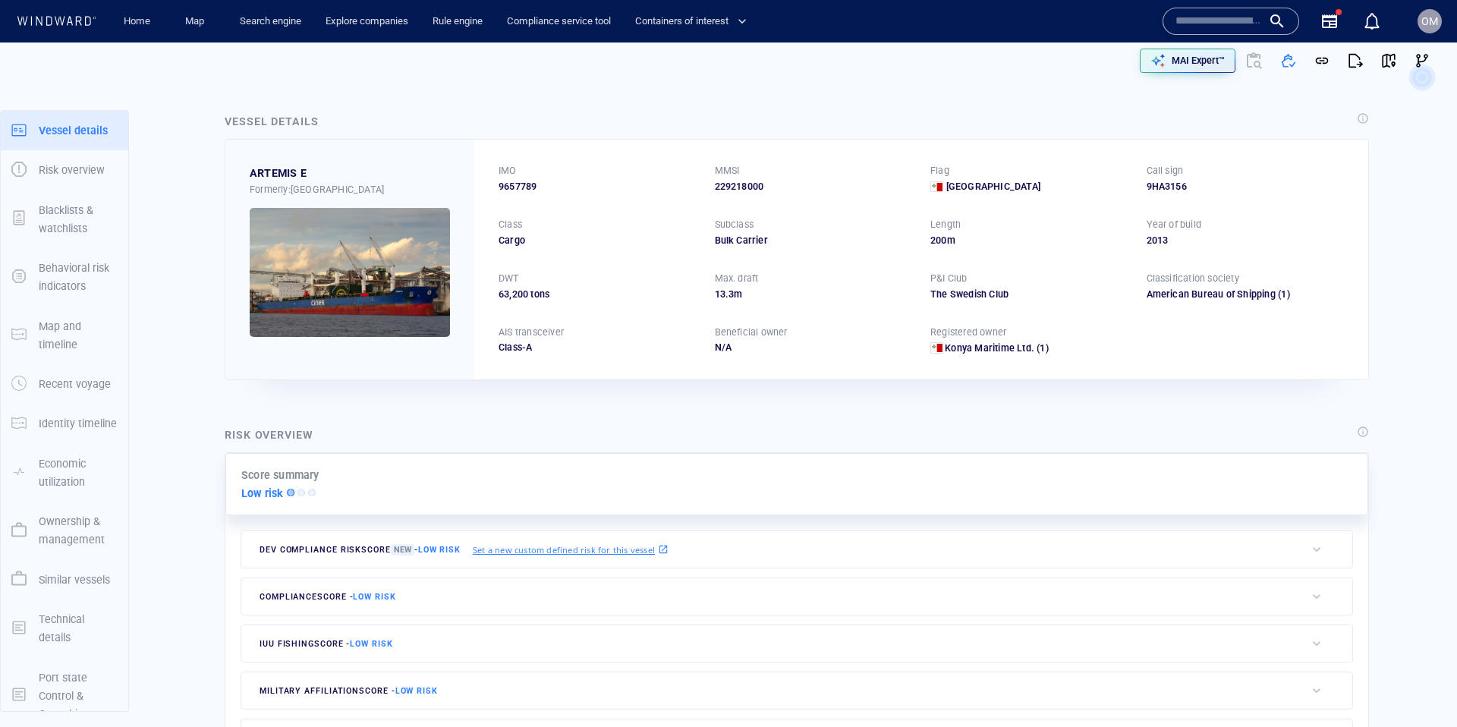
click at [517, 186] on span "9657789" at bounding box center [517, 187] width 38 height 14
copy span "9657789"
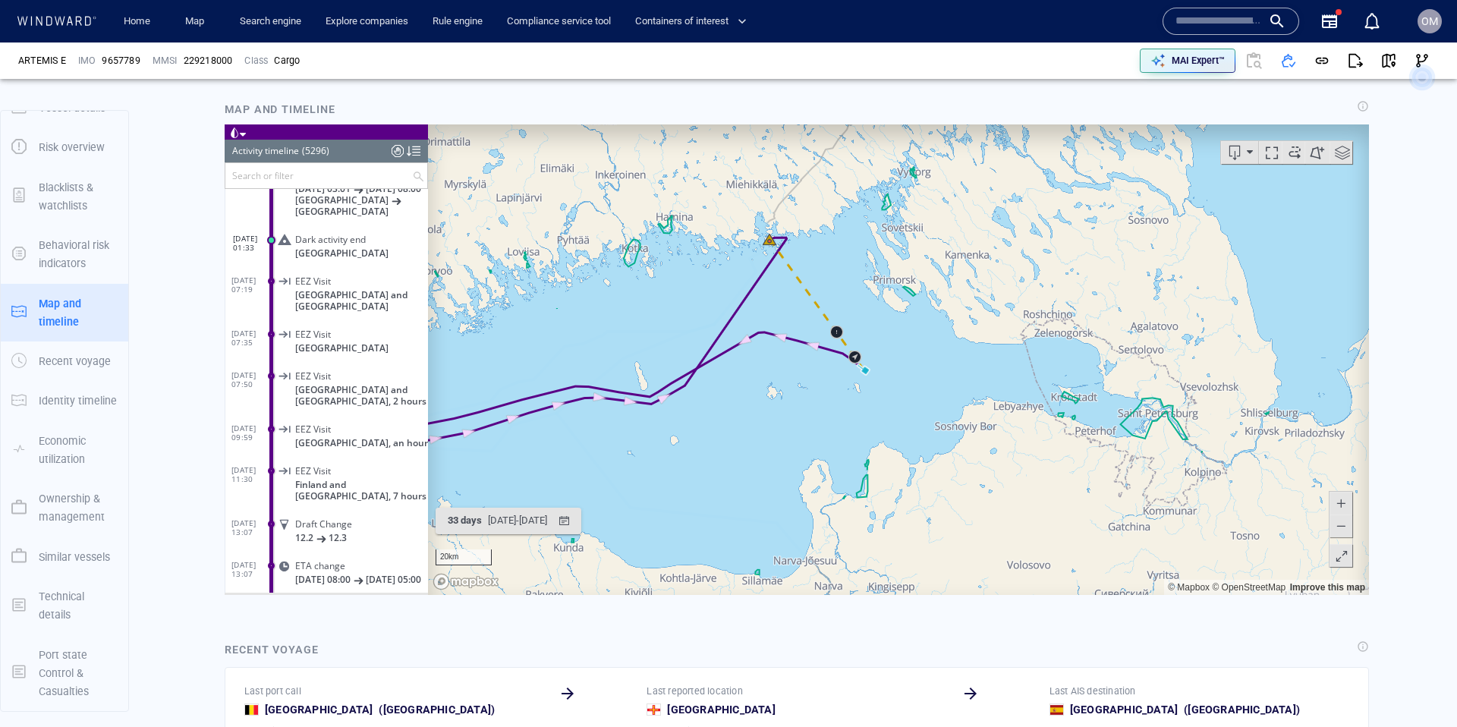
scroll to position [963, 0]
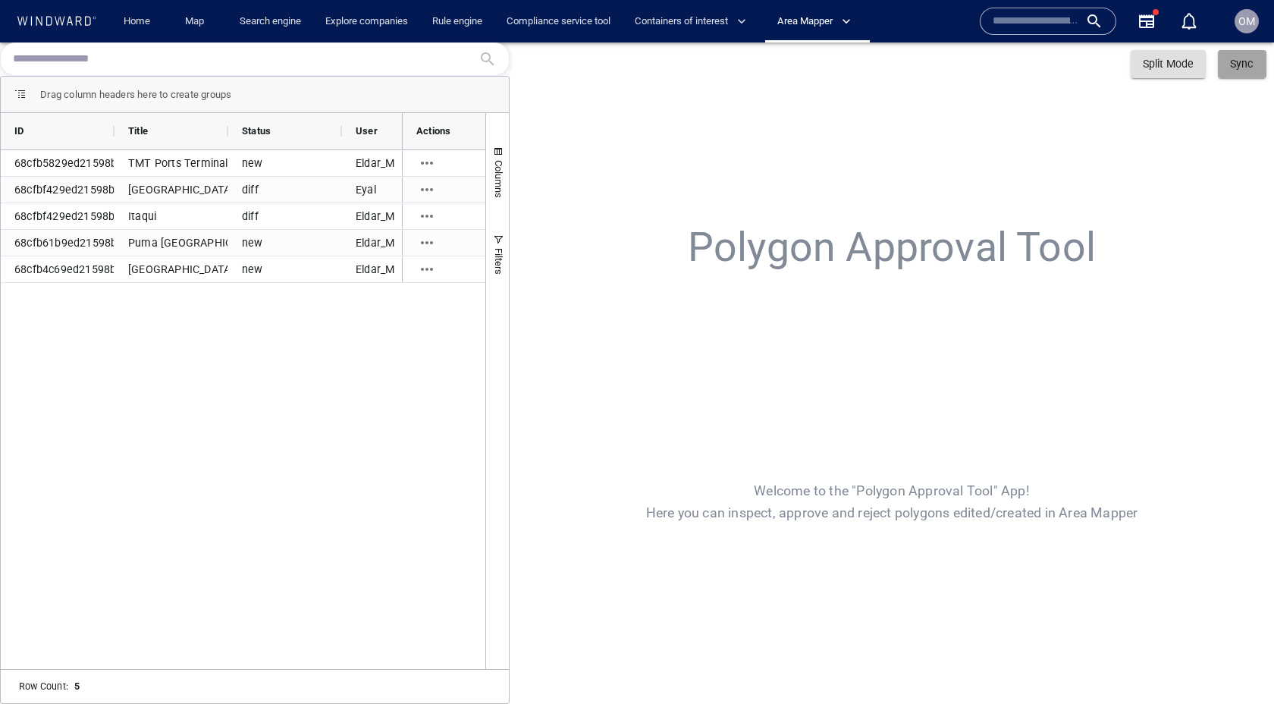
click at [1246, 69] on span "Sync" at bounding box center [1241, 64] width 23 height 12
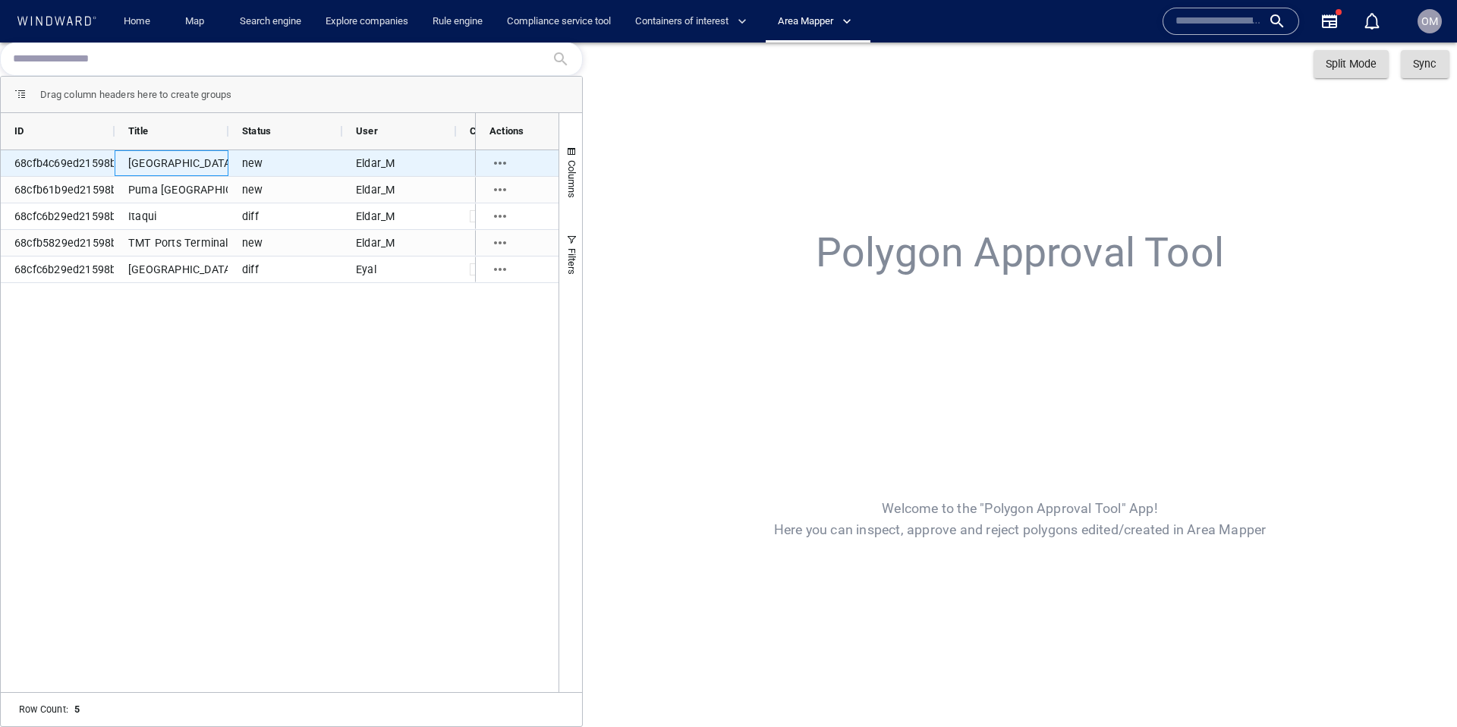
click at [195, 159] on div "[GEOGRAPHIC_DATA]" at bounding box center [172, 163] width 114 height 26
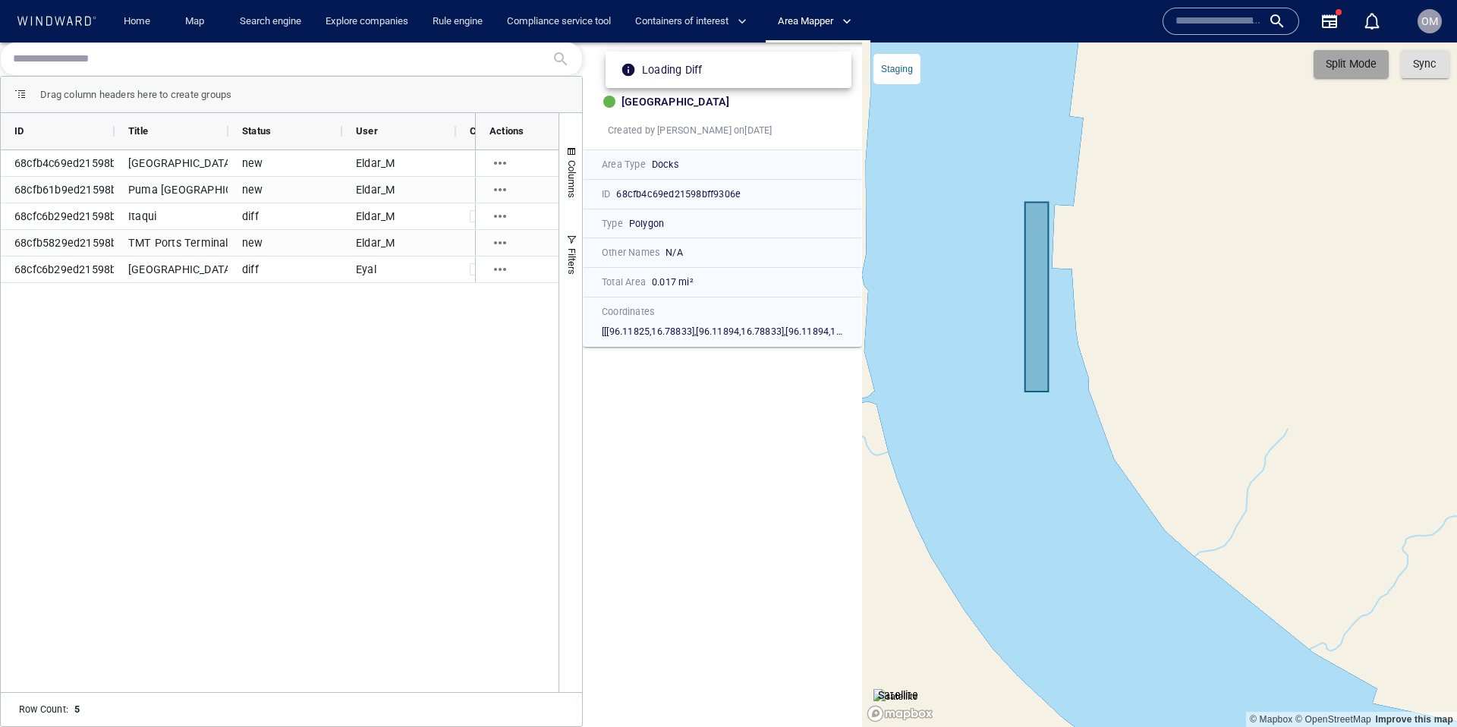
click at [1352, 62] on span "Split Mode" at bounding box center [1350, 64] width 51 height 19
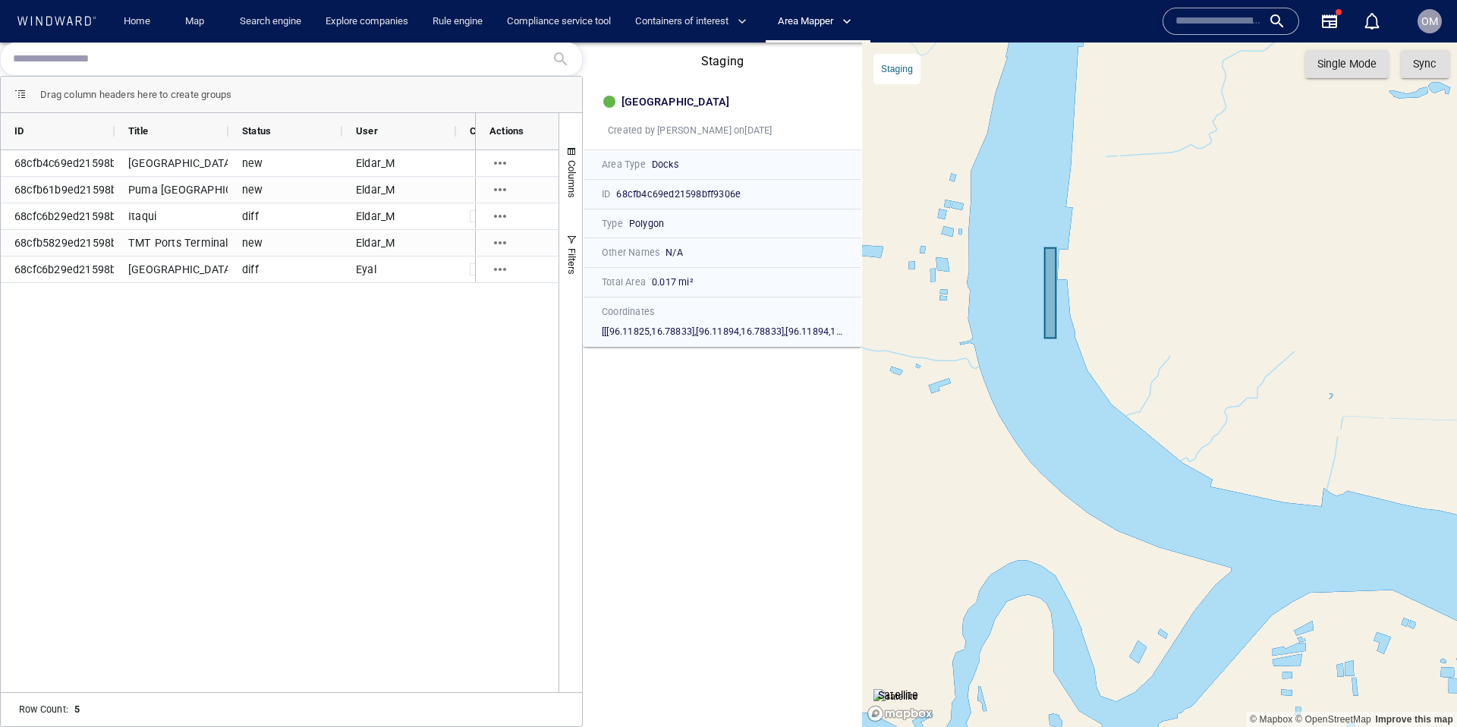
click at [918, 689] on img at bounding box center [895, 696] width 45 height 15
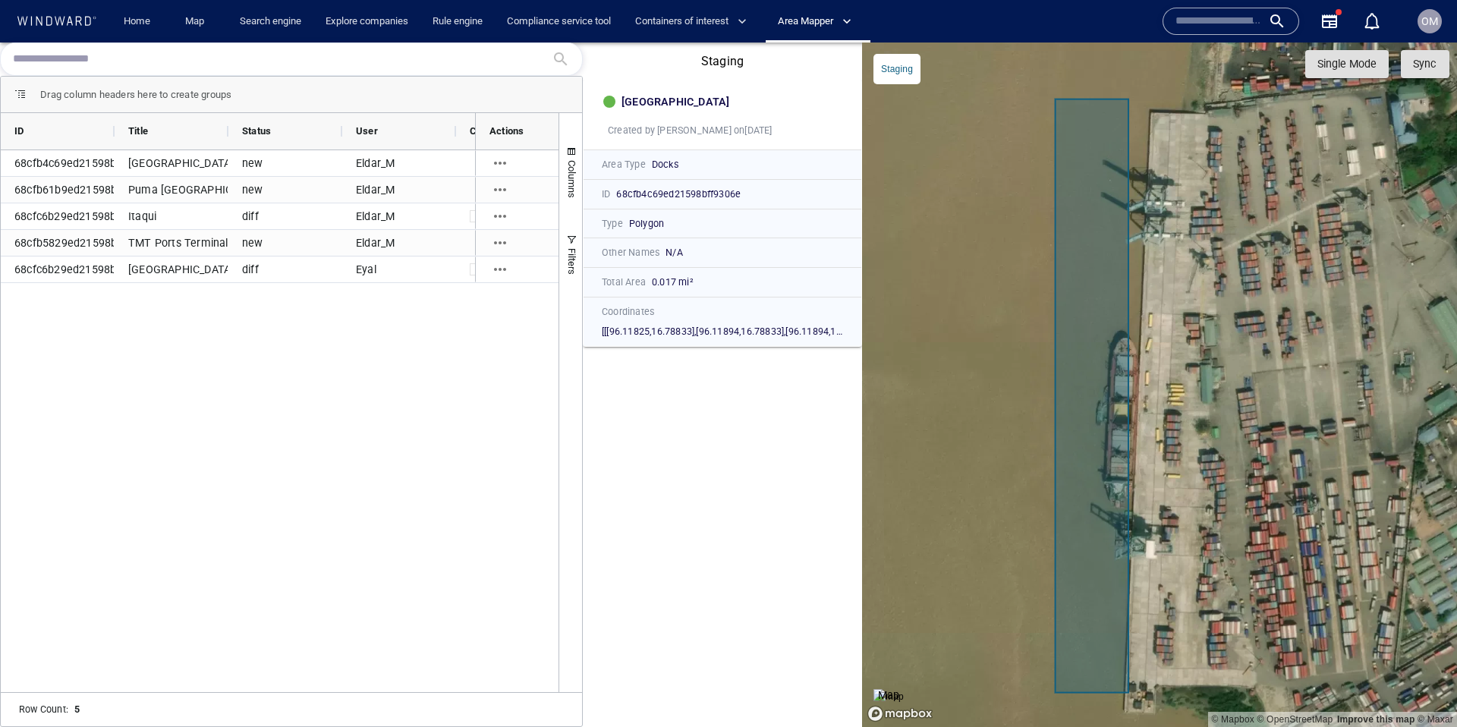
drag, startPoint x: 1050, startPoint y: 304, endPoint x: 998, endPoint y: 368, distance: 82.0
click at [997, 368] on canvas "Map" at bounding box center [1159, 384] width 595 height 684
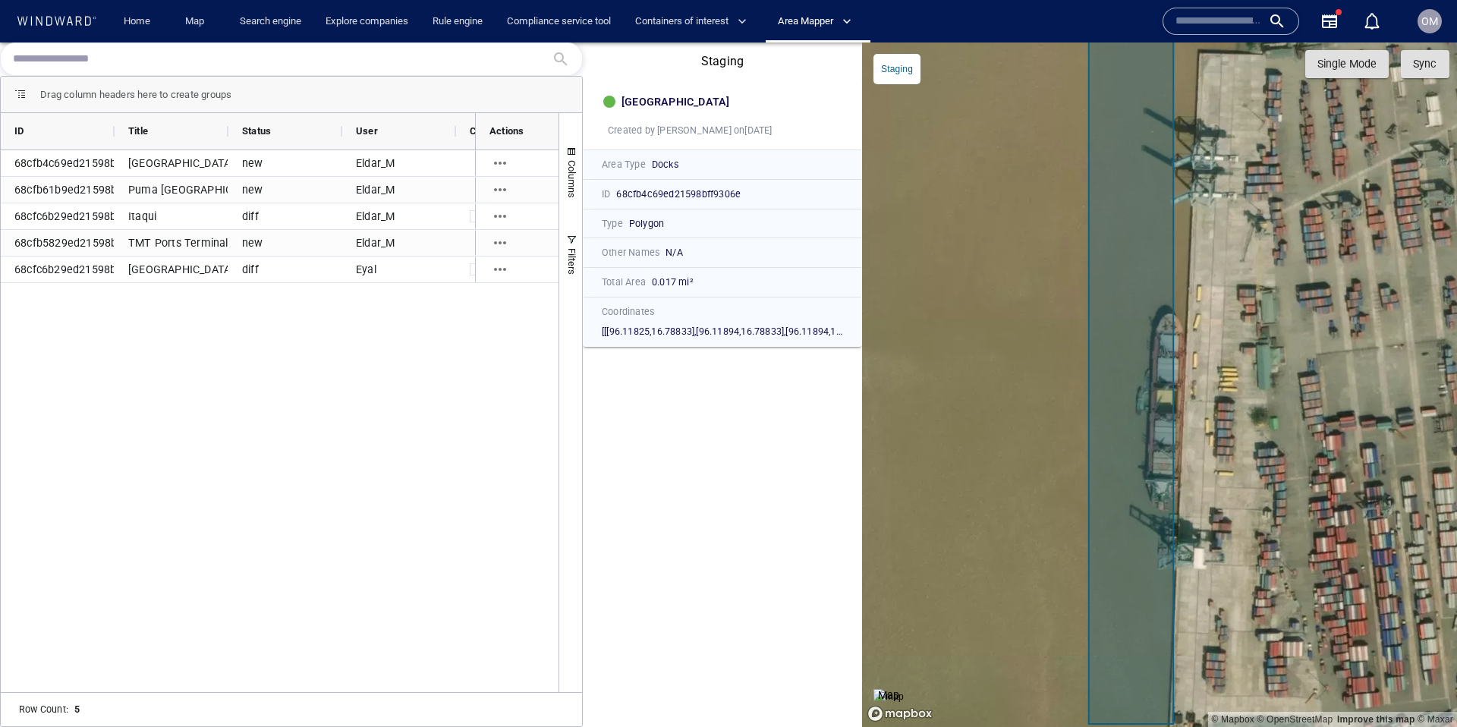
drag, startPoint x: 1056, startPoint y: 372, endPoint x: 994, endPoint y: 372, distance: 62.2
click at [994, 372] on canvas "Map" at bounding box center [1159, 384] width 595 height 684
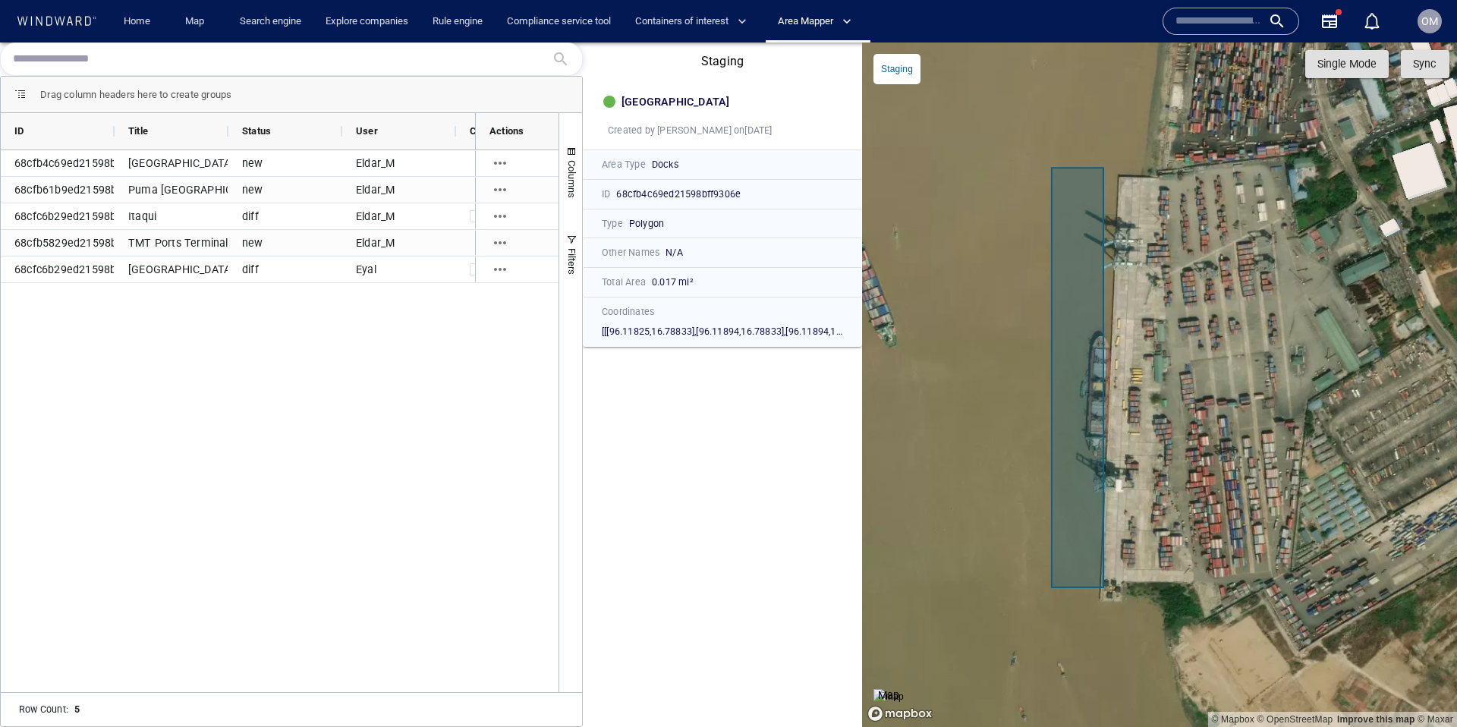
click at [1103, 177] on canvas "Map" at bounding box center [1159, 384] width 595 height 684
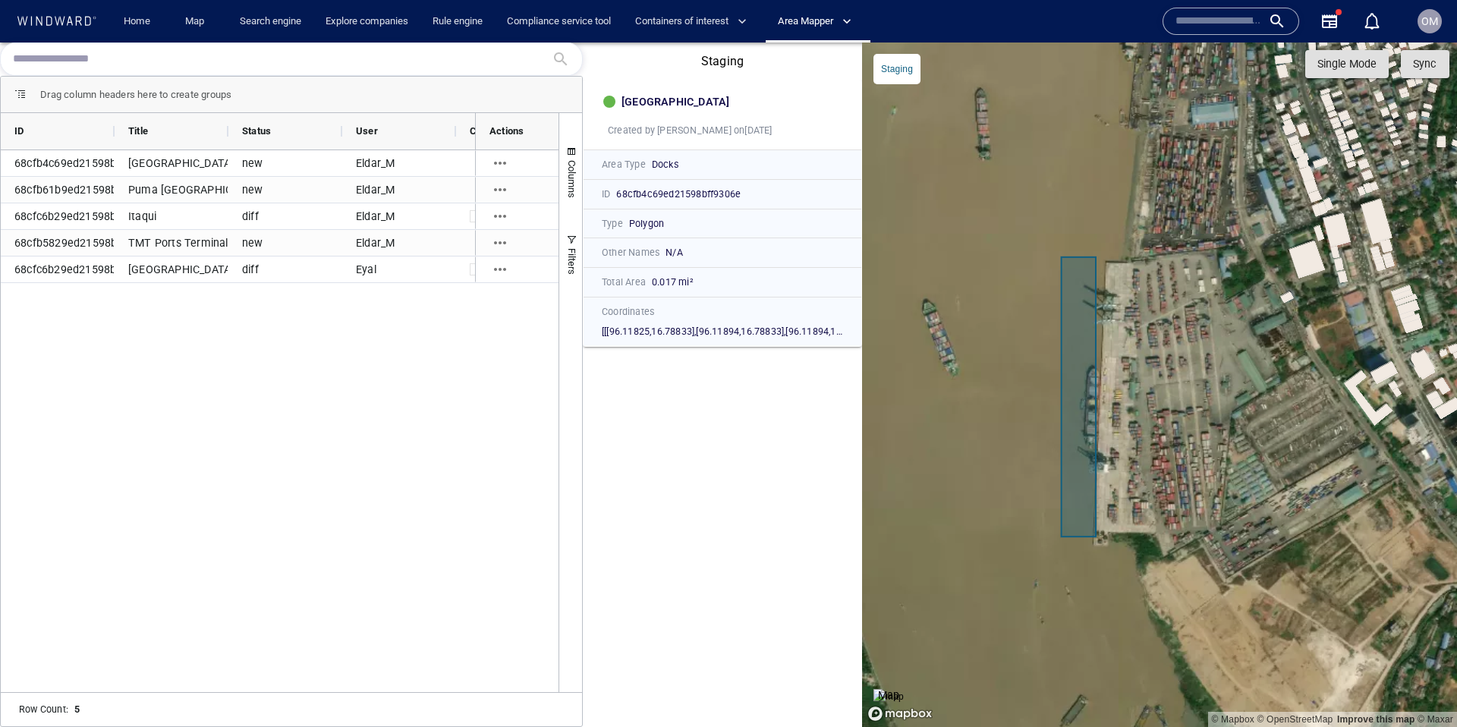
click at [280, 190] on div "new" at bounding box center [285, 190] width 114 height 26
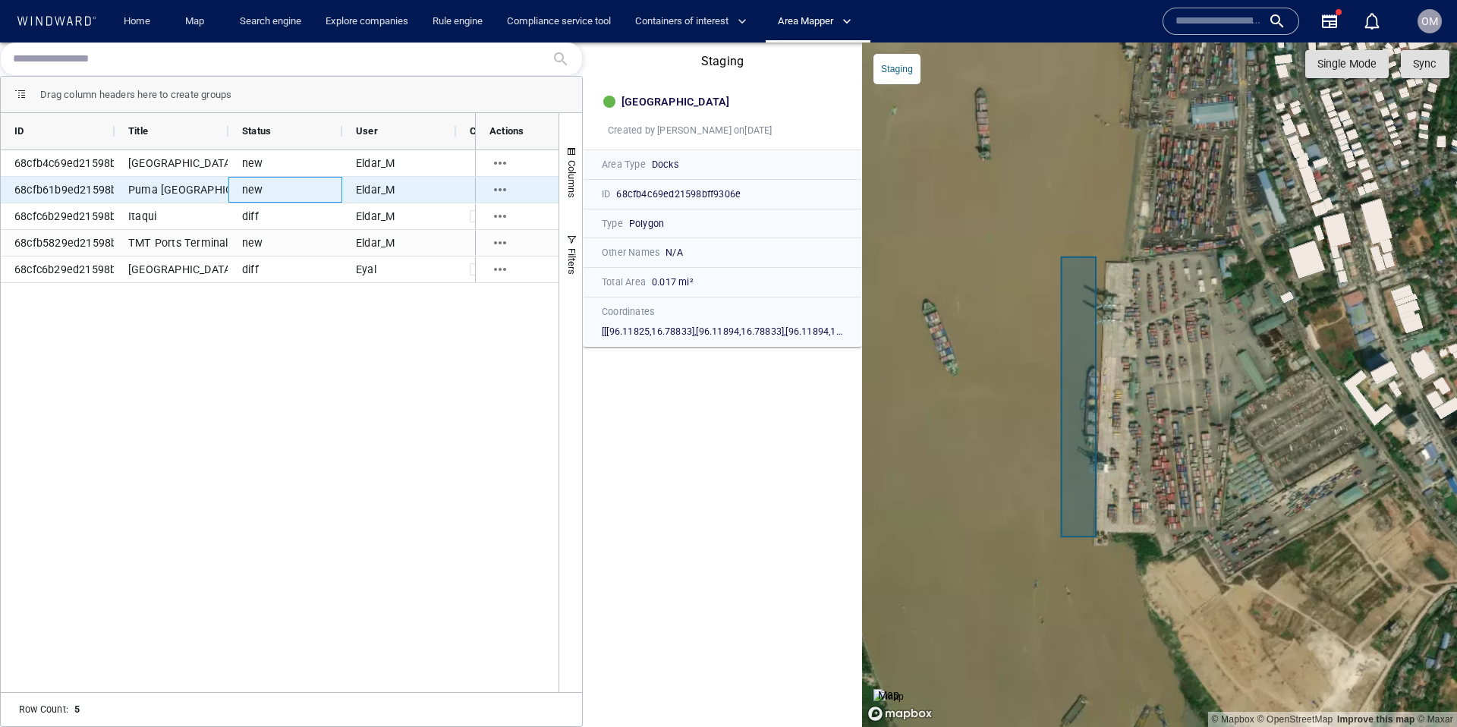
click at [280, 190] on div "new" at bounding box center [285, 190] width 114 height 26
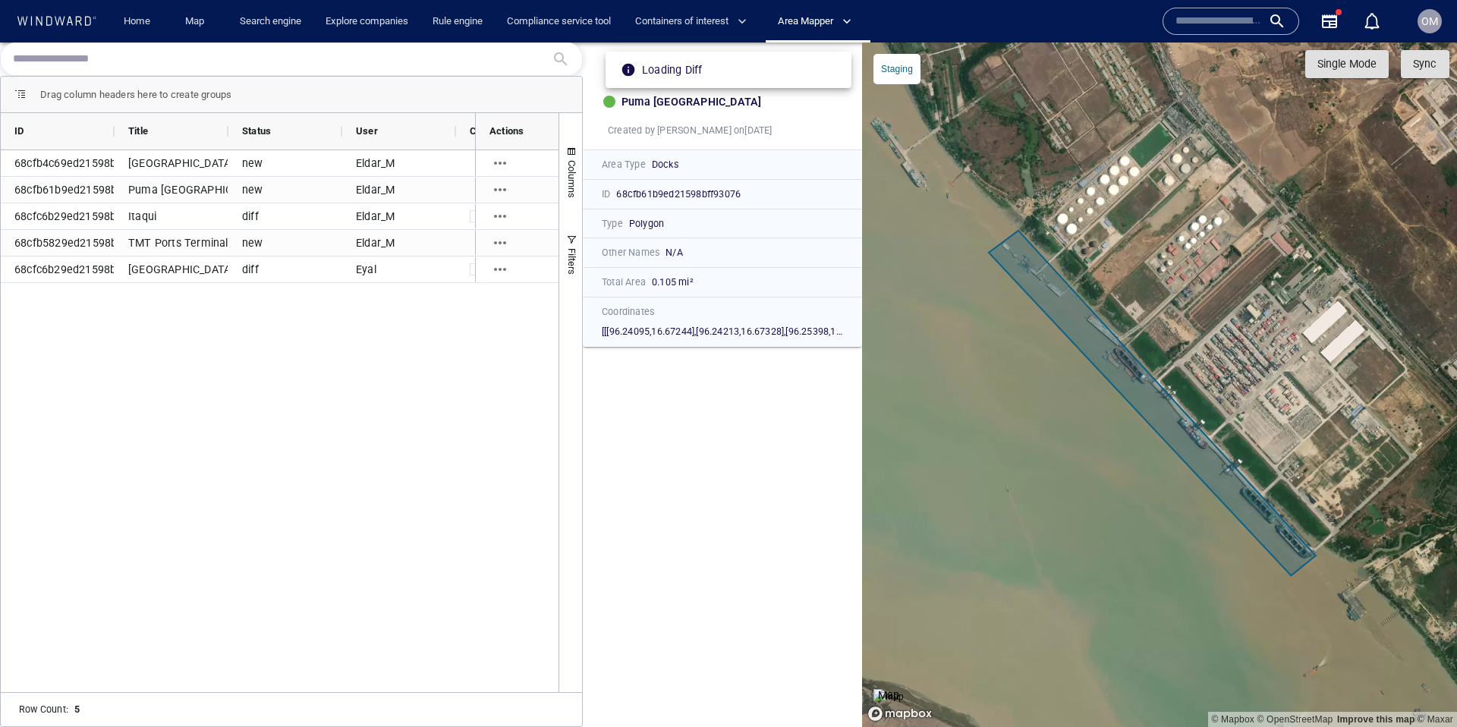
drag, startPoint x: 1091, startPoint y: 456, endPoint x: 1054, endPoint y: 473, distance: 41.1
click at [1055, 476] on canvas "Map" at bounding box center [1159, 384] width 595 height 684
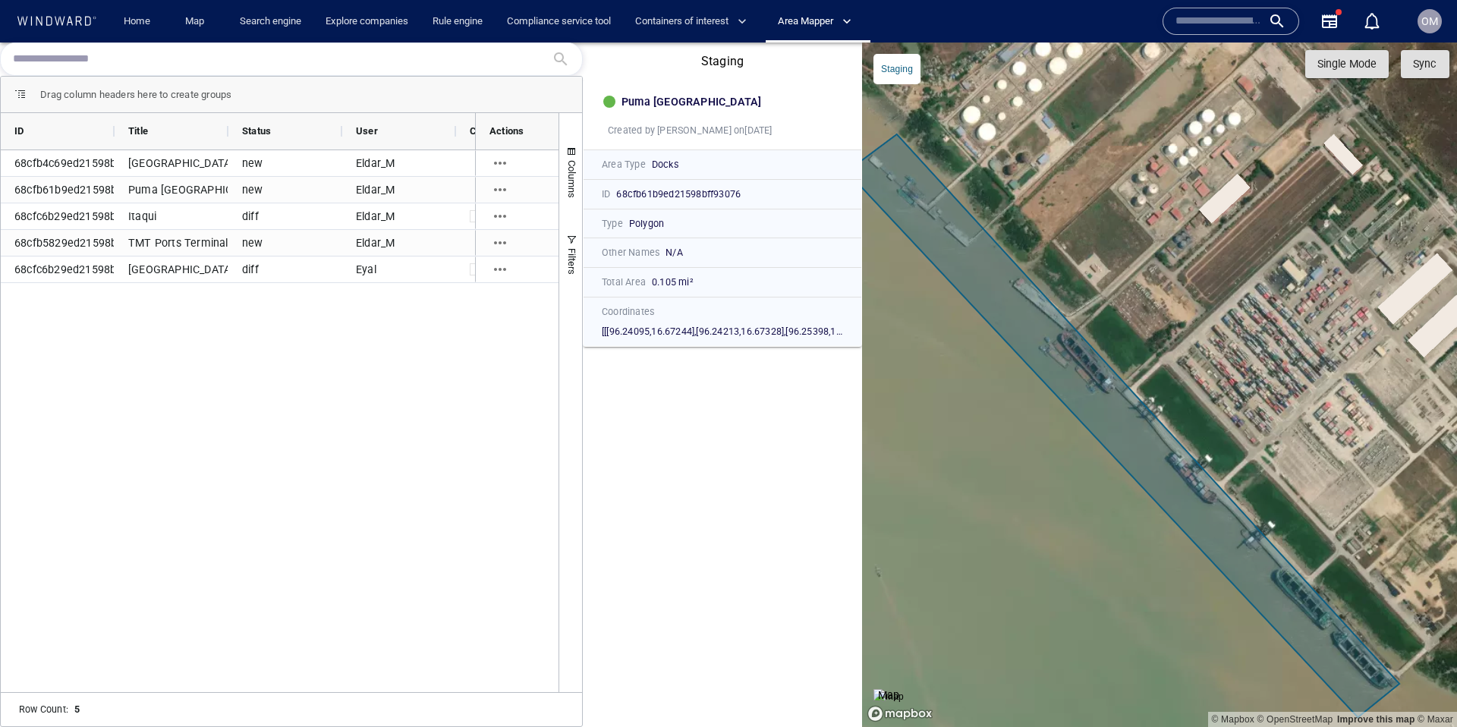
drag, startPoint x: 1045, startPoint y: 481, endPoint x: 1029, endPoint y: 466, distance: 22.0
click at [1029, 466] on canvas "Map" at bounding box center [1159, 384] width 595 height 684
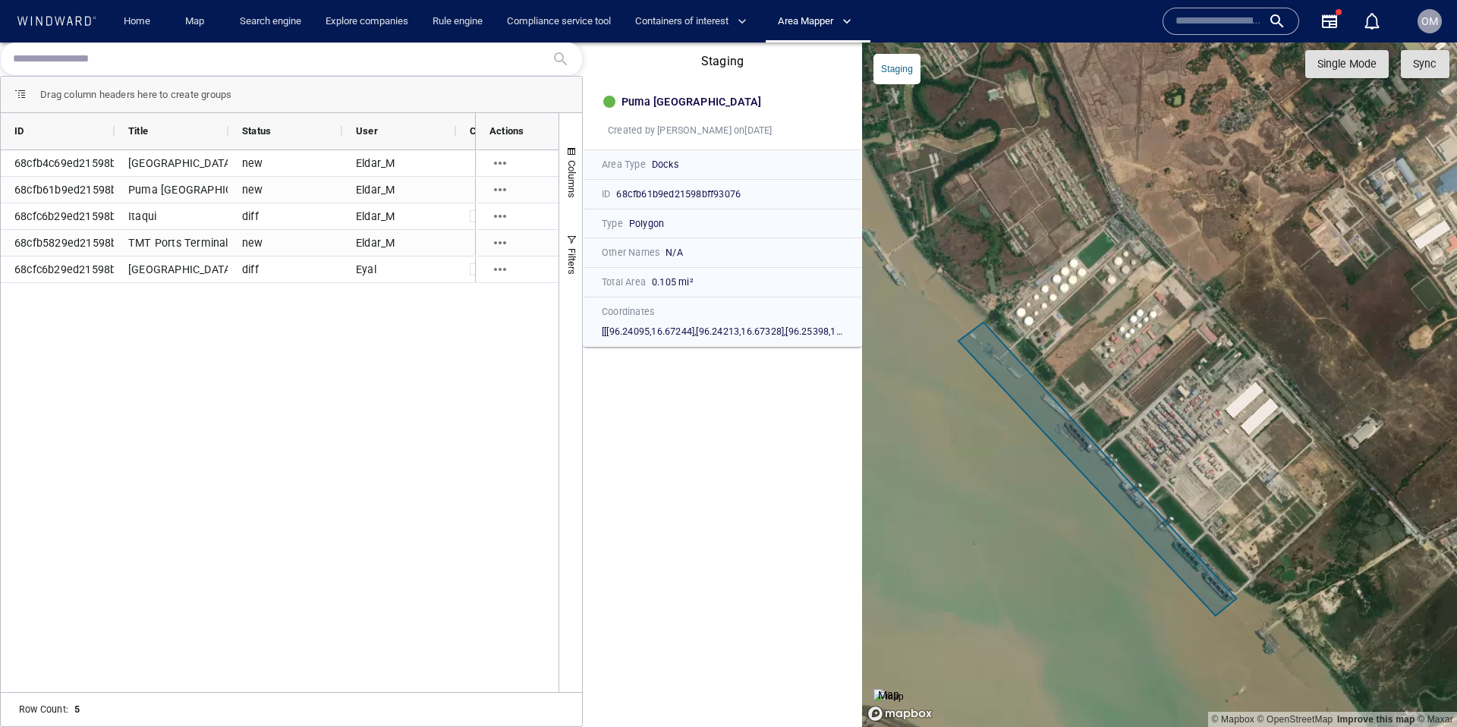
drag, startPoint x: 1020, startPoint y: 470, endPoint x: 1042, endPoint y: 493, distance: 32.2
click at [1045, 494] on canvas "Map" at bounding box center [1159, 384] width 595 height 684
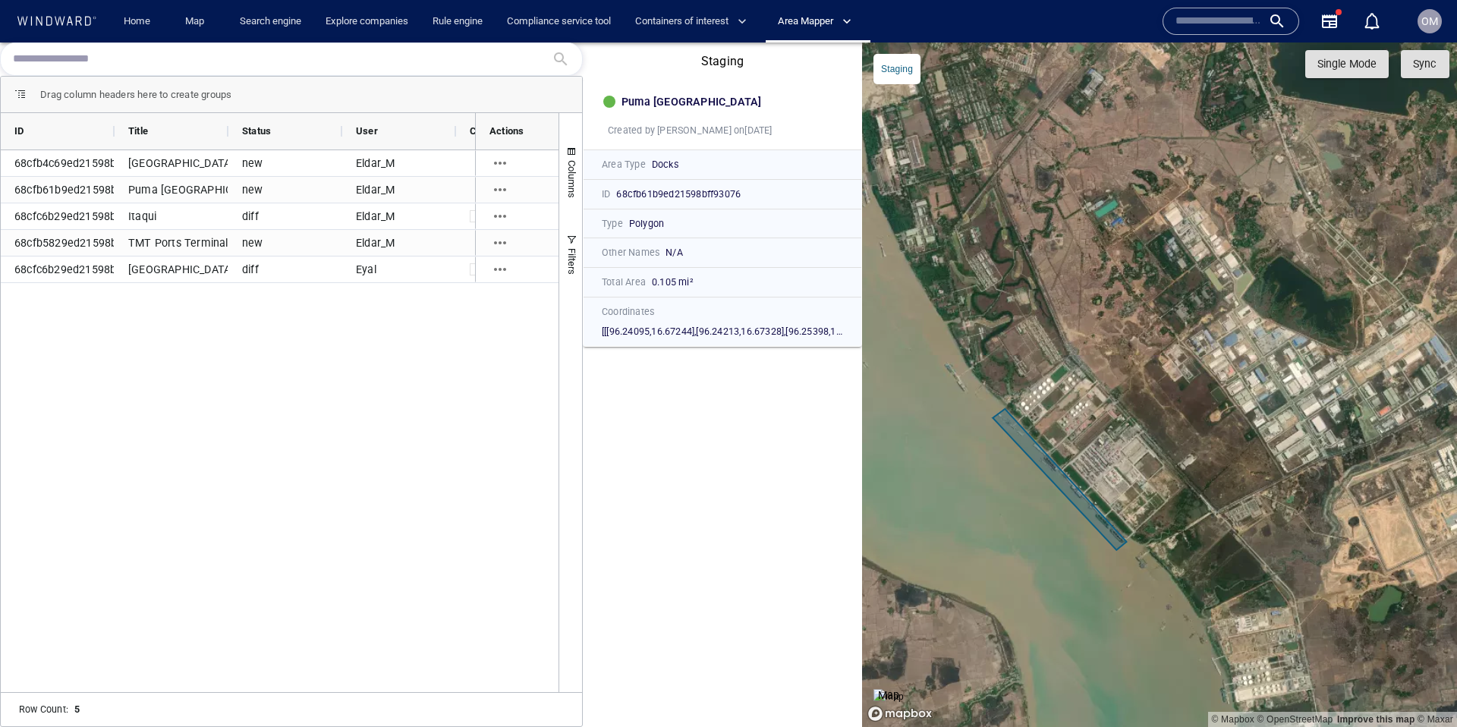
drag, startPoint x: 1008, startPoint y: 475, endPoint x: 1024, endPoint y: 479, distance: 16.6
click at [1024, 479] on canvas "Map" at bounding box center [1159, 384] width 595 height 684
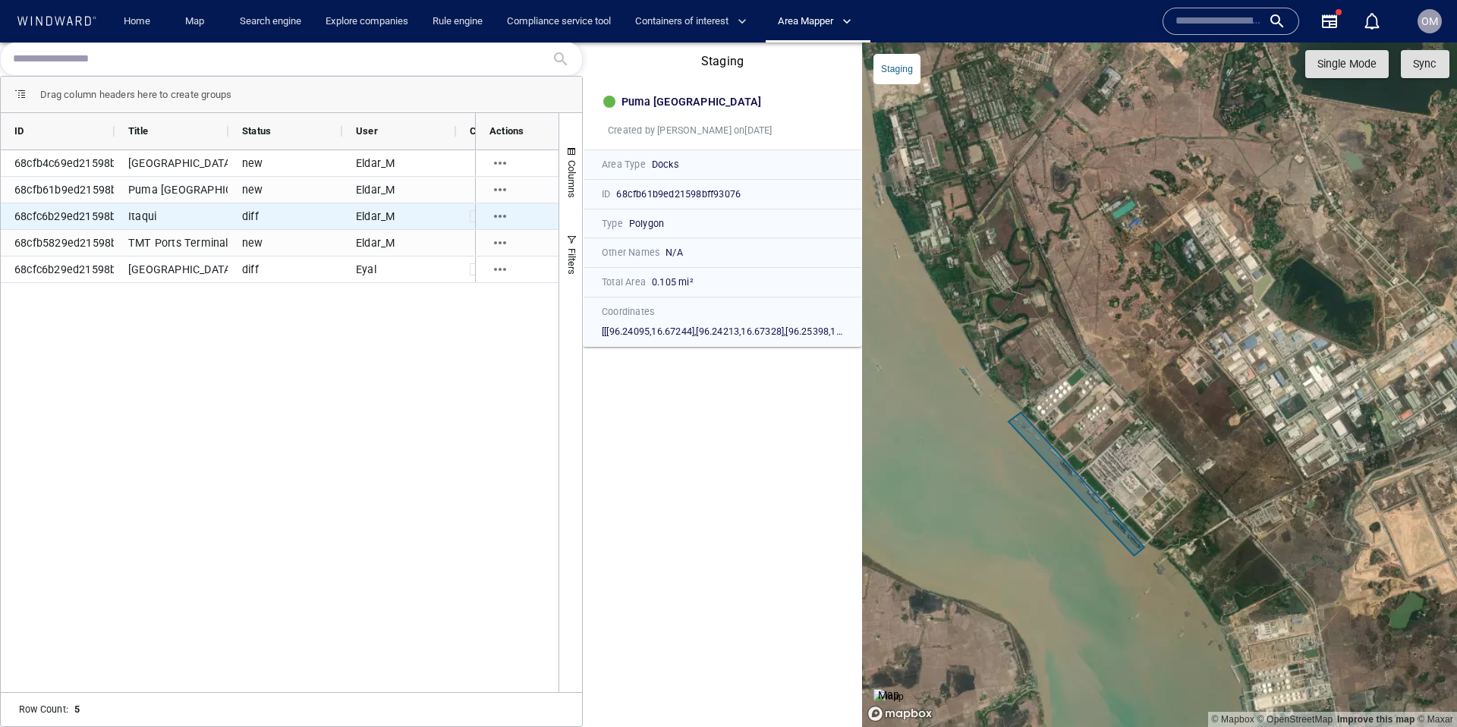
click at [174, 215] on div "Itaqui" at bounding box center [172, 216] width 114 height 26
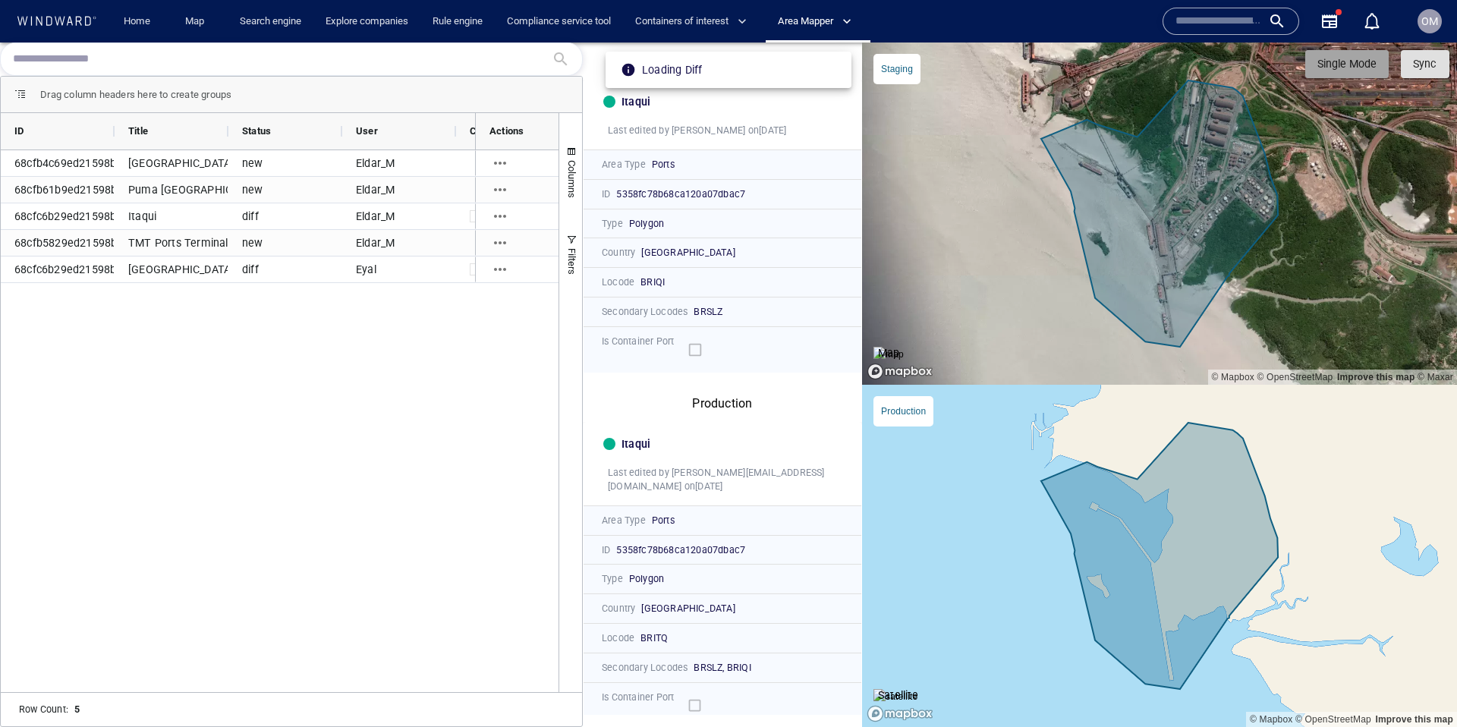
click at [1352, 65] on span "Single Mode" at bounding box center [1346, 64] width 59 height 19
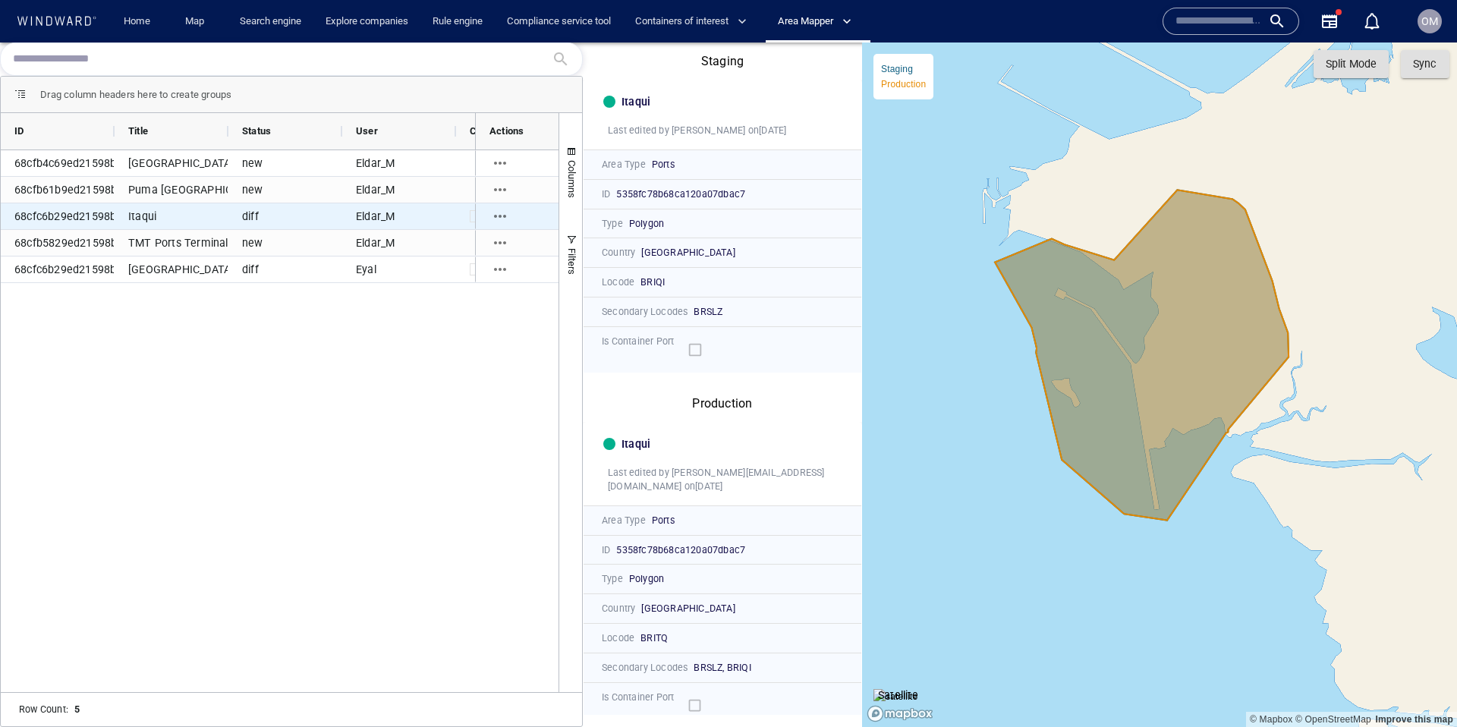
scroll to position [0, 322]
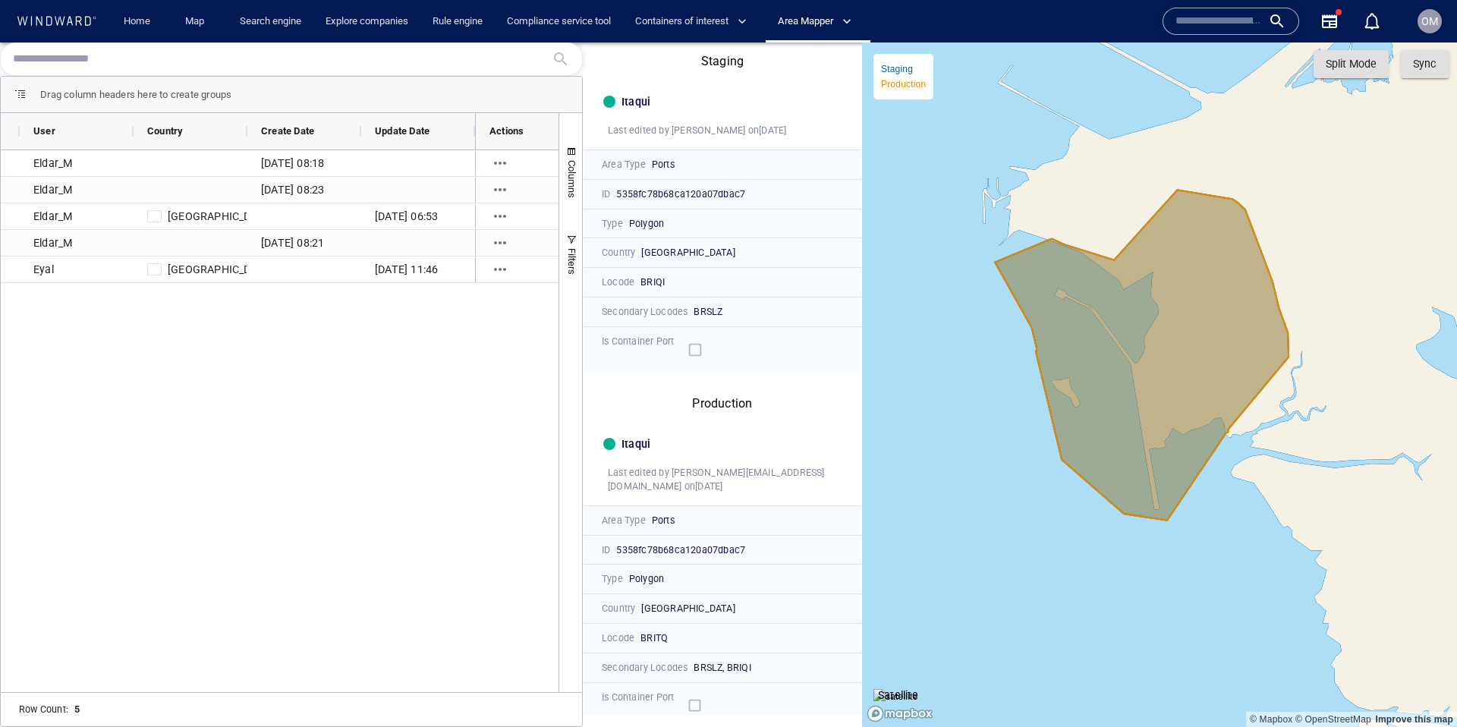
click at [1358, 61] on span "Split Mode" at bounding box center [1350, 64] width 51 height 19
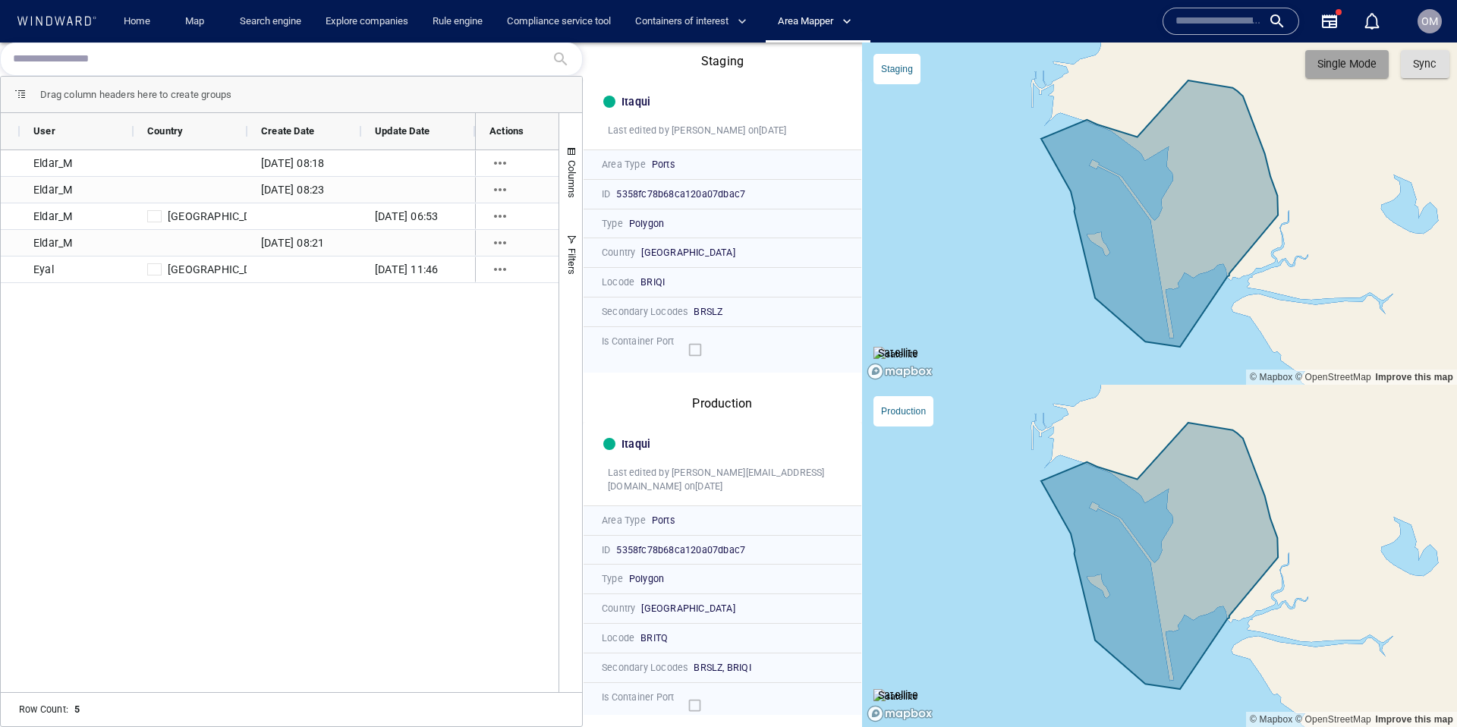
click at [1343, 77] on button "Single Mode" at bounding box center [1346, 64] width 83 height 28
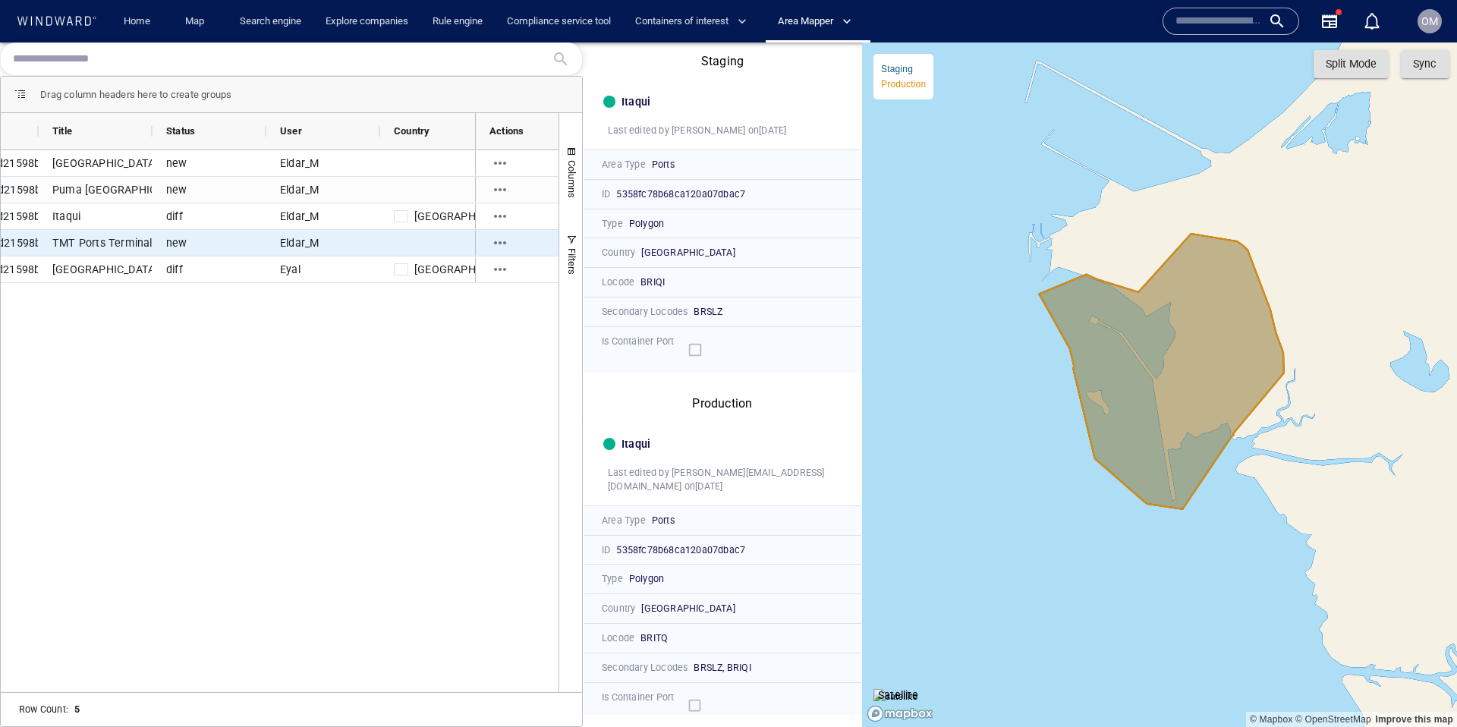
scroll to position [0, 0]
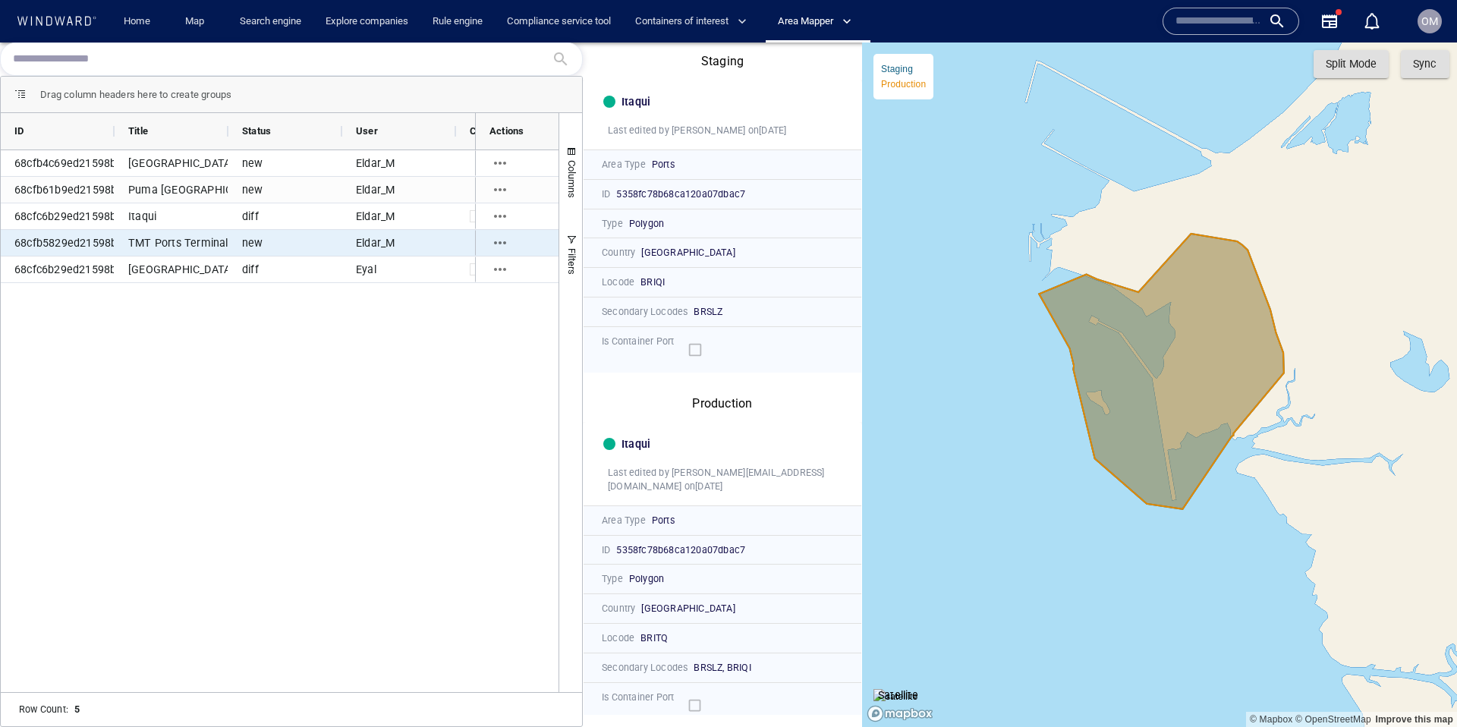
click at [205, 245] on div "TMT Ports Terminal" at bounding box center [172, 243] width 114 height 26
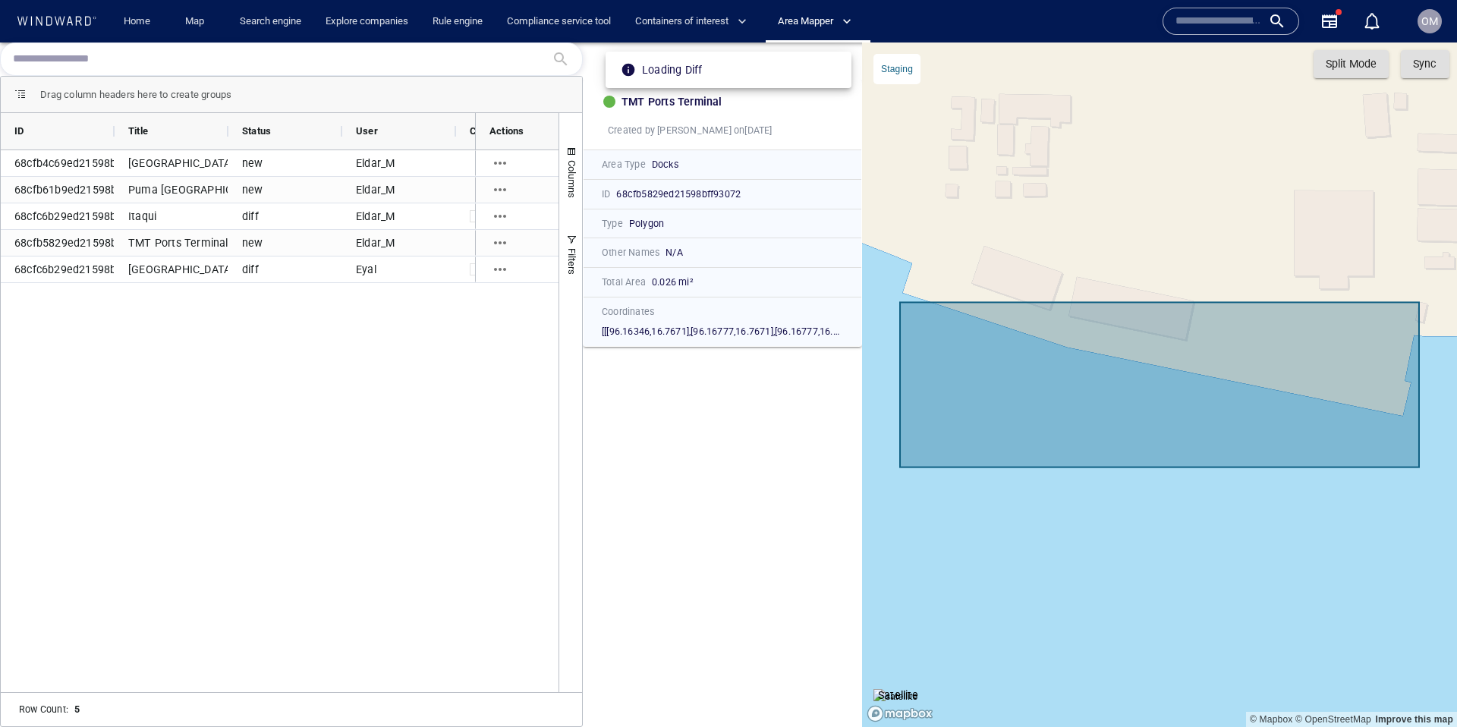
click at [897, 689] on img at bounding box center [895, 696] width 45 height 15
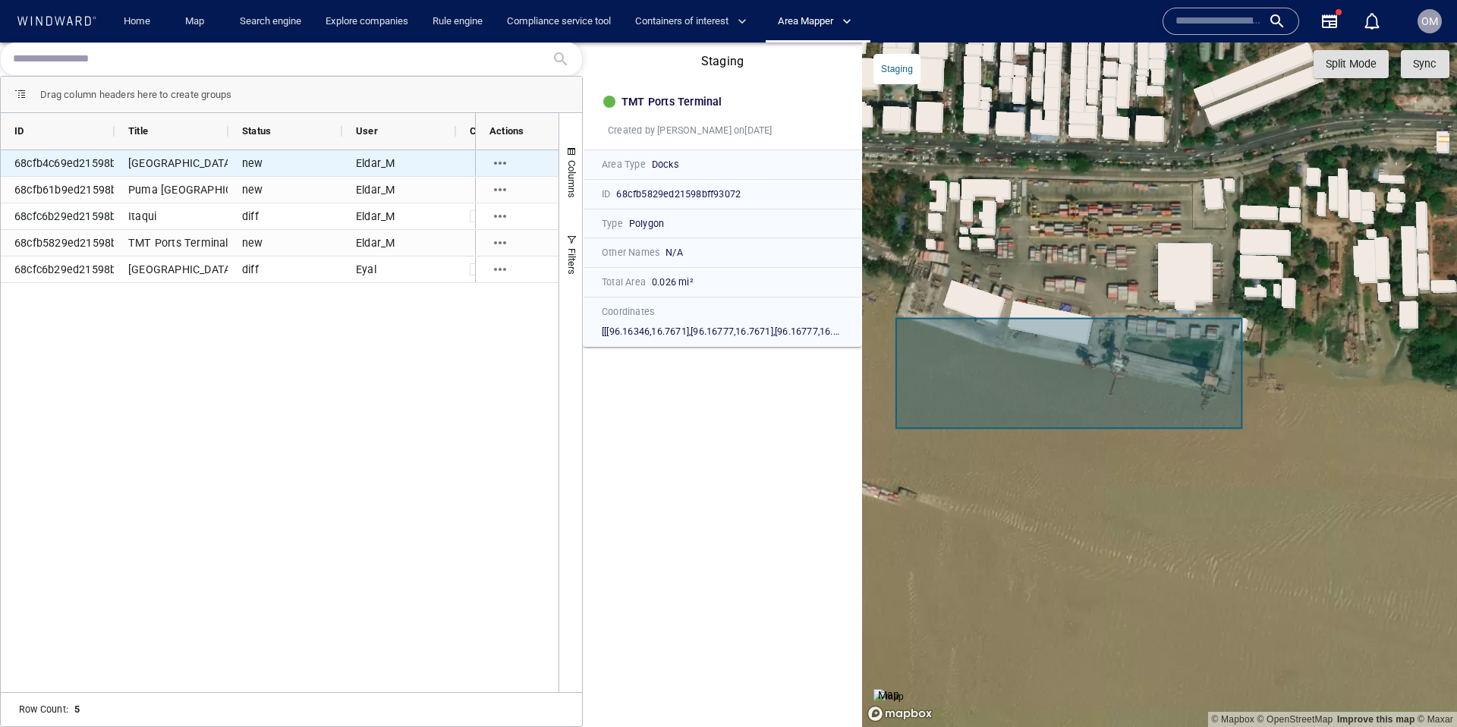
click at [147, 163] on div "[GEOGRAPHIC_DATA]" at bounding box center [172, 163] width 114 height 26
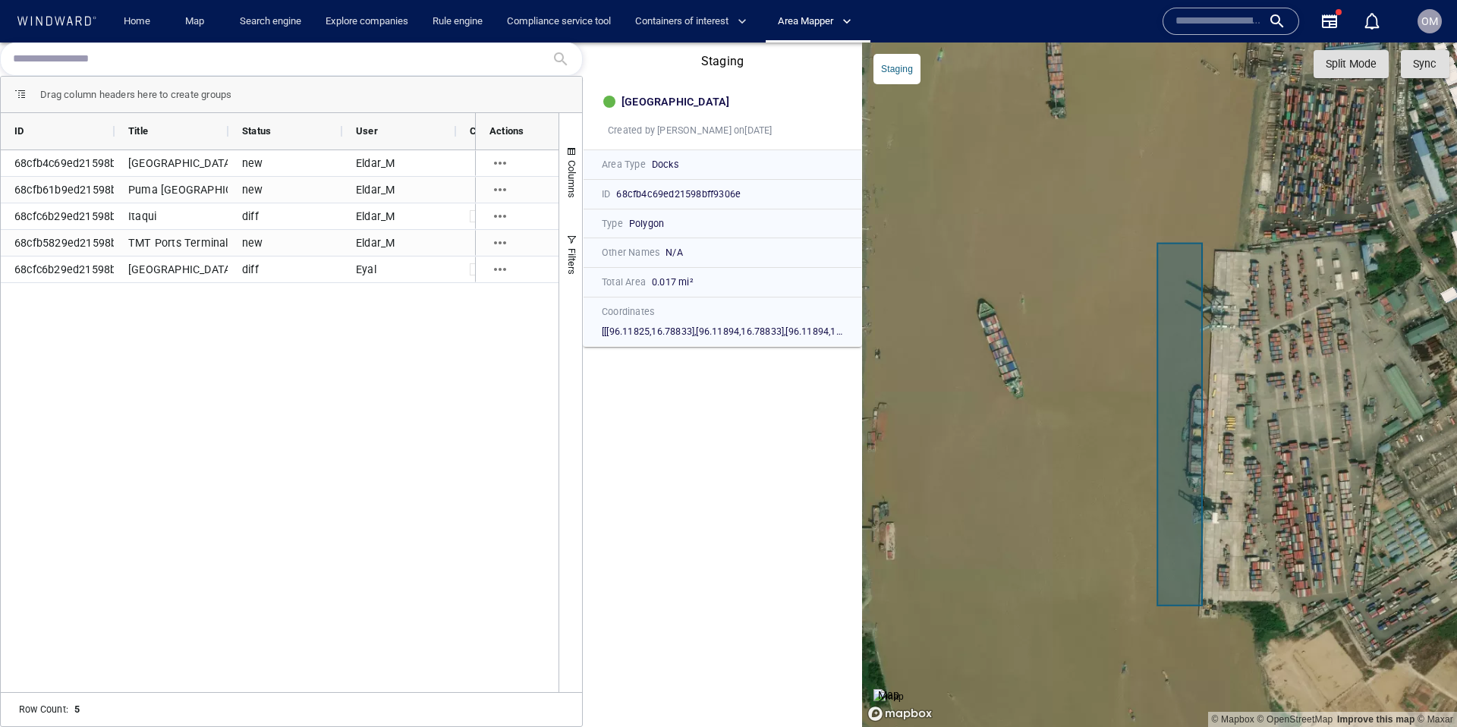
click at [188, 190] on div "Puma [GEOGRAPHIC_DATA]" at bounding box center [172, 190] width 114 height 26
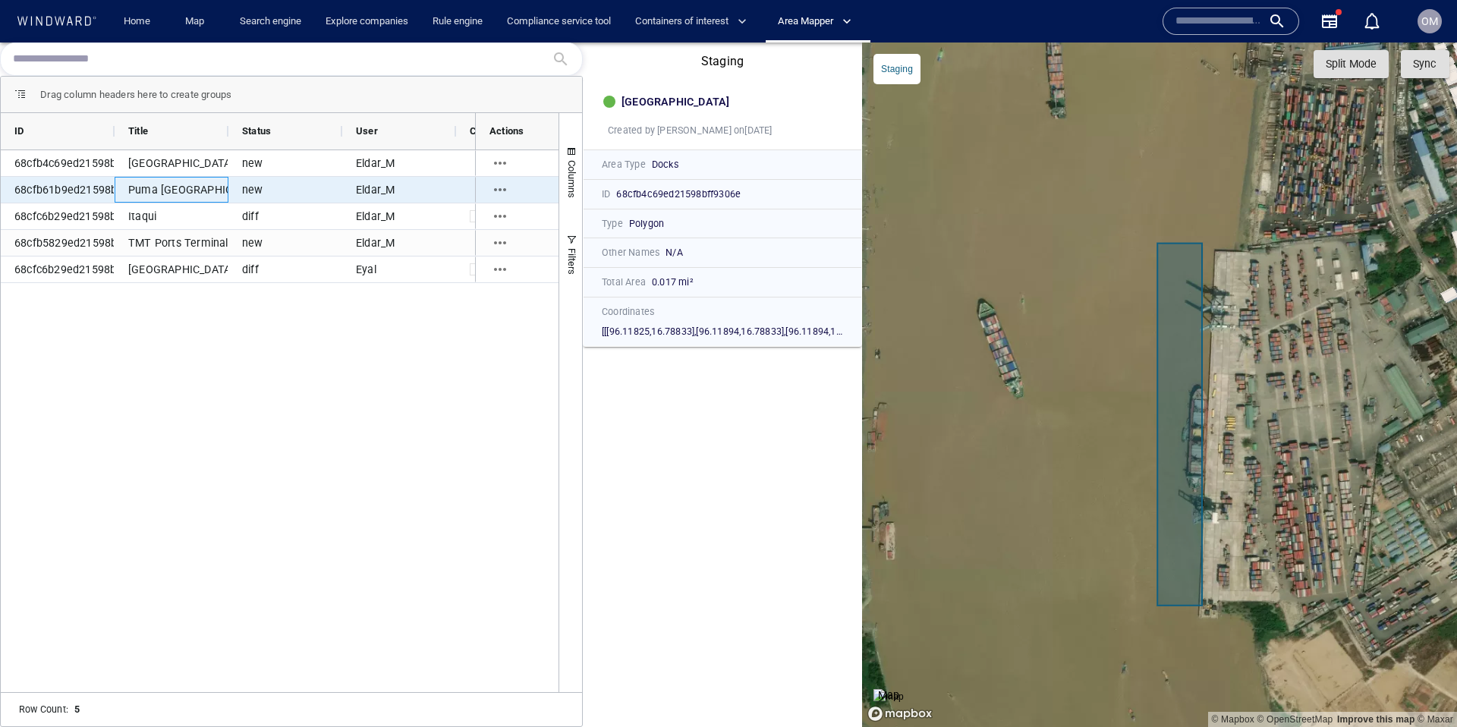
click at [188, 190] on div "Puma [GEOGRAPHIC_DATA]" at bounding box center [172, 190] width 114 height 26
